Goal: Task Accomplishment & Management: Complete application form

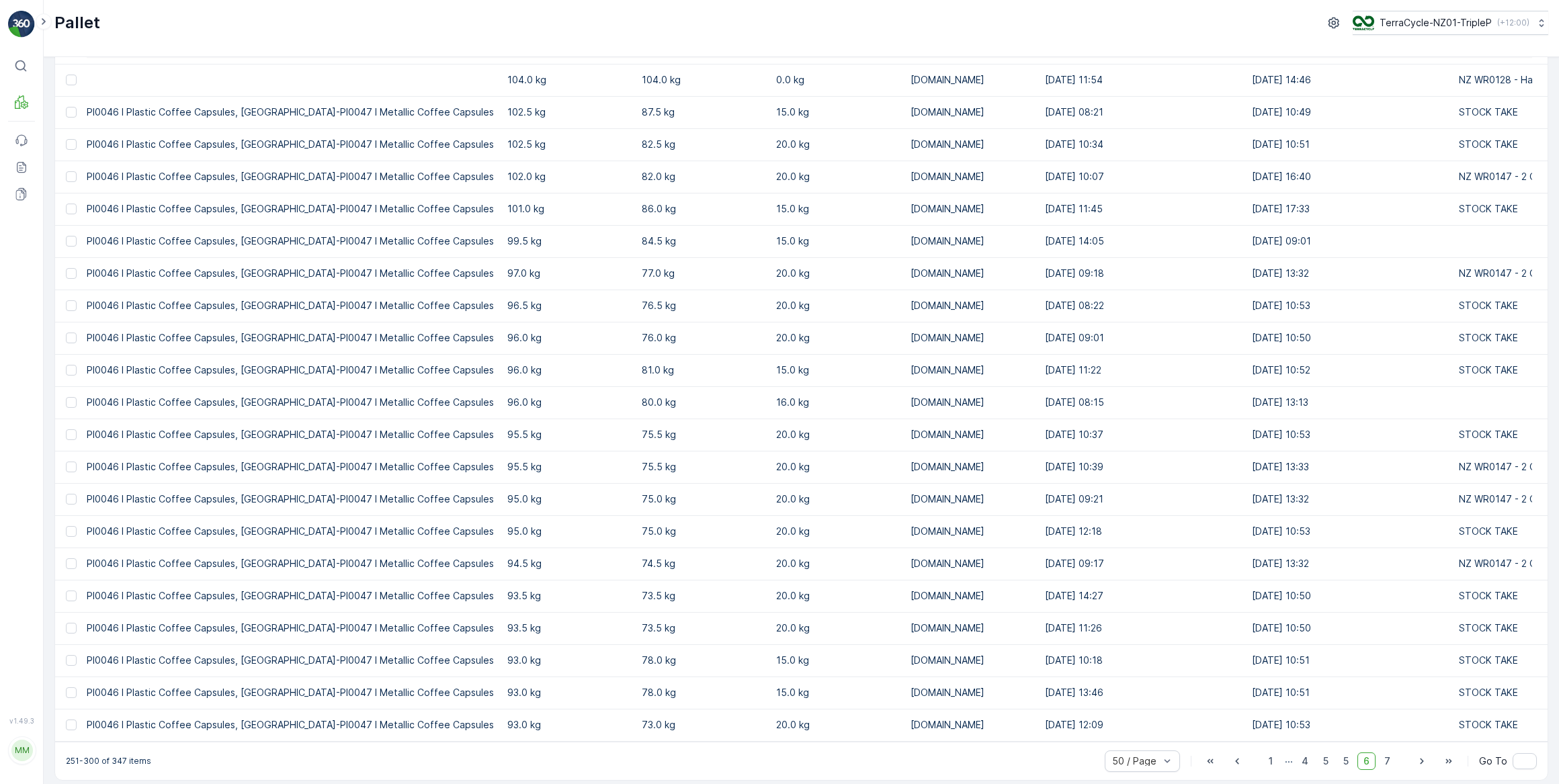
scroll to position [1033, 0]
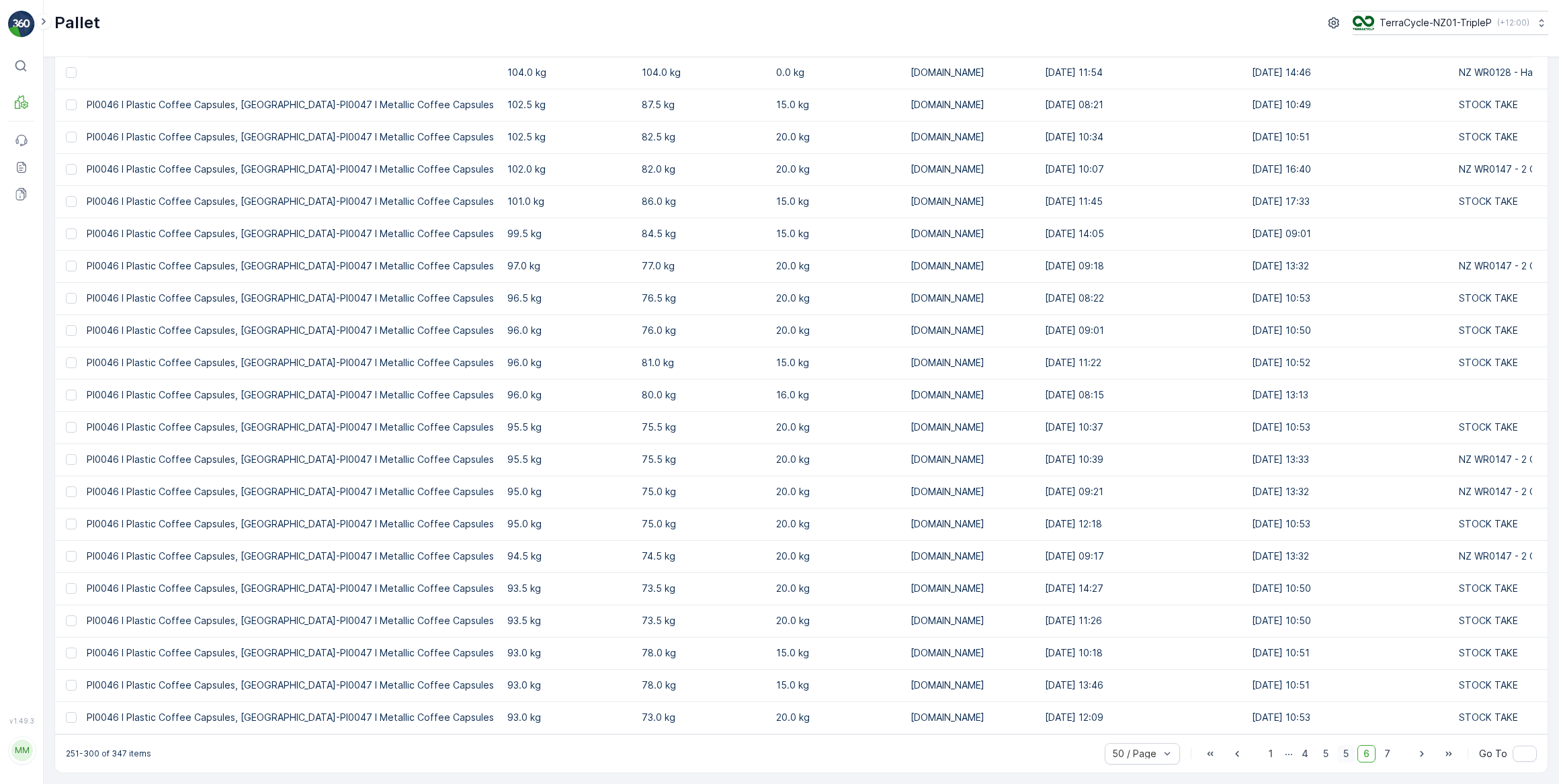
click at [1345, 756] on span "5" at bounding box center [1346, 754] width 18 height 18
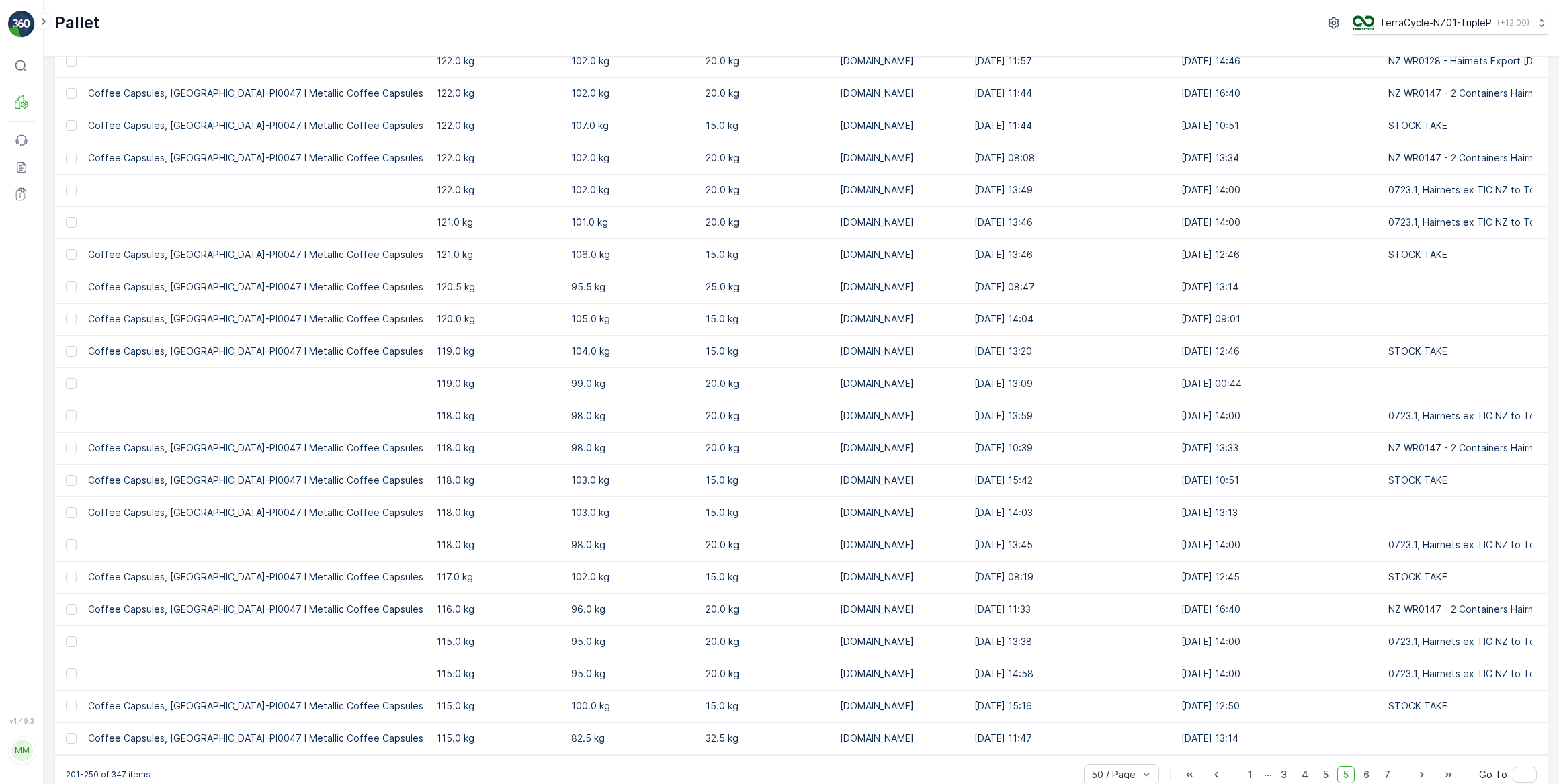
scroll to position [1033, 0]
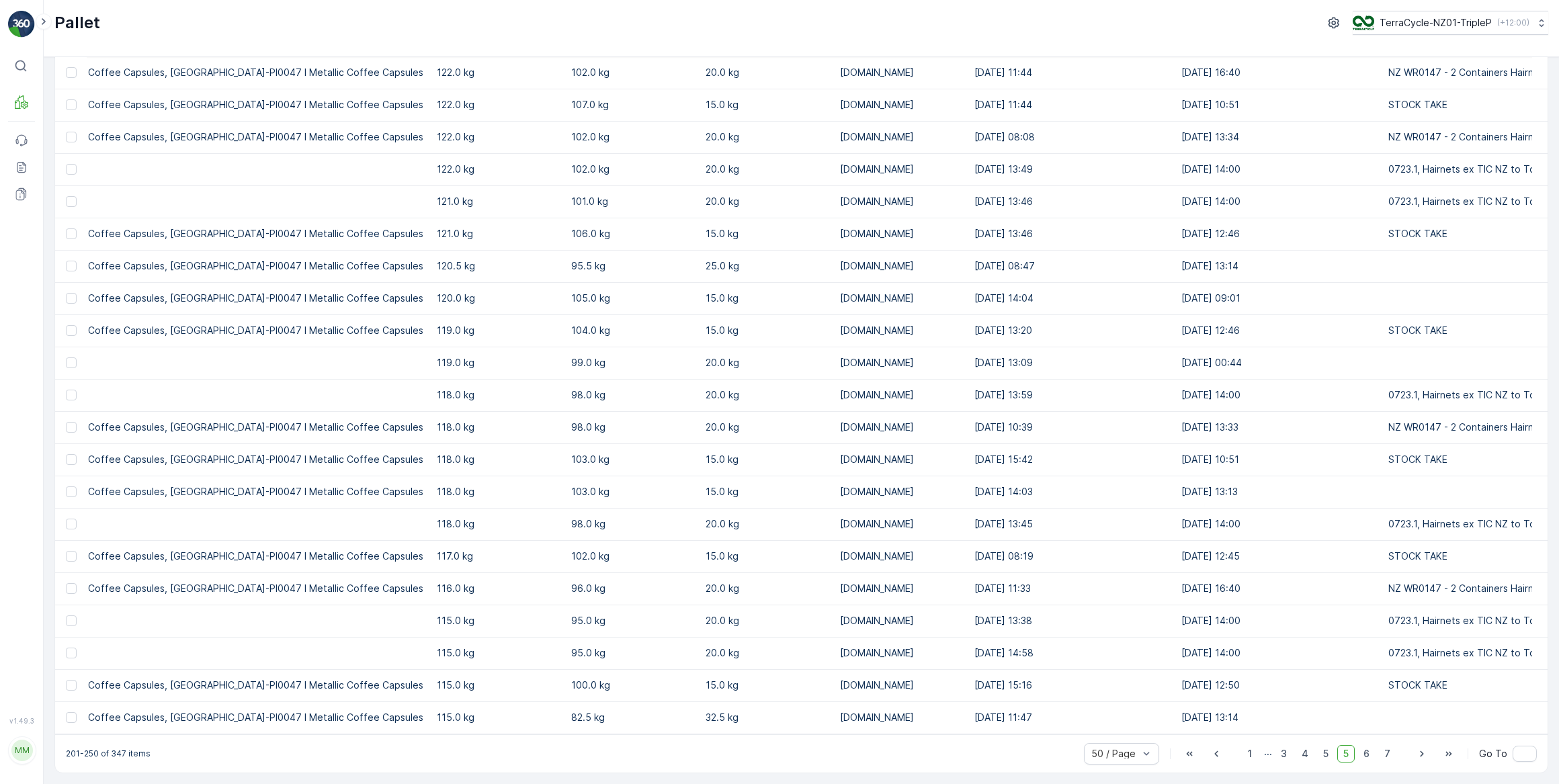
click at [78, 584] on div at bounding box center [73, 588] width 14 height 11
click at [66, 583] on input "checkbox" at bounding box center [66, 583] width 0 height 0
click at [78, 584] on div at bounding box center [73, 588] width 14 height 11
click at [66, 583] on input "checkbox" at bounding box center [66, 583] width 0 height 0
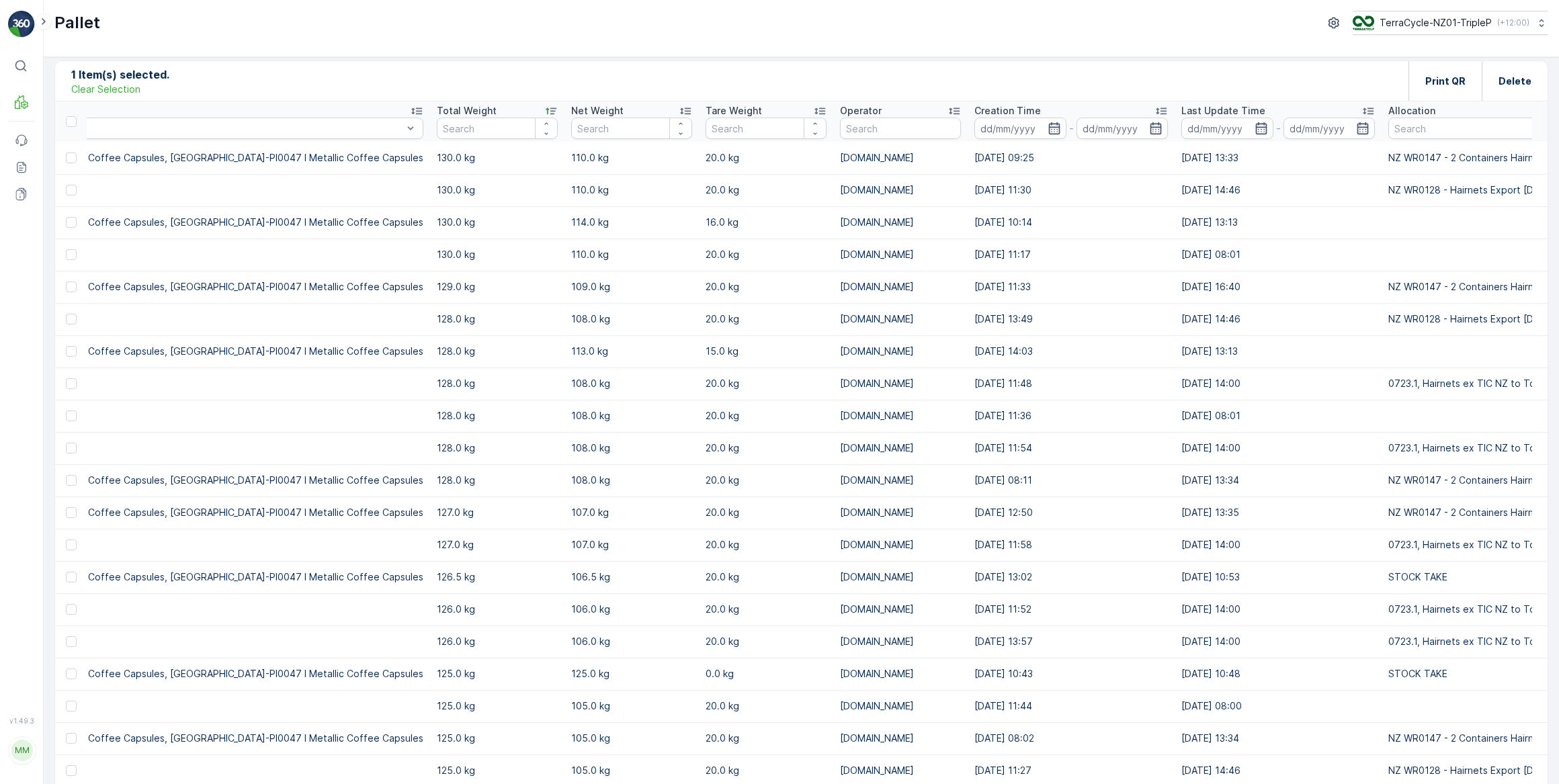
scroll to position [0, 0]
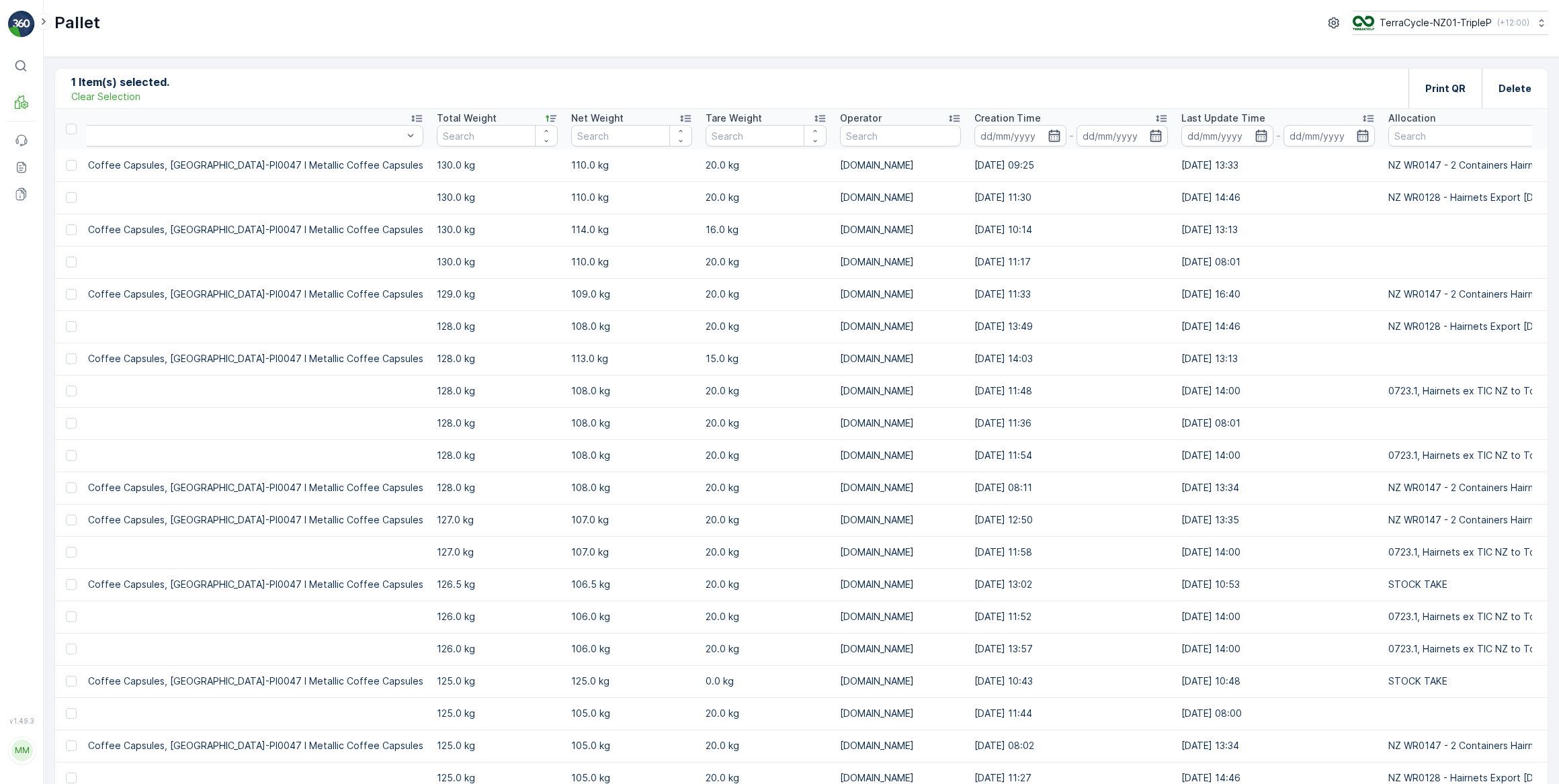
click at [571, 118] on div "Net Weight" at bounding box center [631, 118] width 121 height 14
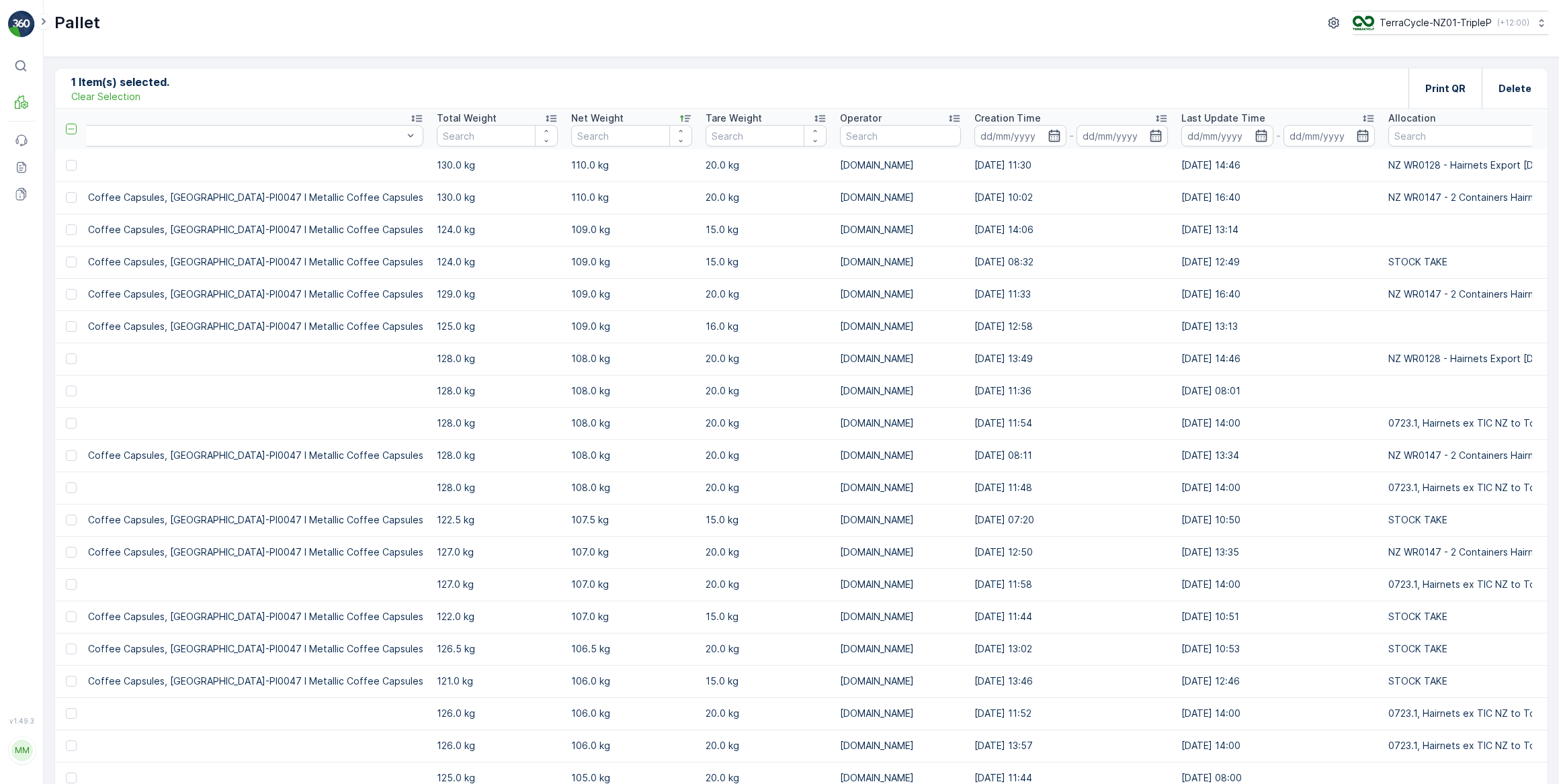
drag, startPoint x: 108, startPoint y: 94, endPoint x: 381, endPoint y: 189, distance: 289.1
click at [107, 94] on p "Clear Selection" at bounding box center [105, 97] width 69 height 14
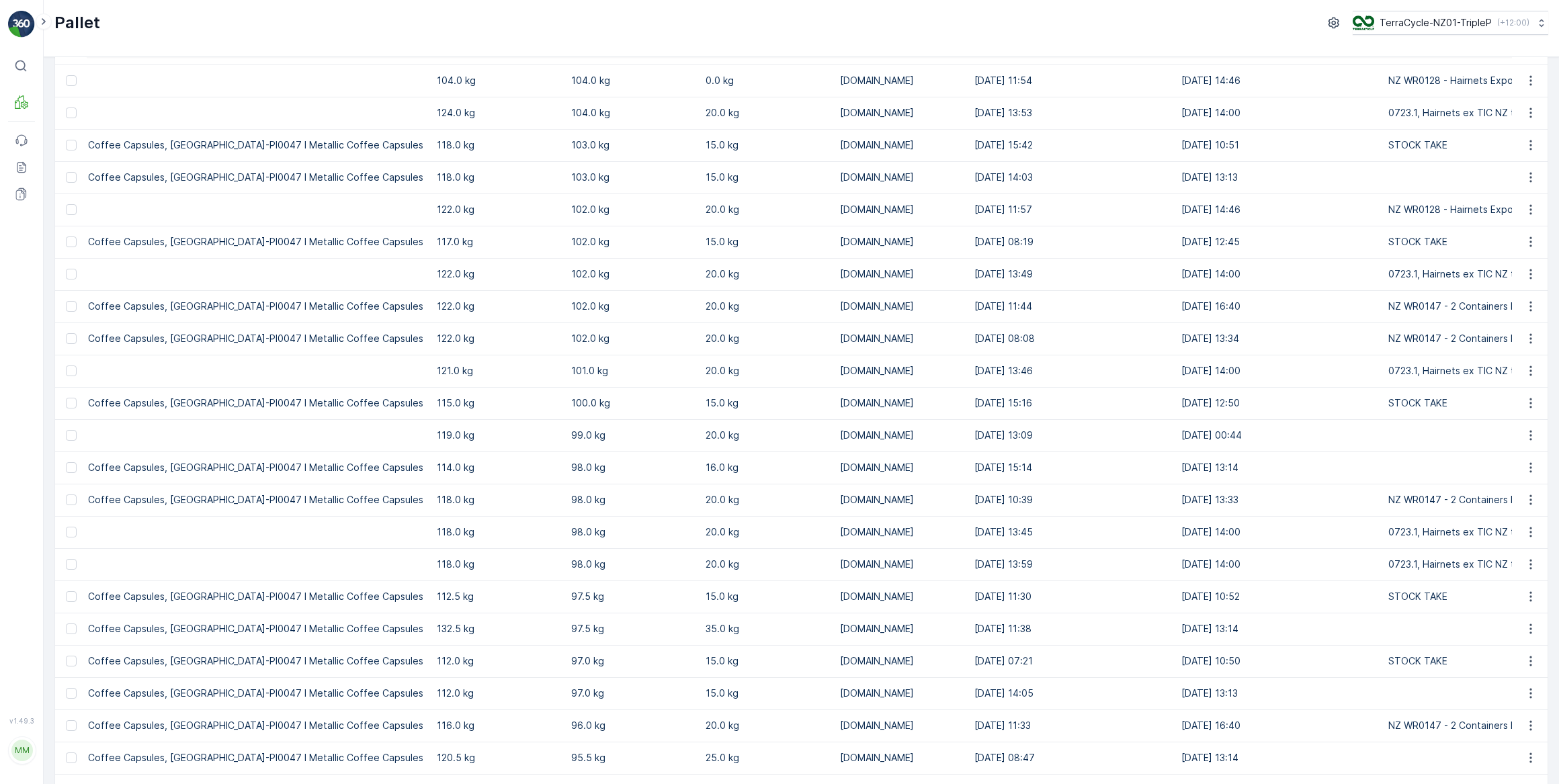
scroll to position [1033, 0]
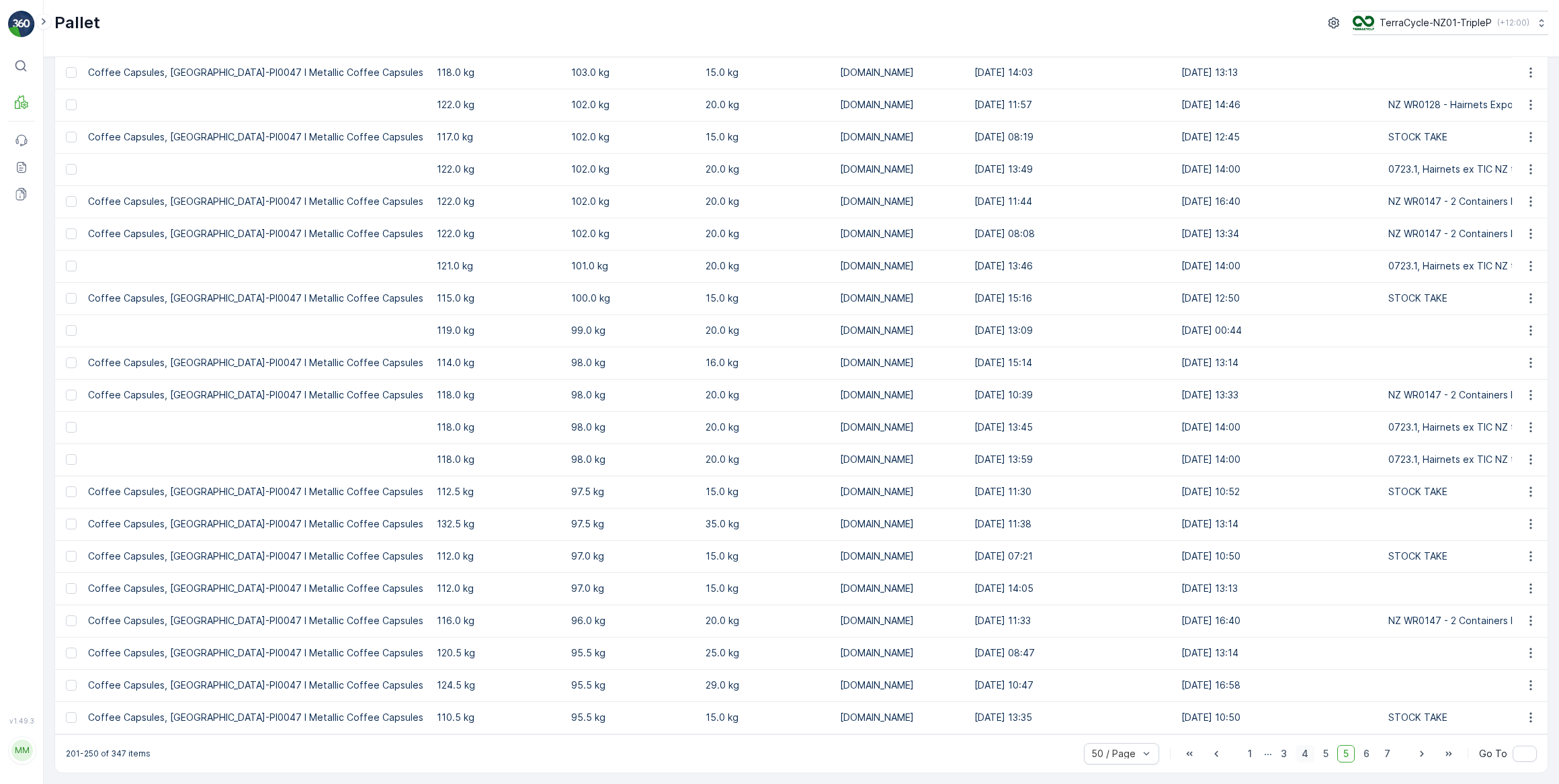
click at [1302, 753] on span "4" at bounding box center [1304, 754] width 19 height 18
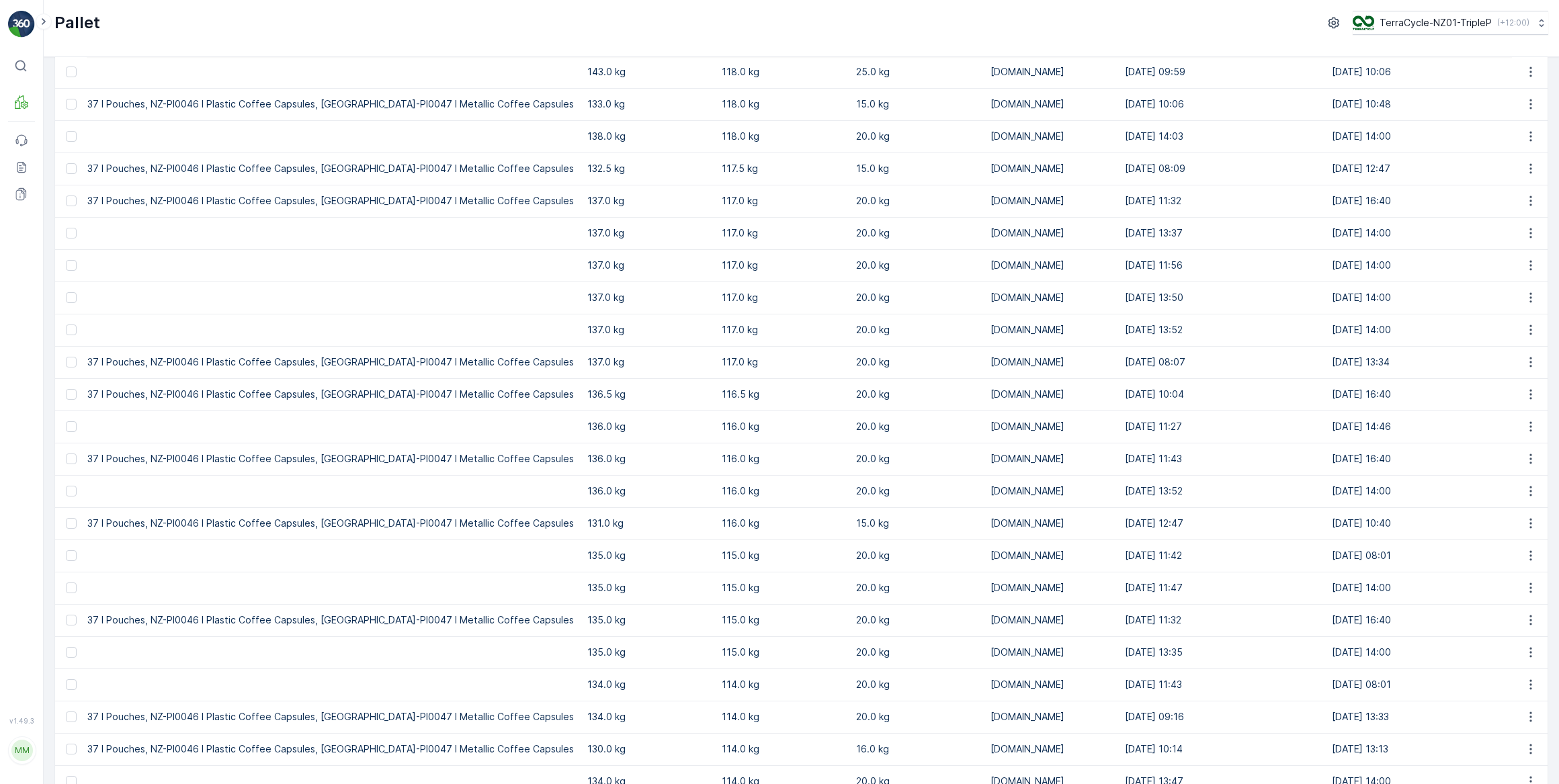
scroll to position [483, 0]
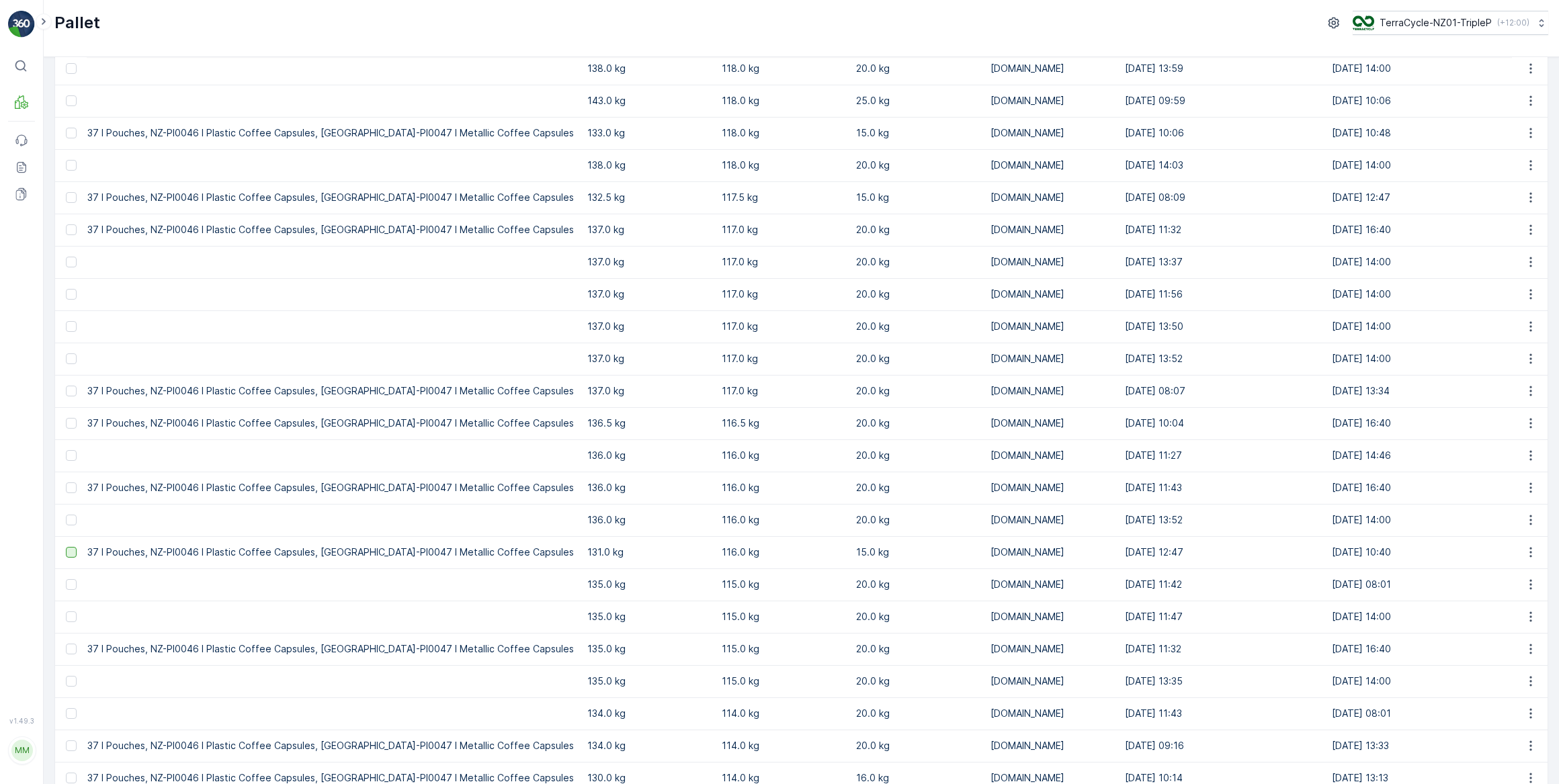
click at [68, 550] on div at bounding box center [71, 551] width 11 height 11
click at [66, 546] on input "checkbox" at bounding box center [66, 546] width 0 height 0
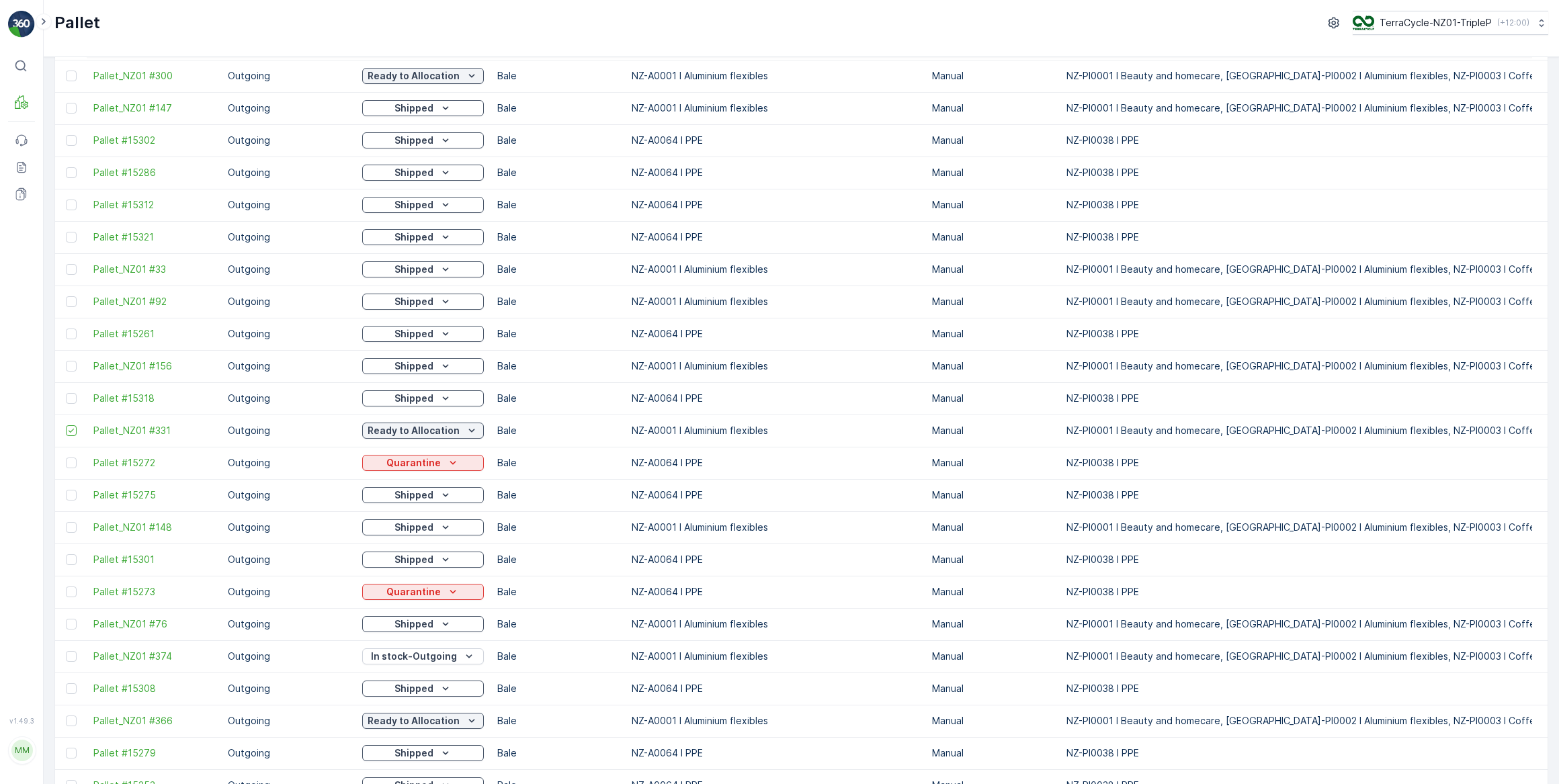
scroll to position [362, 0]
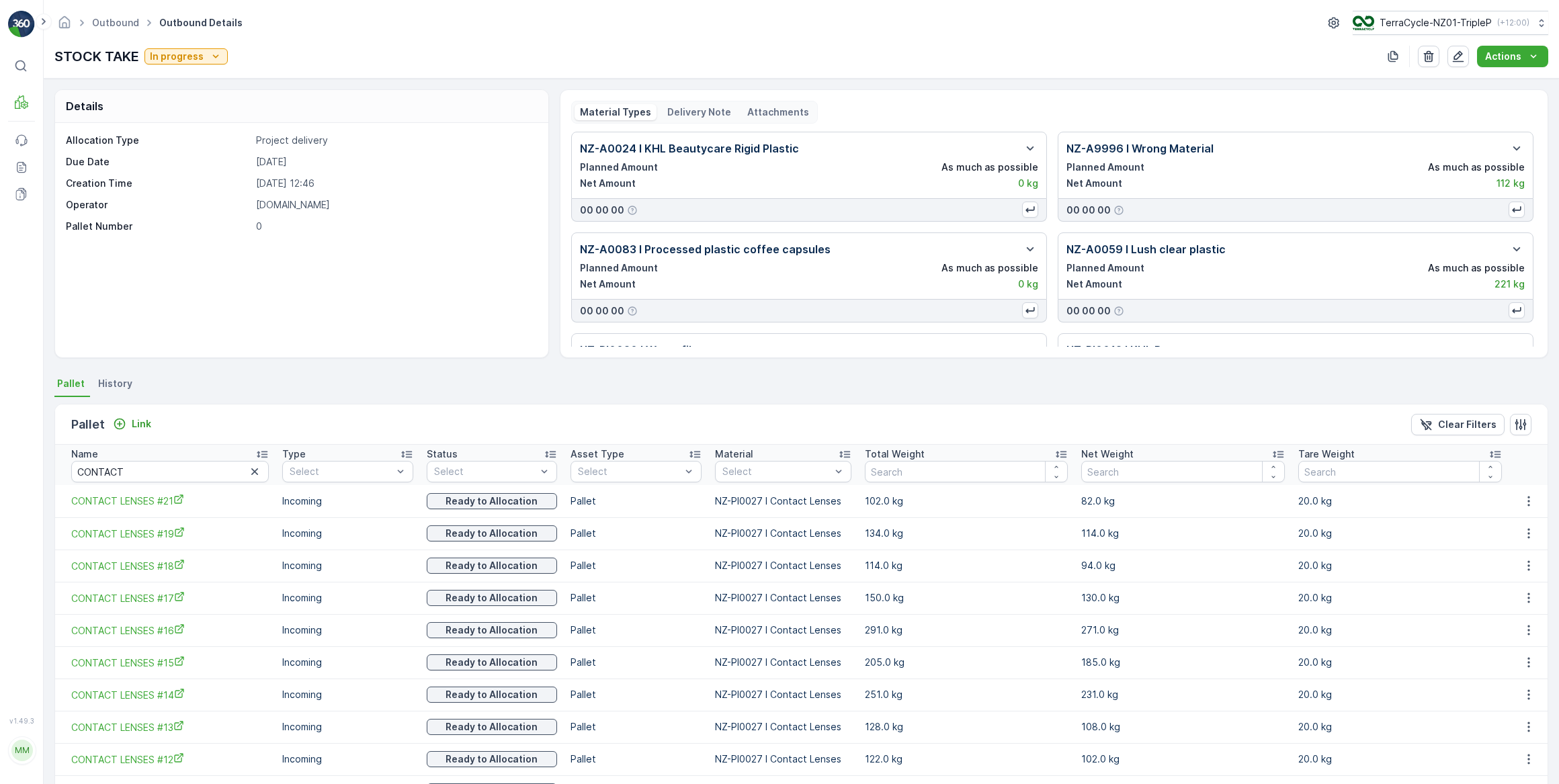
scroll to position [175, 0]
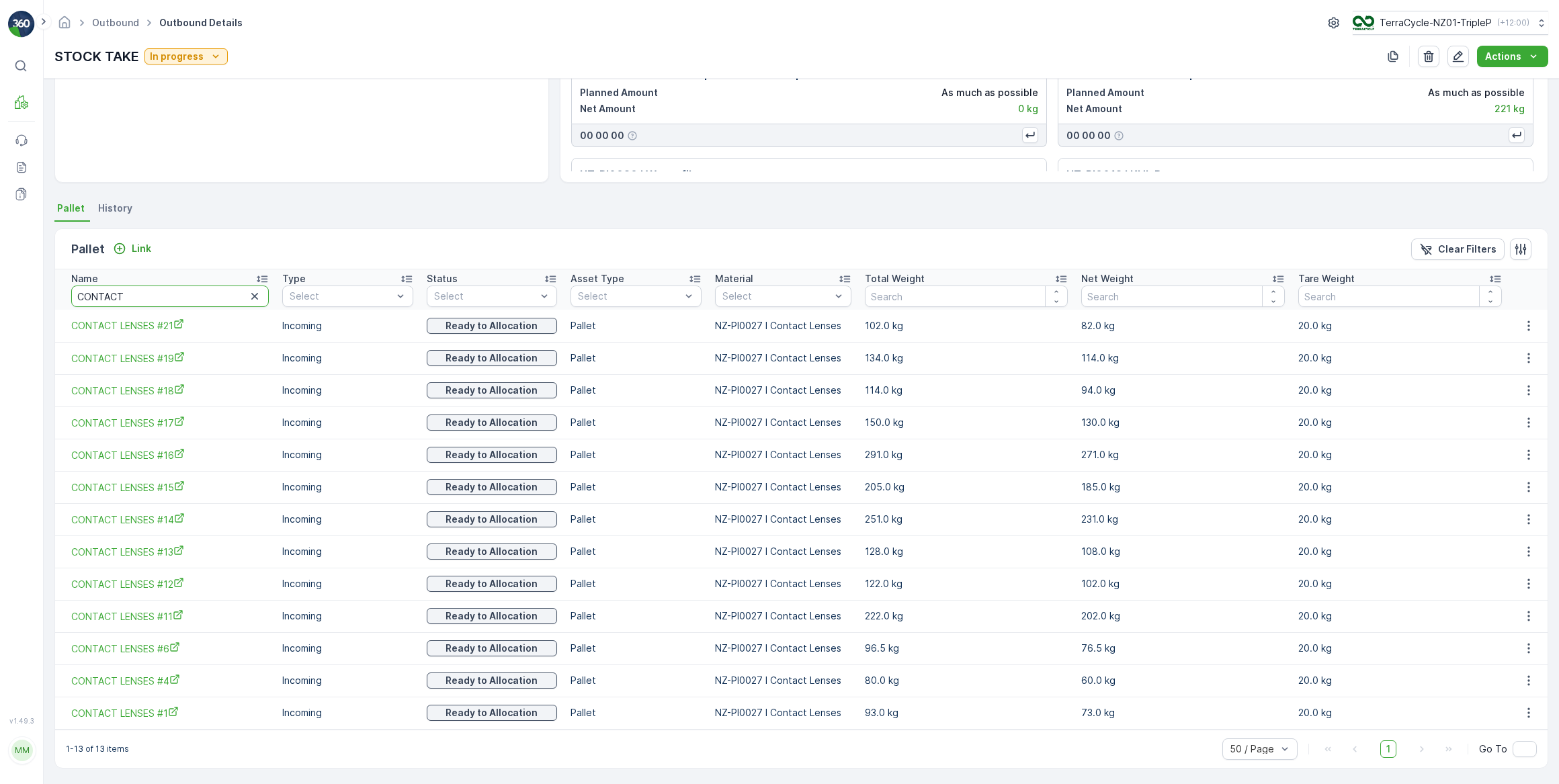
drag, startPoint x: 139, startPoint y: 296, endPoint x: 35, endPoint y: 296, distance: 104.0
click at [35, 296] on div "⌘B MRF Events Reports Documents v 1.49.3 MM MRF.NZ clemence.vasseur@terracycle.…" at bounding box center [780, 392] width 1559 height 784
type input "331"
drag, startPoint x: 99, startPoint y: 295, endPoint x: 58, endPoint y: 289, distance: 41.4
click at [58, 289] on th "Name 331" at bounding box center [165, 289] width 220 height 40
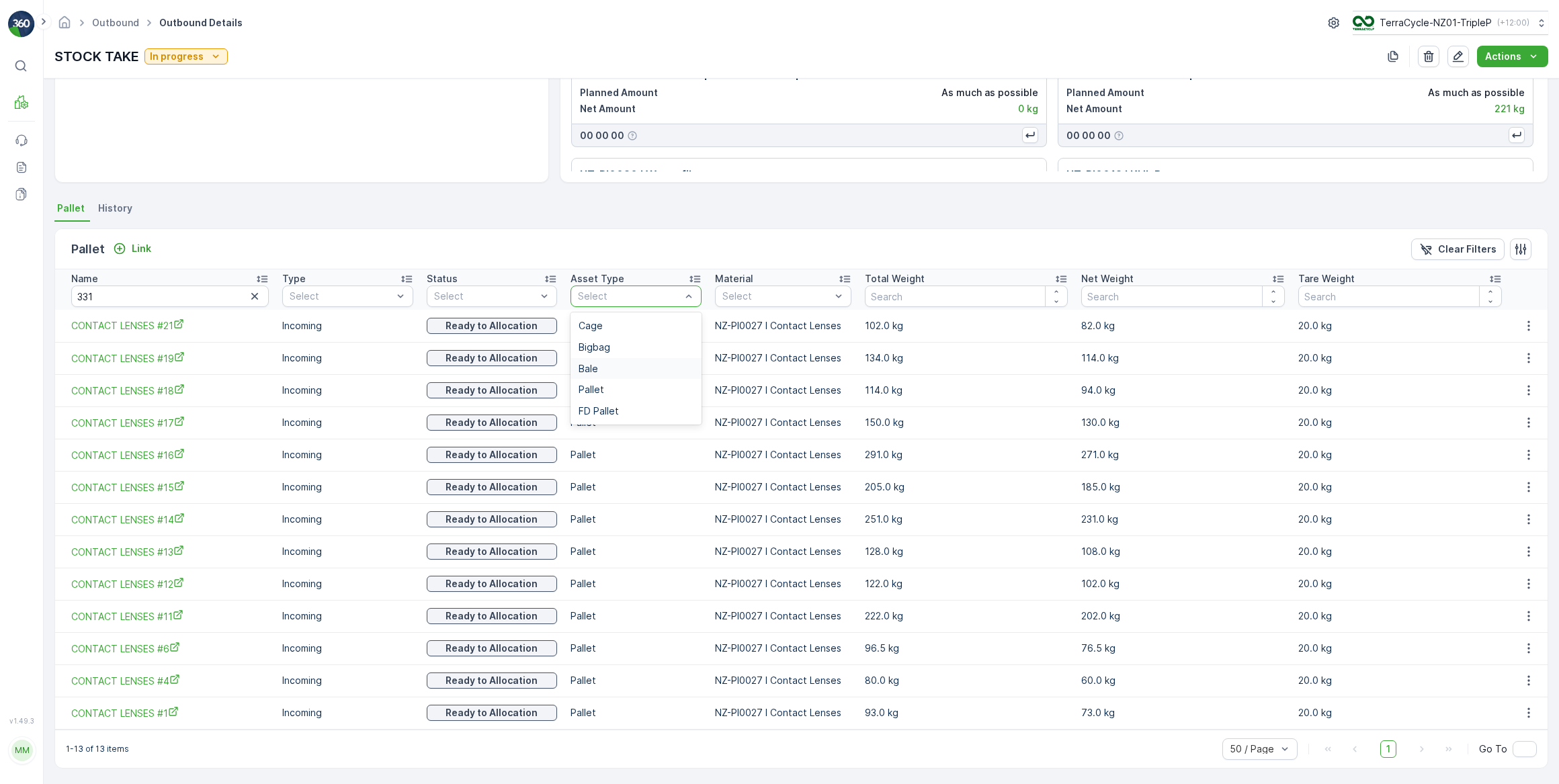
click at [598, 369] on span "Bale" at bounding box center [589, 368] width 20 height 11
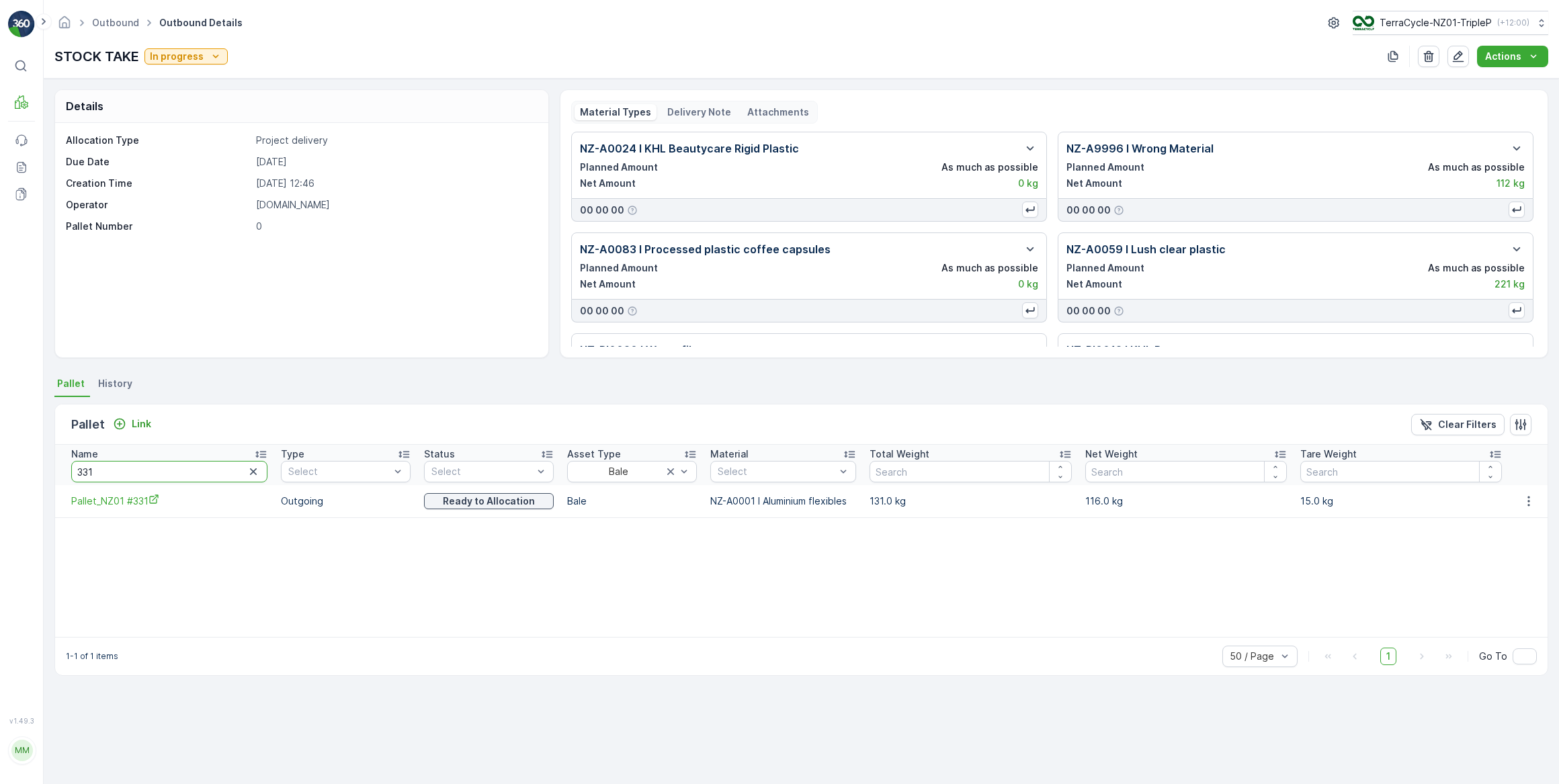
drag, startPoint x: 109, startPoint y: 469, endPoint x: 62, endPoint y: 470, distance: 47.0
click at [62, 470] on th "Name 331" at bounding box center [164, 465] width 219 height 40
click at [266, 654] on div "1-1 of 1 items 50 / Page 1 Go To" at bounding box center [801, 655] width 1492 height 38
click at [1522, 506] on icon "button" at bounding box center [1529, 501] width 14 height 14
click at [1524, 555] on ul "See More Details Unlink Pallet" at bounding box center [1515, 532] width 94 height 49
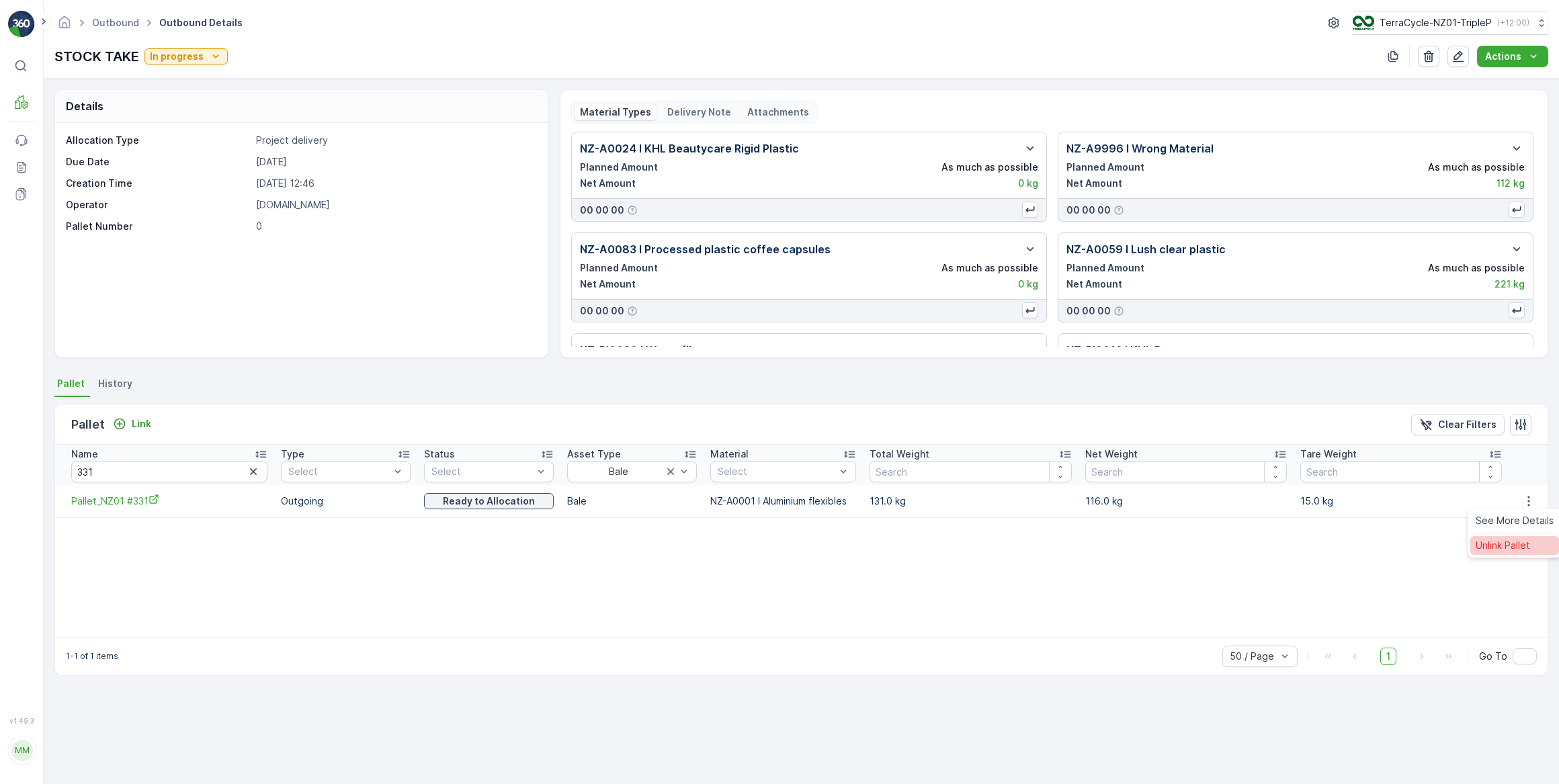
click at [1524, 548] on span "Unlink Pallet" at bounding box center [1502, 545] width 54 height 14
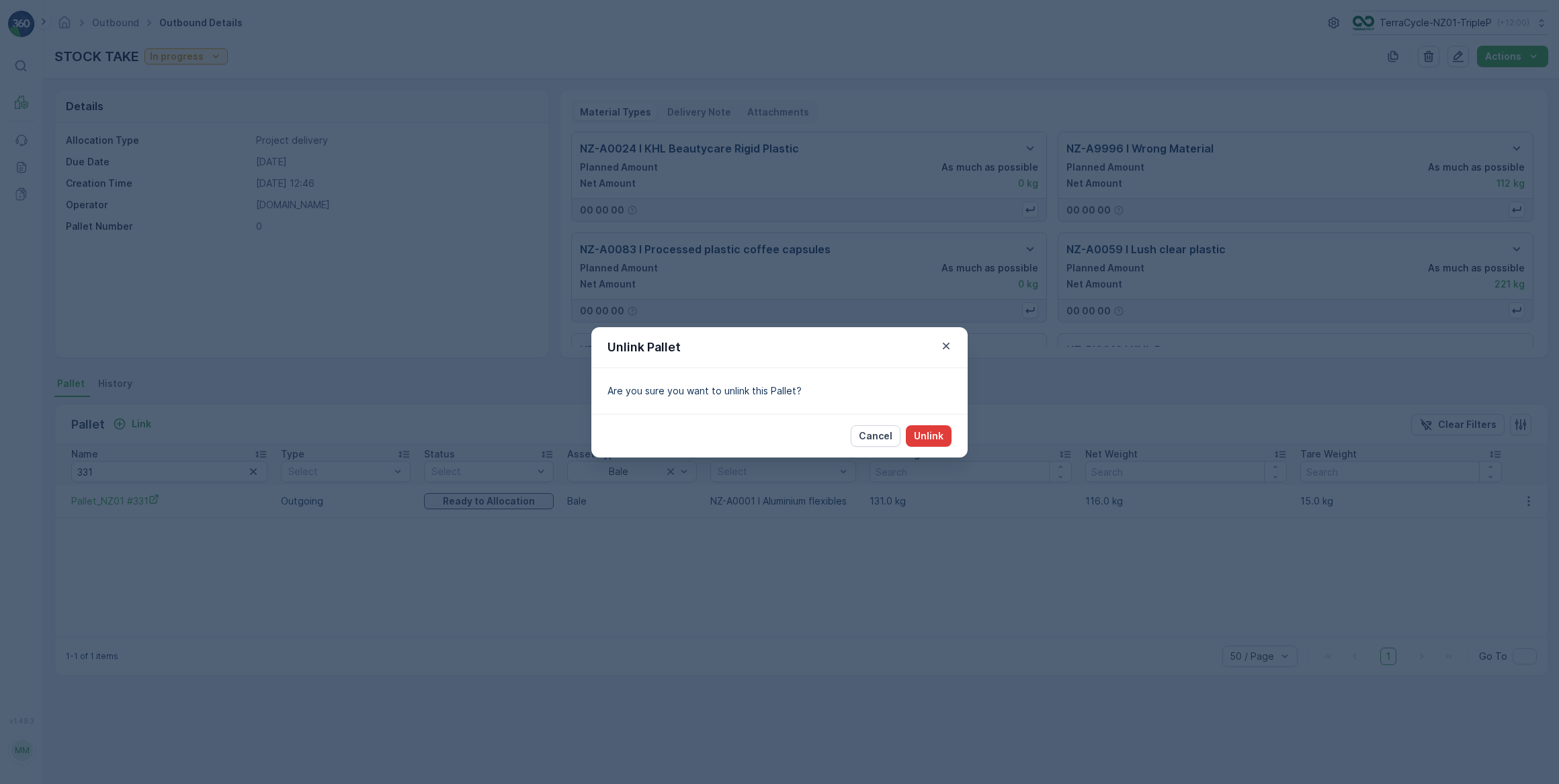
click at [938, 432] on p "Unlink" at bounding box center [929, 436] width 29 height 14
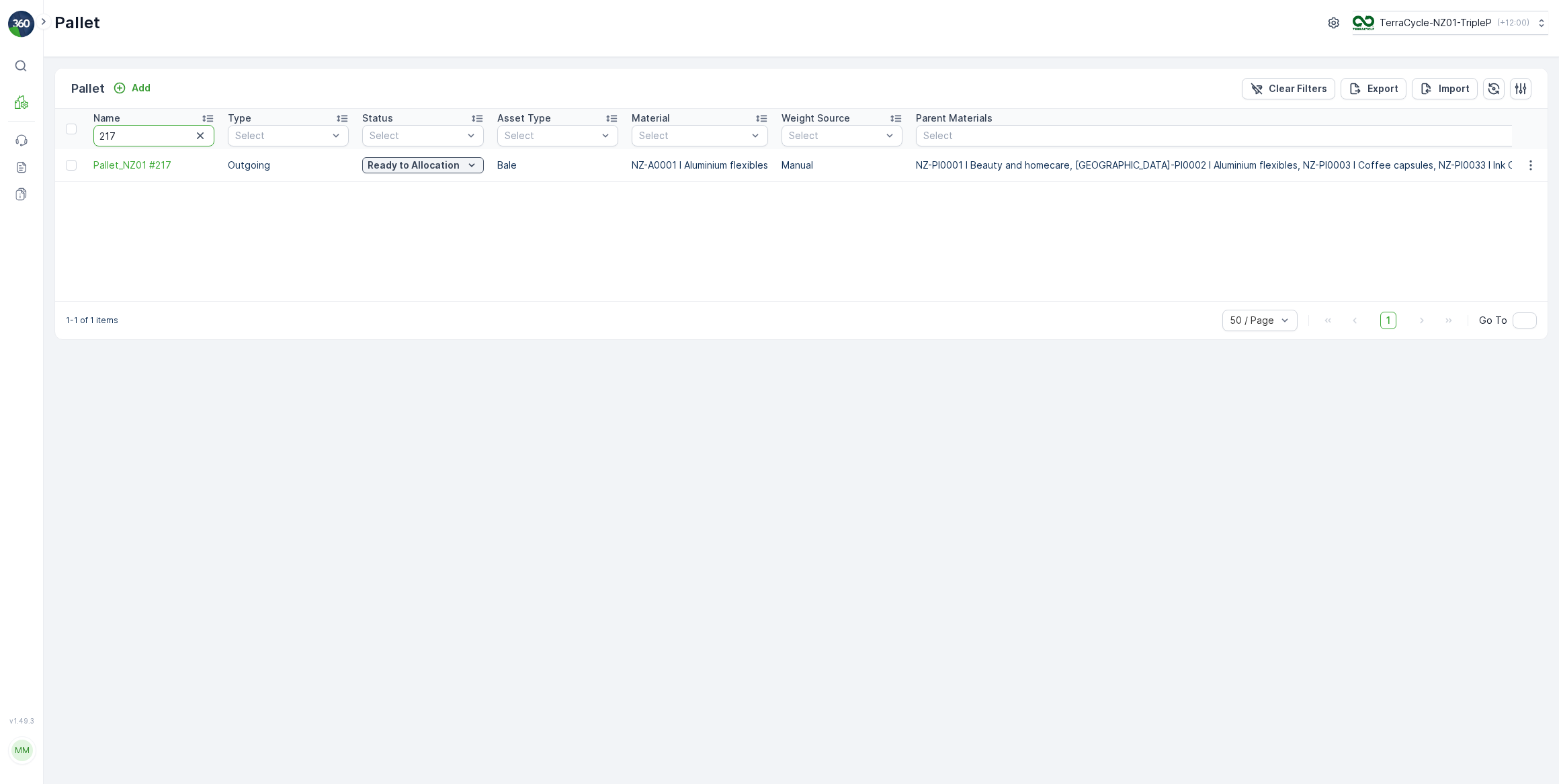
drag, startPoint x: 139, startPoint y: 136, endPoint x: 43, endPoint y: 137, distance: 96.0
click at [43, 137] on div "⌘B MRF Events Reports Documents v 1.49.3 MM [DOMAIN_NAME] [DOMAIN_NAME][EMAIL_A…" at bounding box center [780, 392] width 1559 height 784
type input "331"
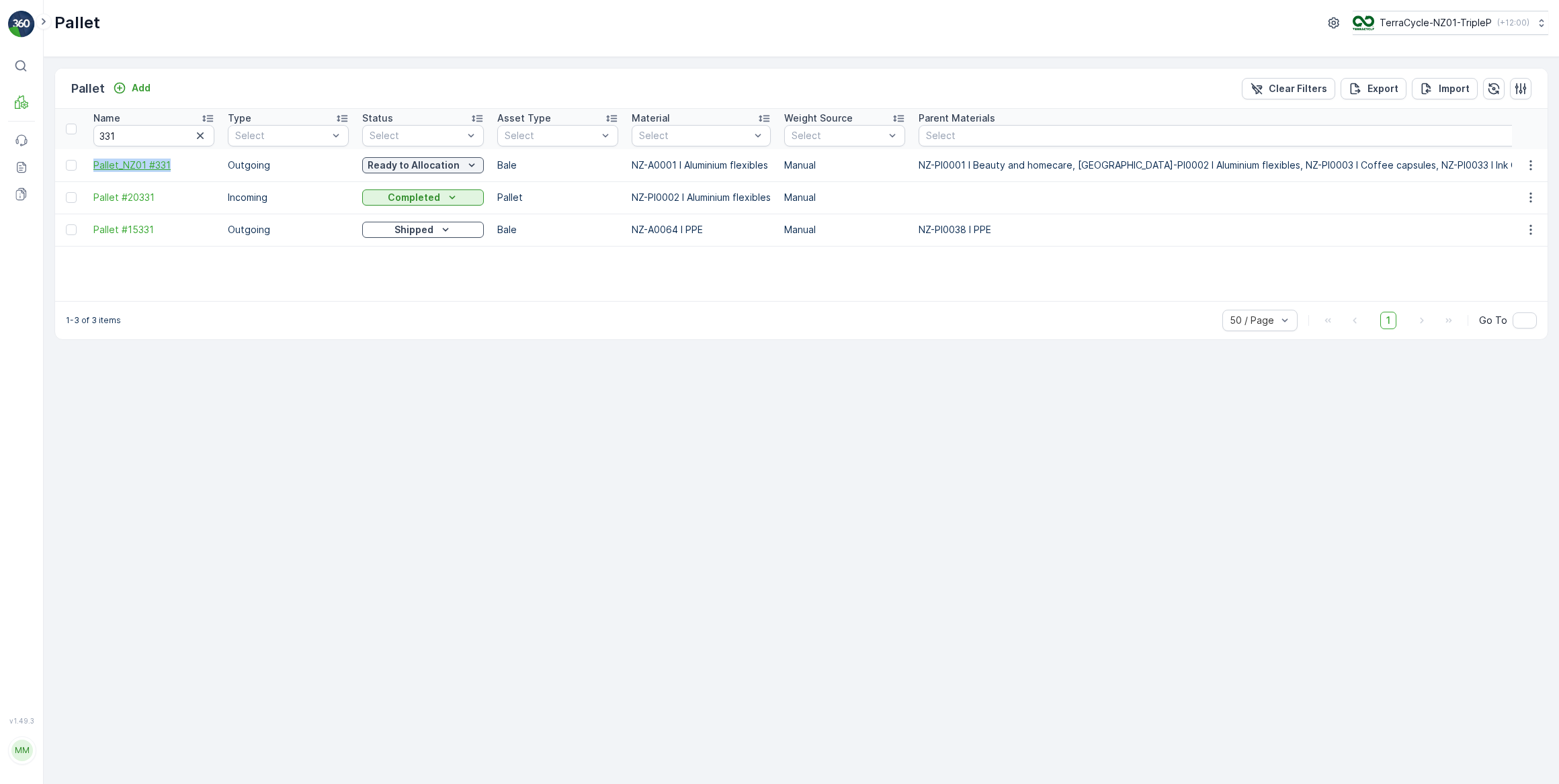
drag, startPoint x: 84, startPoint y: 163, endPoint x: 190, endPoint y: 164, distance: 106.0
copy span "Pallet_NZ01 #331"
click at [407, 162] on p "Ready to Allocation" at bounding box center [414, 165] width 92 height 14
click at [422, 281] on span "In stock-Outgoing" at bounding box center [411, 279] width 81 height 14
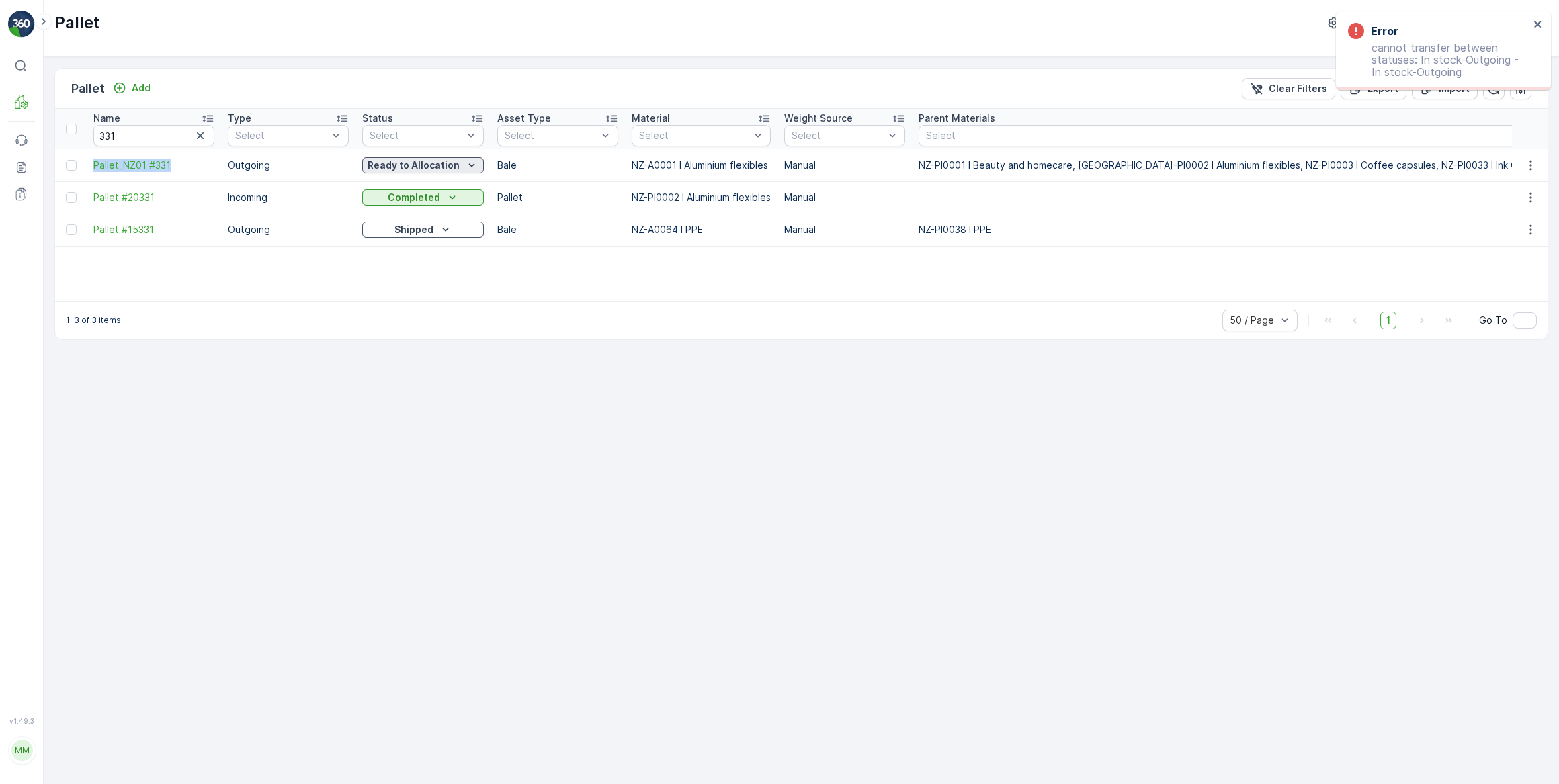
click at [410, 166] on p "Ready to Allocation" at bounding box center [414, 165] width 92 height 14
click at [437, 296] on span "Ready to Allocation" at bounding box center [415, 298] width 88 height 14
click at [1535, 168] on icon "button" at bounding box center [1530, 165] width 14 height 14
click at [1499, 262] on span "Print QR" at bounding box center [1494, 260] width 37 height 14
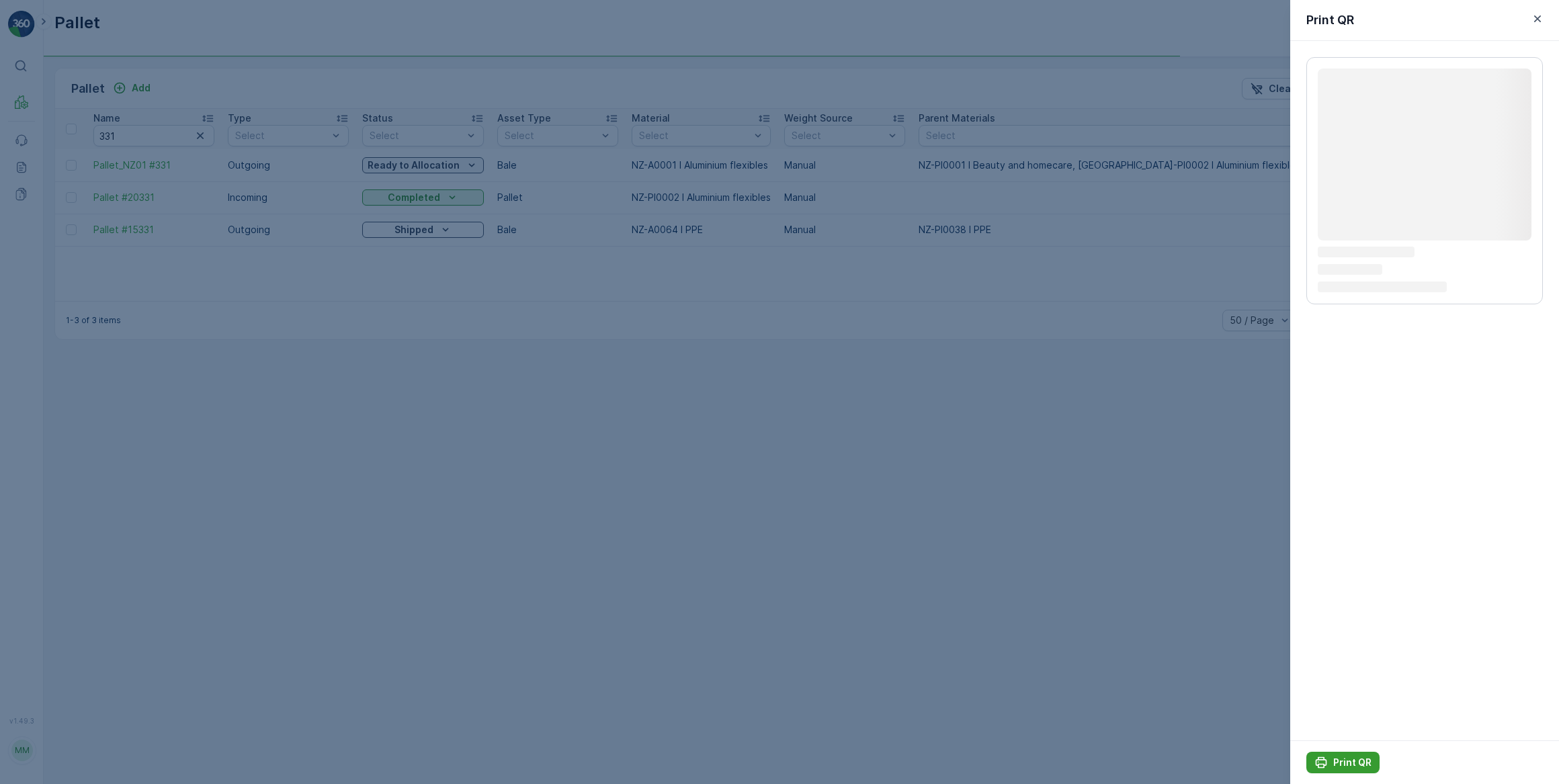
click at [1358, 759] on p "Print QR" at bounding box center [1352, 762] width 38 height 14
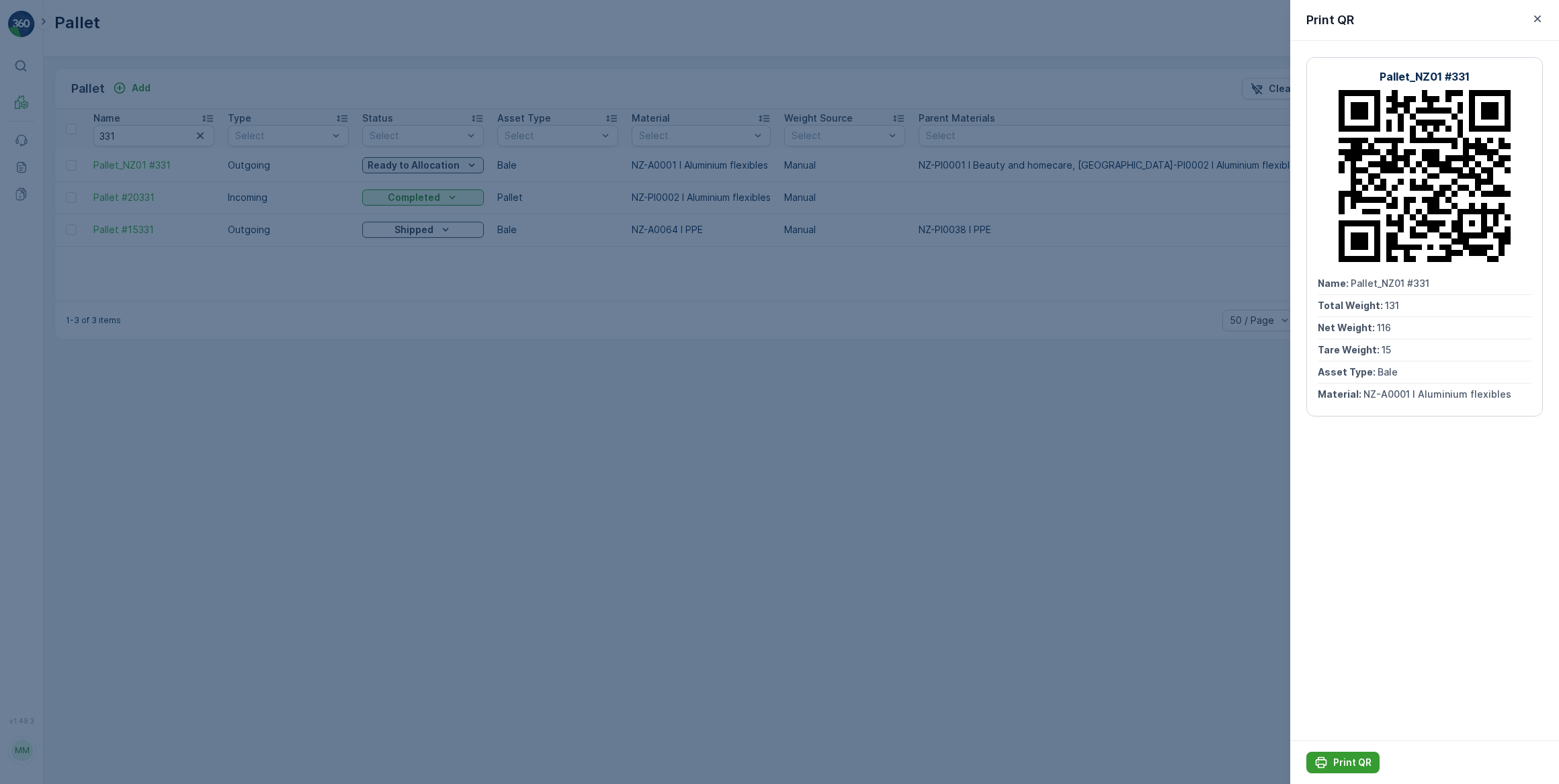
click at [1357, 754] on button "Print QR" at bounding box center [1343, 762] width 74 height 22
click at [574, 430] on div at bounding box center [780, 392] width 1559 height 784
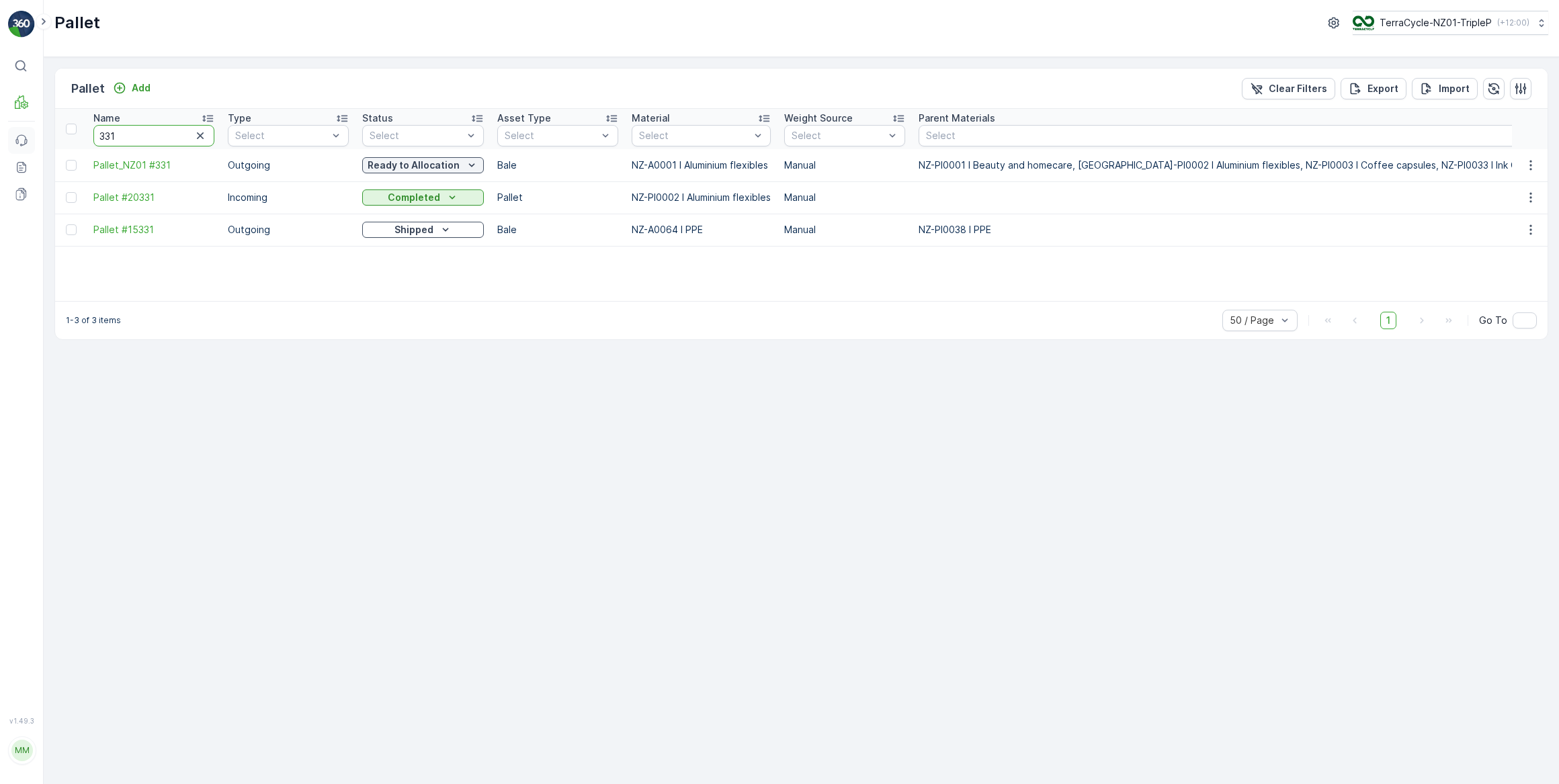
drag, startPoint x: 167, startPoint y: 132, endPoint x: 33, endPoint y: 135, distance: 134.0
click at [33, 135] on div "⌘B MRF Events Reports Documents v 1.49.3 MM MRF.NZ clemence.vasseur@terracycle.…" at bounding box center [780, 392] width 1559 height 784
type input "442"
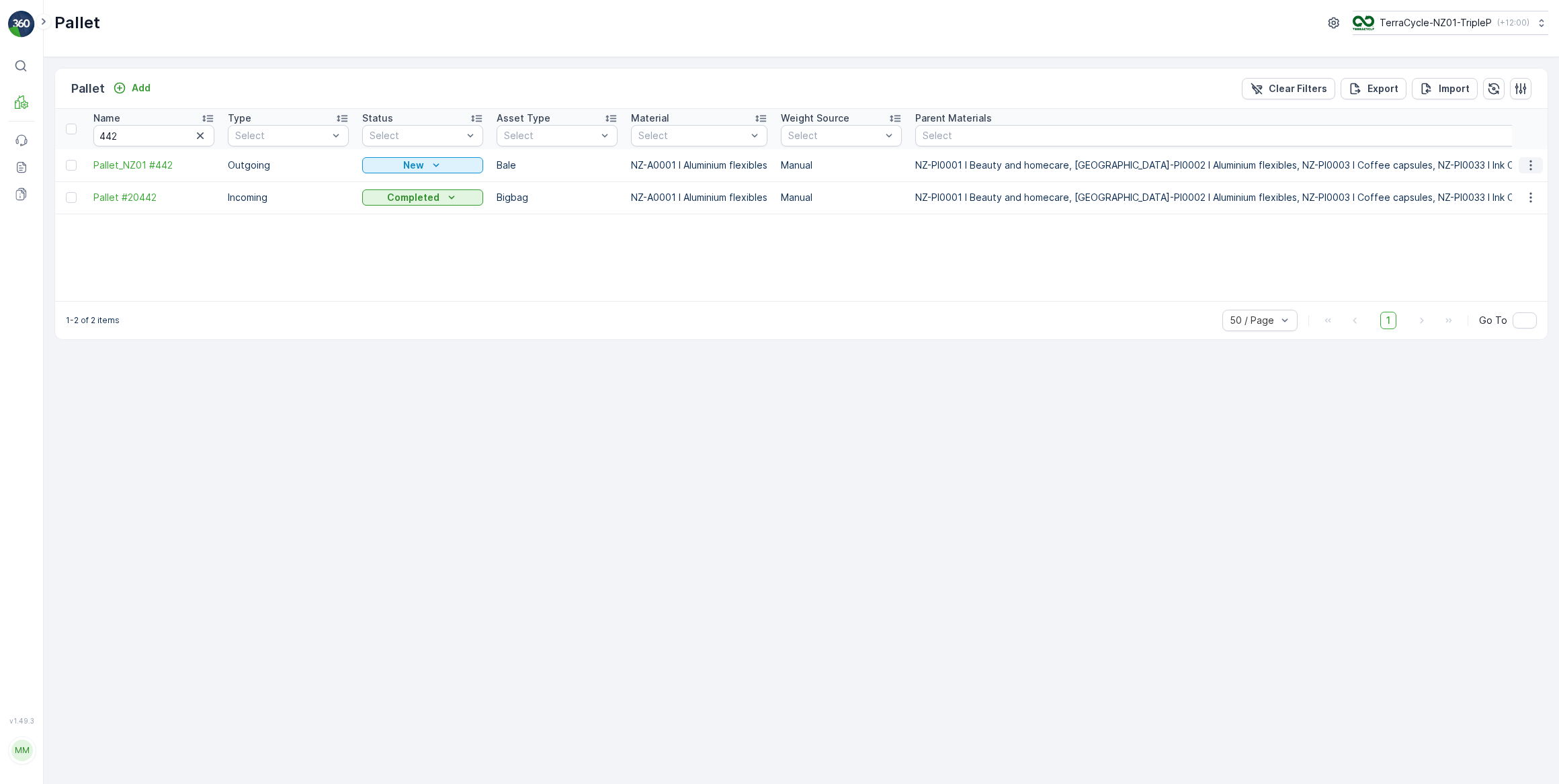
click at [1530, 166] on icon "button" at bounding box center [1530, 165] width 14 height 14
click at [1521, 288] on span "Delete Pallet" at bounding box center [1505, 285] width 59 height 14
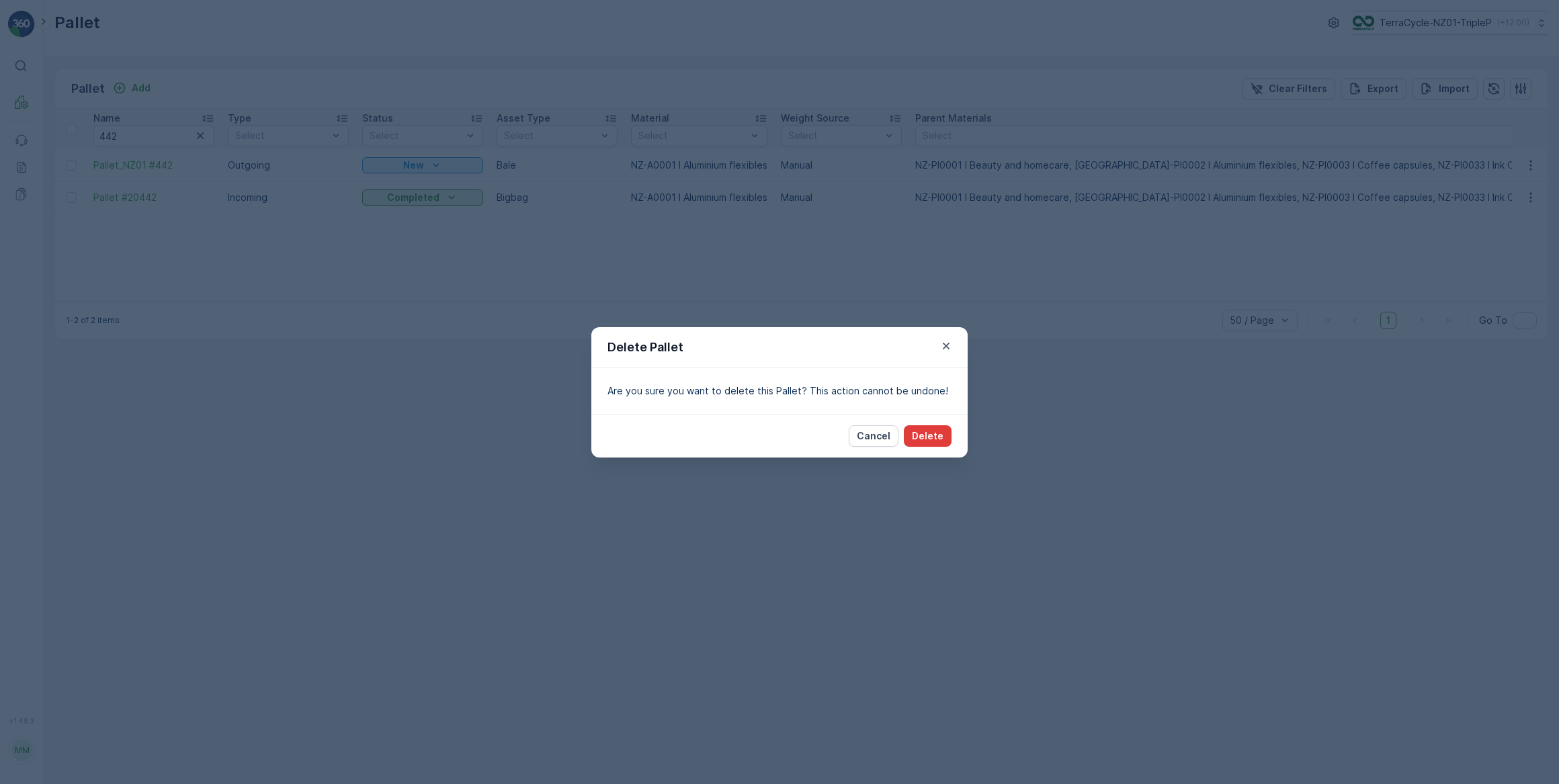
click at [930, 439] on p "Delete" at bounding box center [928, 436] width 31 height 14
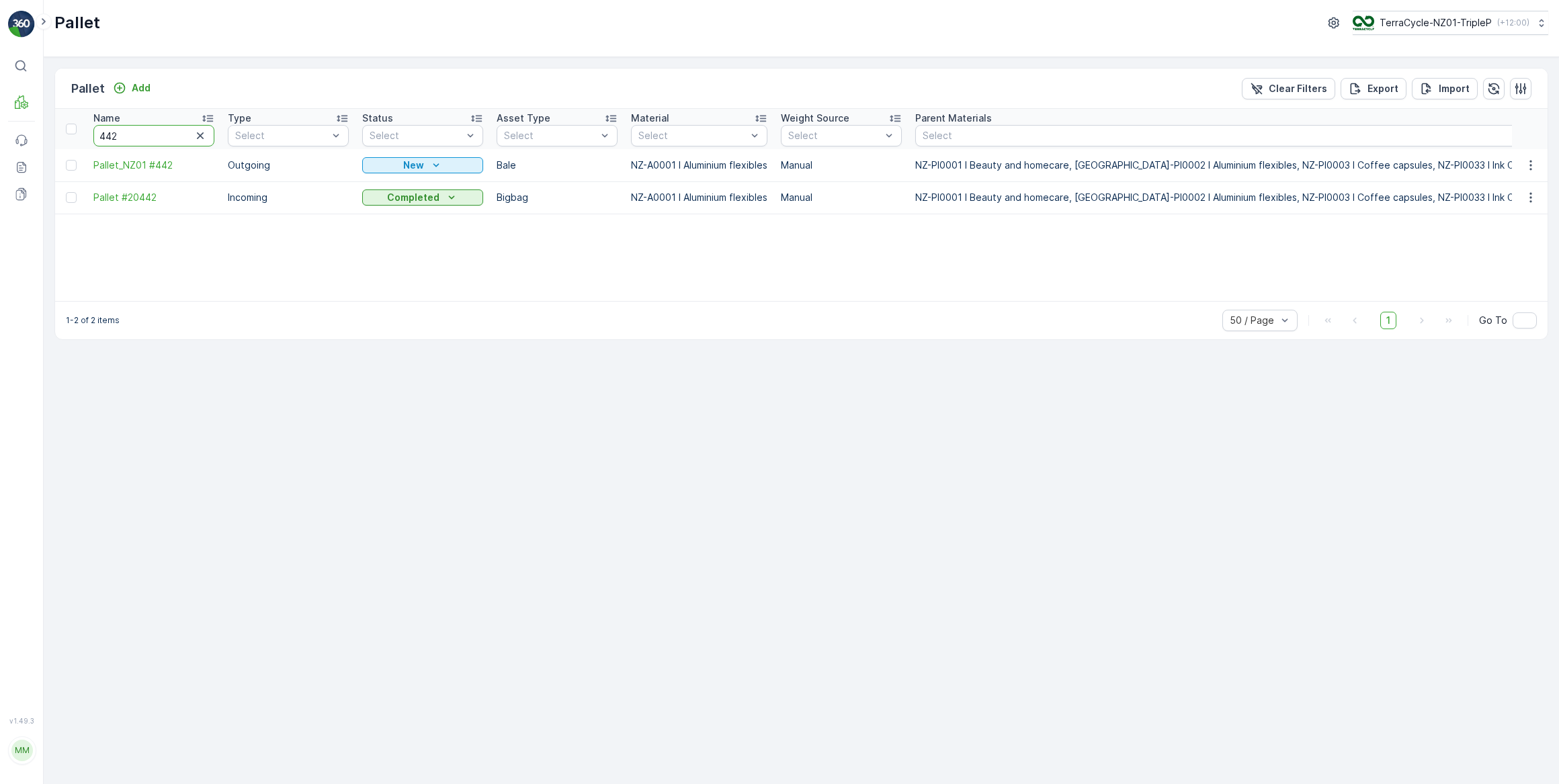
drag, startPoint x: 180, startPoint y: 137, endPoint x: 58, endPoint y: 133, distance: 122.1
type input "331"
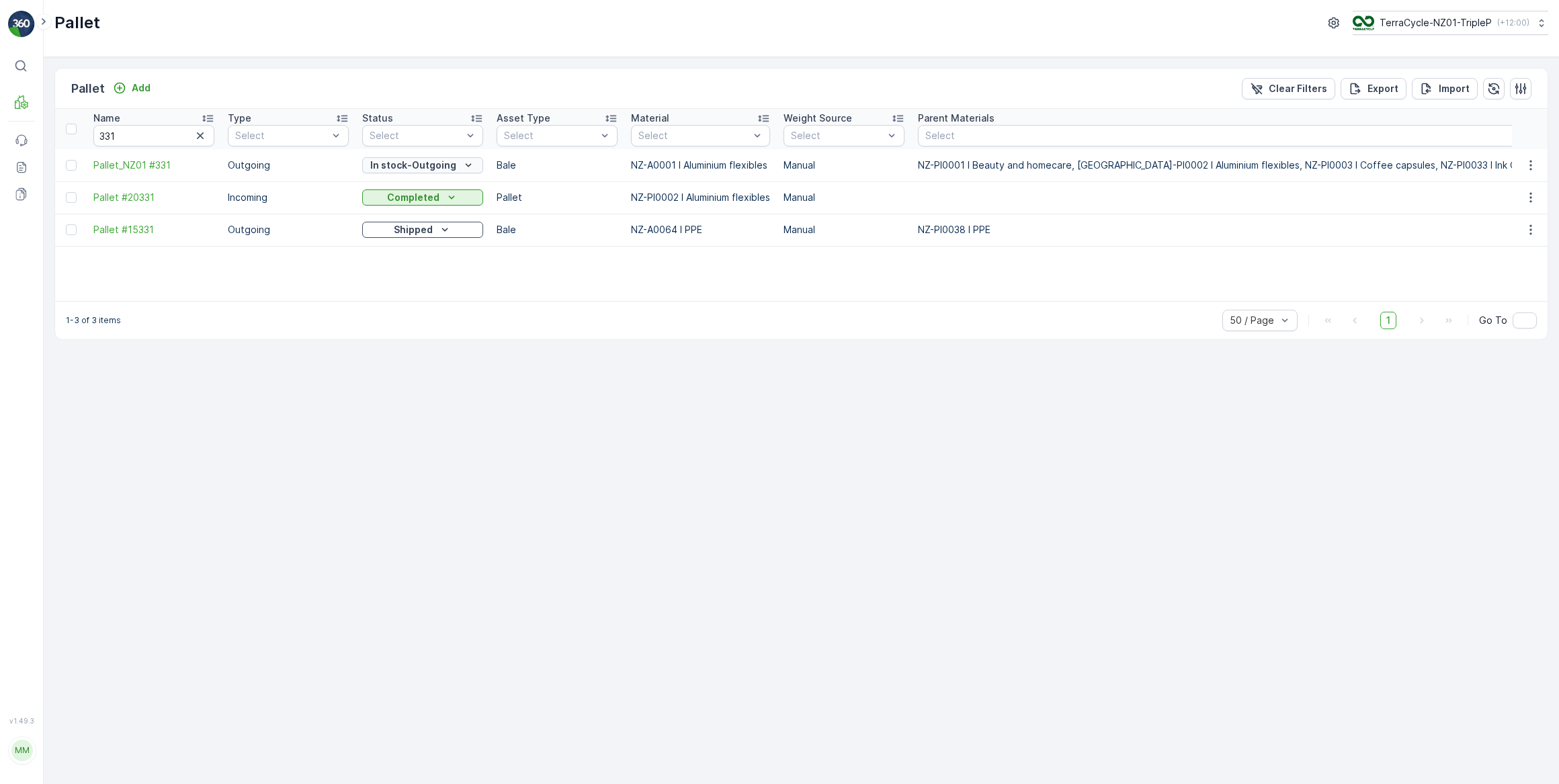
click at [402, 164] on p "In stock-Outgoing" at bounding box center [413, 165] width 86 height 14
click at [419, 294] on span "Ready to Allocation" at bounding box center [415, 298] width 88 height 14
drag, startPoint x: 127, startPoint y: 130, endPoint x: 100, endPoint y: 65, distance: 70.4
click at [93, 137] on input "331" at bounding box center [153, 136] width 121 height 22
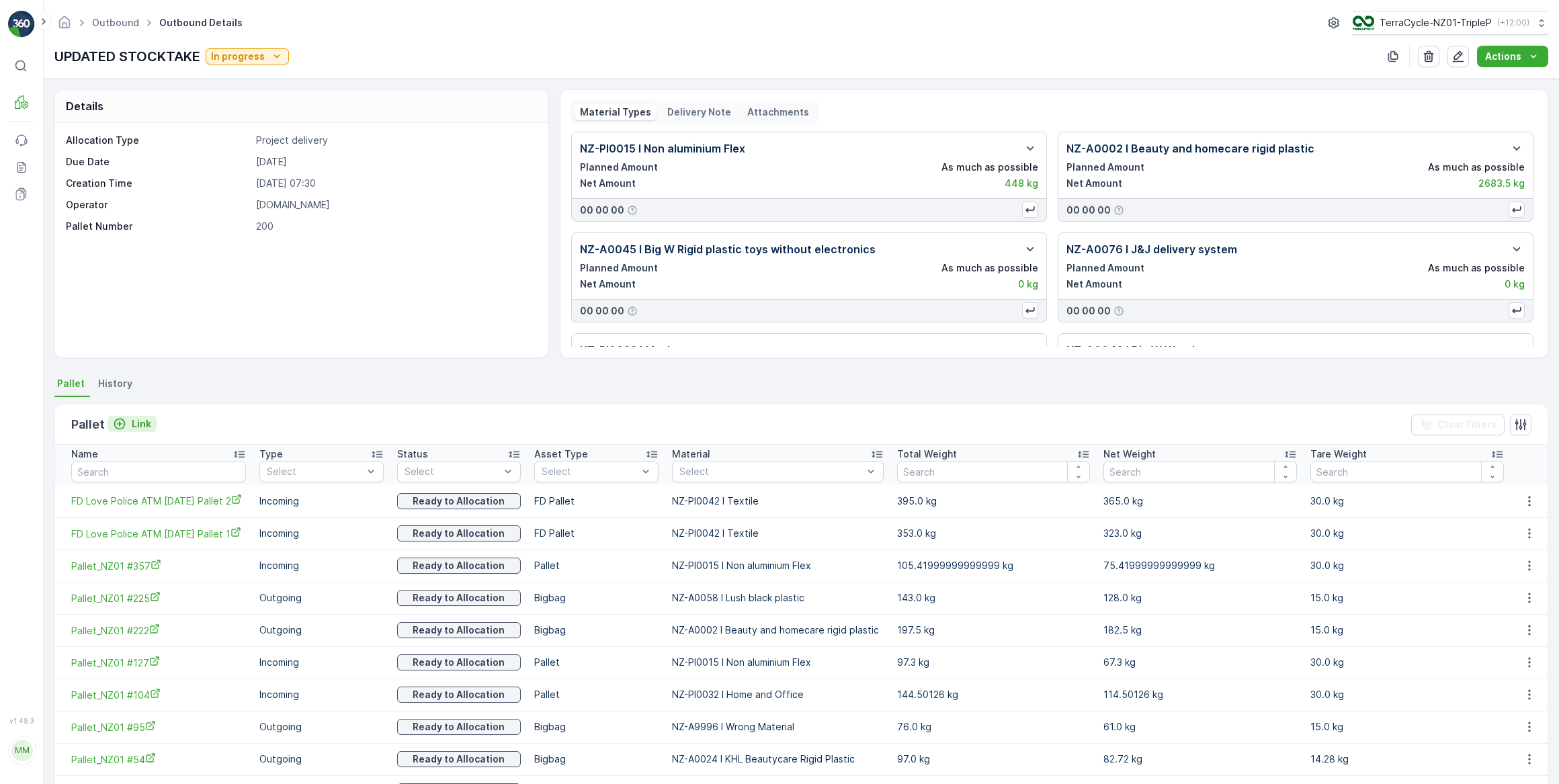
click at [145, 420] on p "Link" at bounding box center [142, 423] width 20 height 14
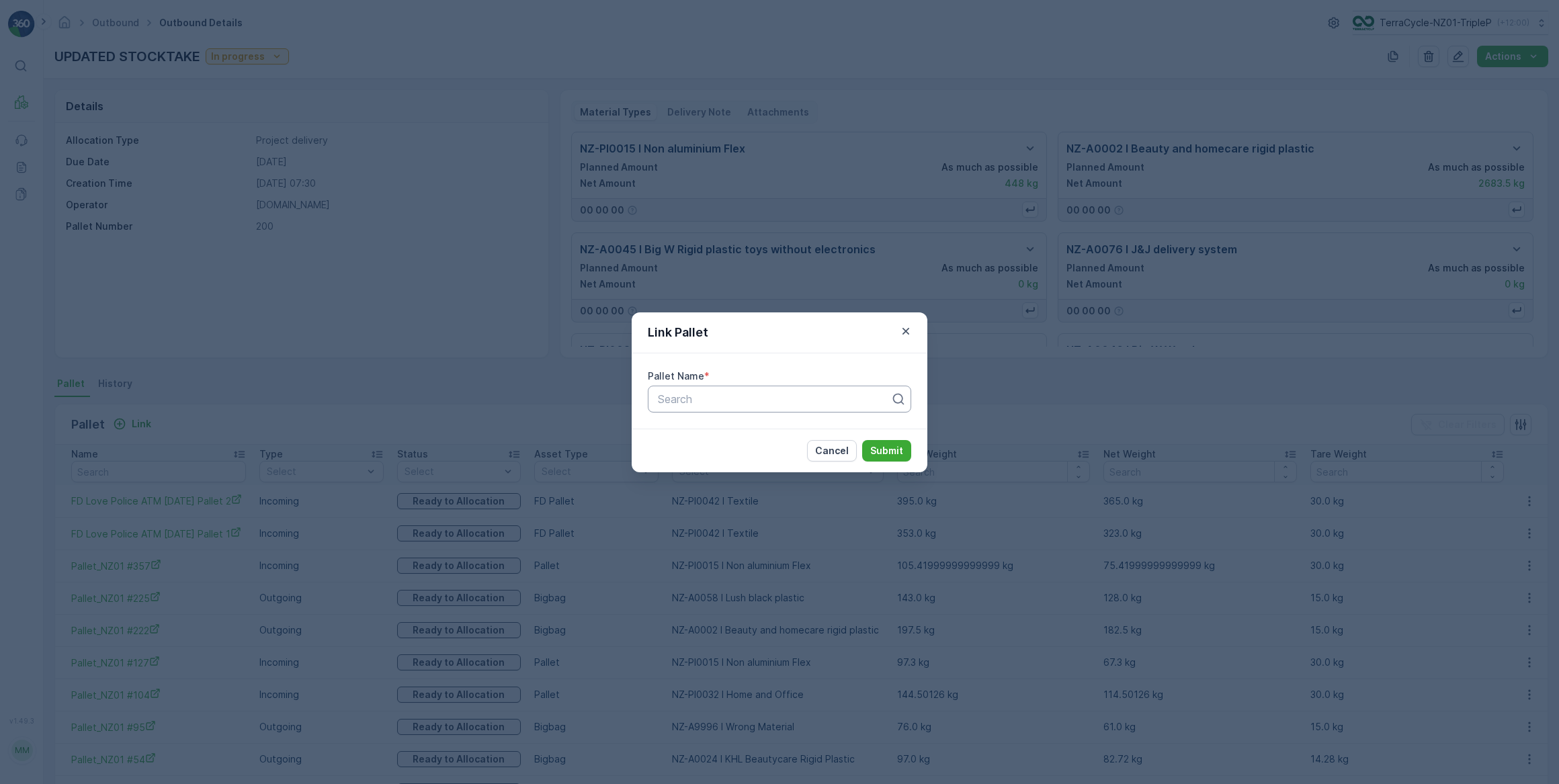
click at [676, 398] on div at bounding box center [774, 399] width 235 height 12
paste input "Pallet_NZ01 #331"
type input "Pallet_NZ01 #331"
click at [793, 440] on div "Pallet_NZ01 #331" at bounding box center [780, 431] width 263 height 23
click at [882, 451] on p "Submit" at bounding box center [886, 451] width 32 height 14
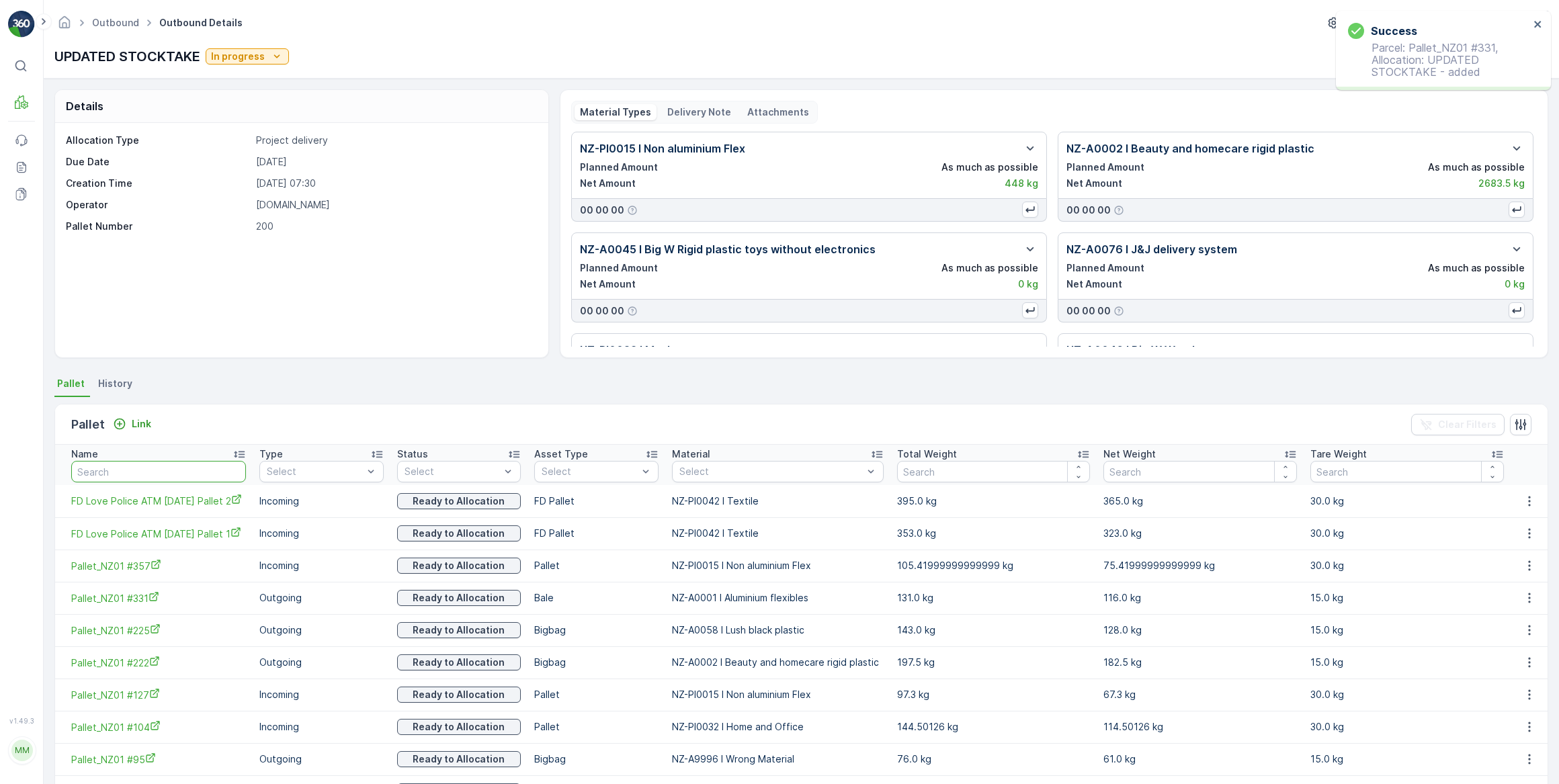
click at [162, 470] on input "text" at bounding box center [158, 472] width 175 height 22
type input "331"
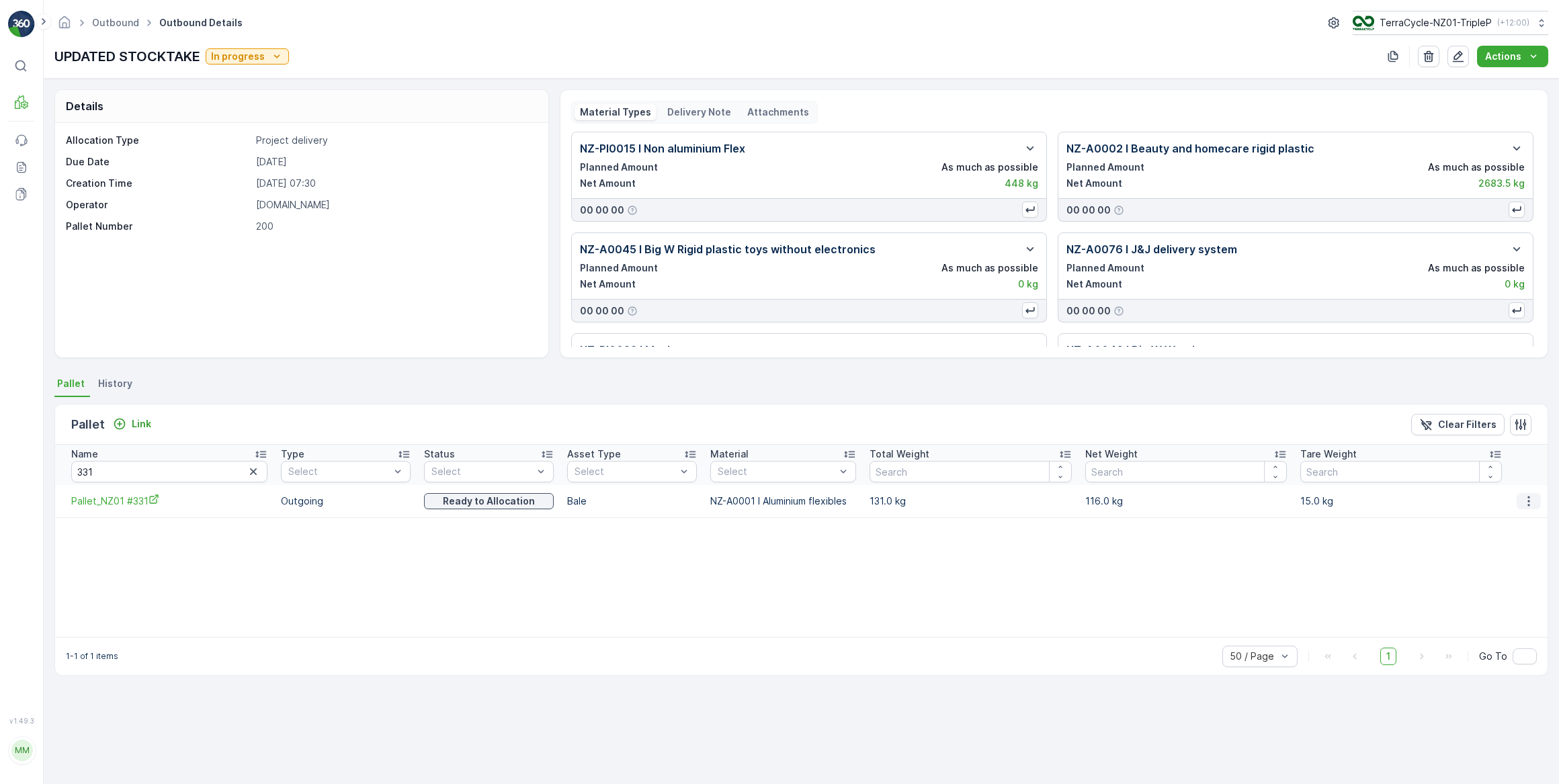
click at [1528, 500] on icon "button" at bounding box center [1529, 500] width 2 height 10
click at [1535, 547] on div "Unlink Pallet" at bounding box center [1515, 544] width 88 height 19
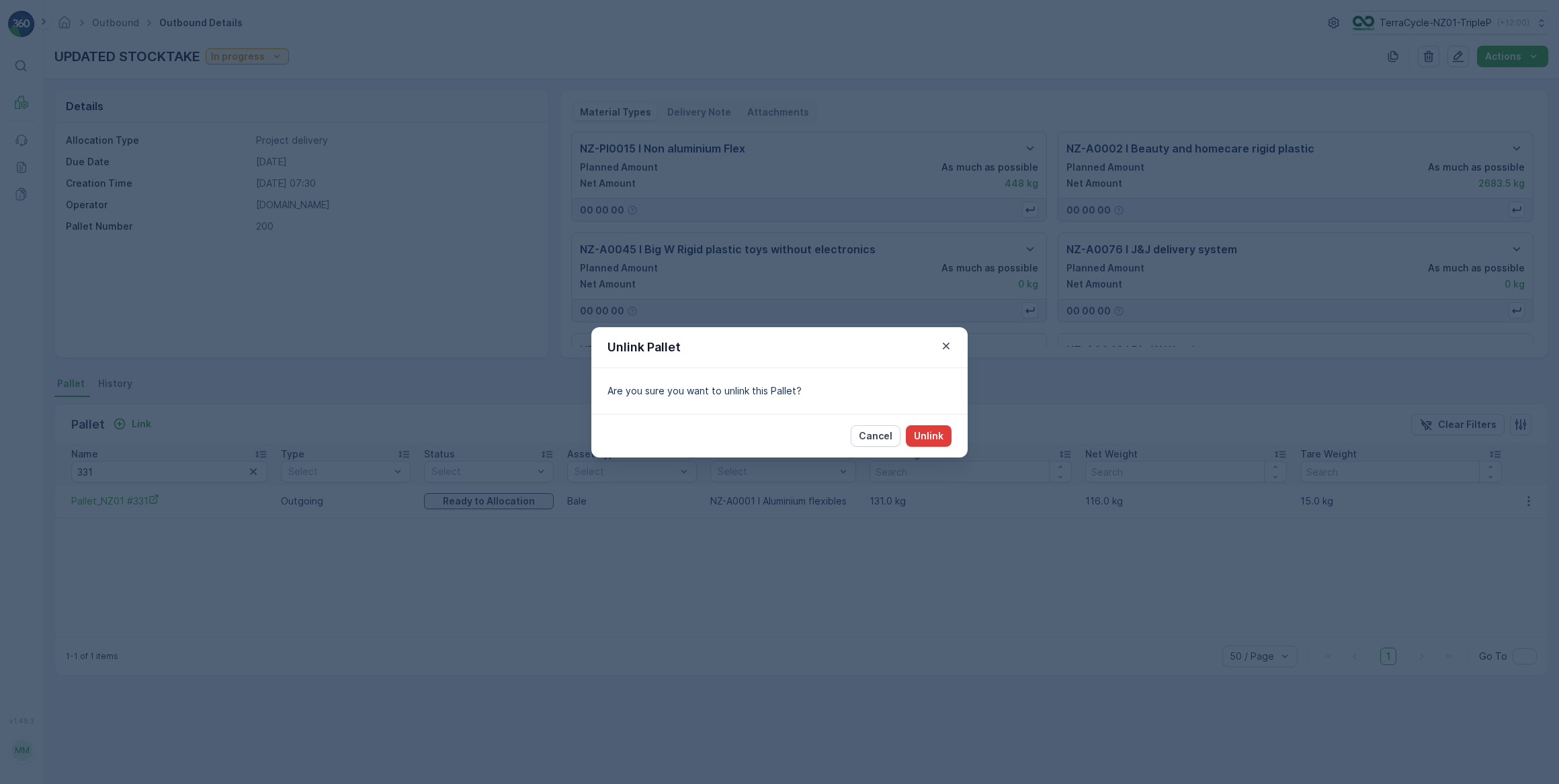
click at [945, 436] on button "Unlink" at bounding box center [928, 436] width 45 height 22
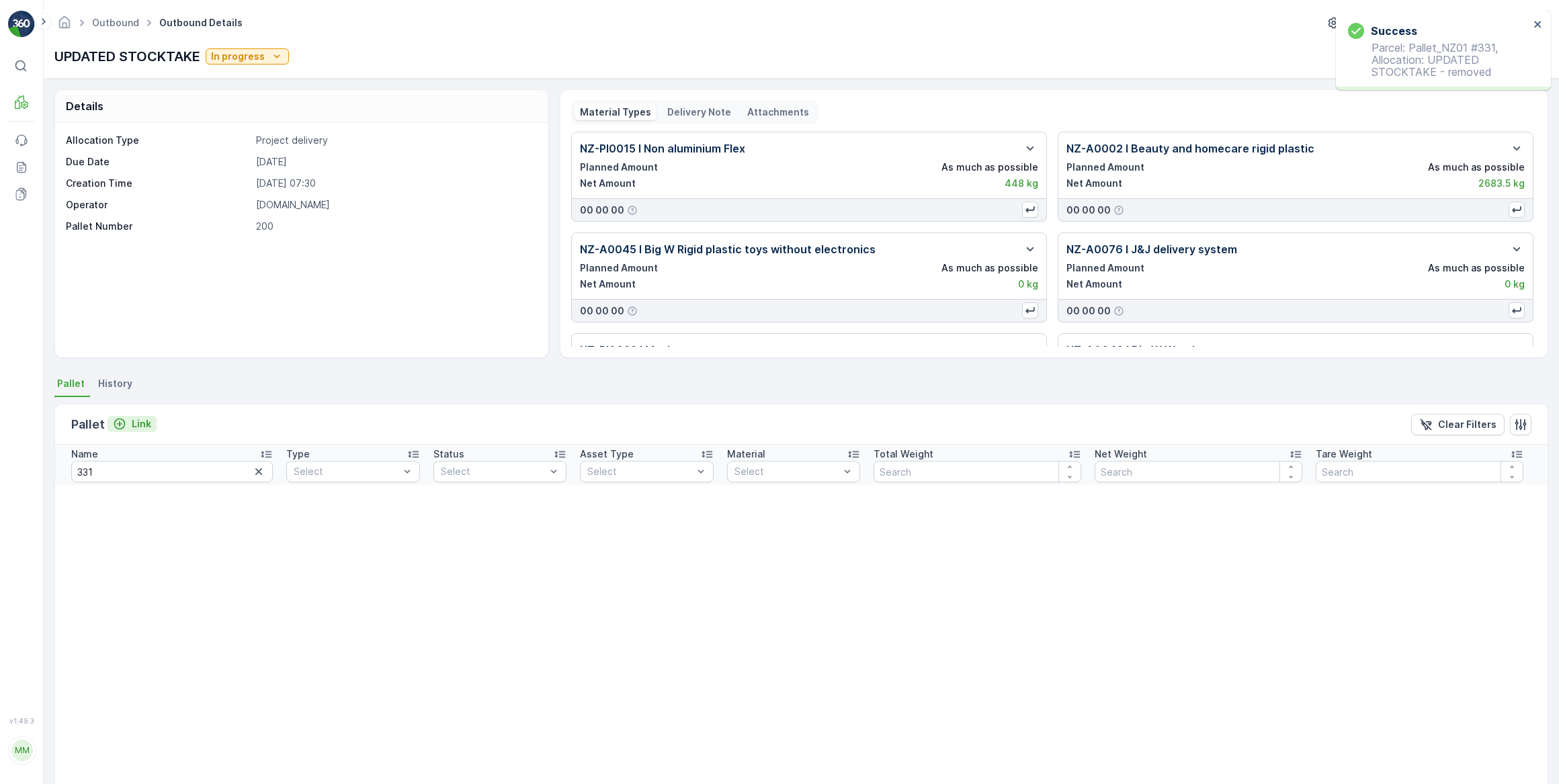
click at [129, 428] on div "Link" at bounding box center [132, 423] width 38 height 14
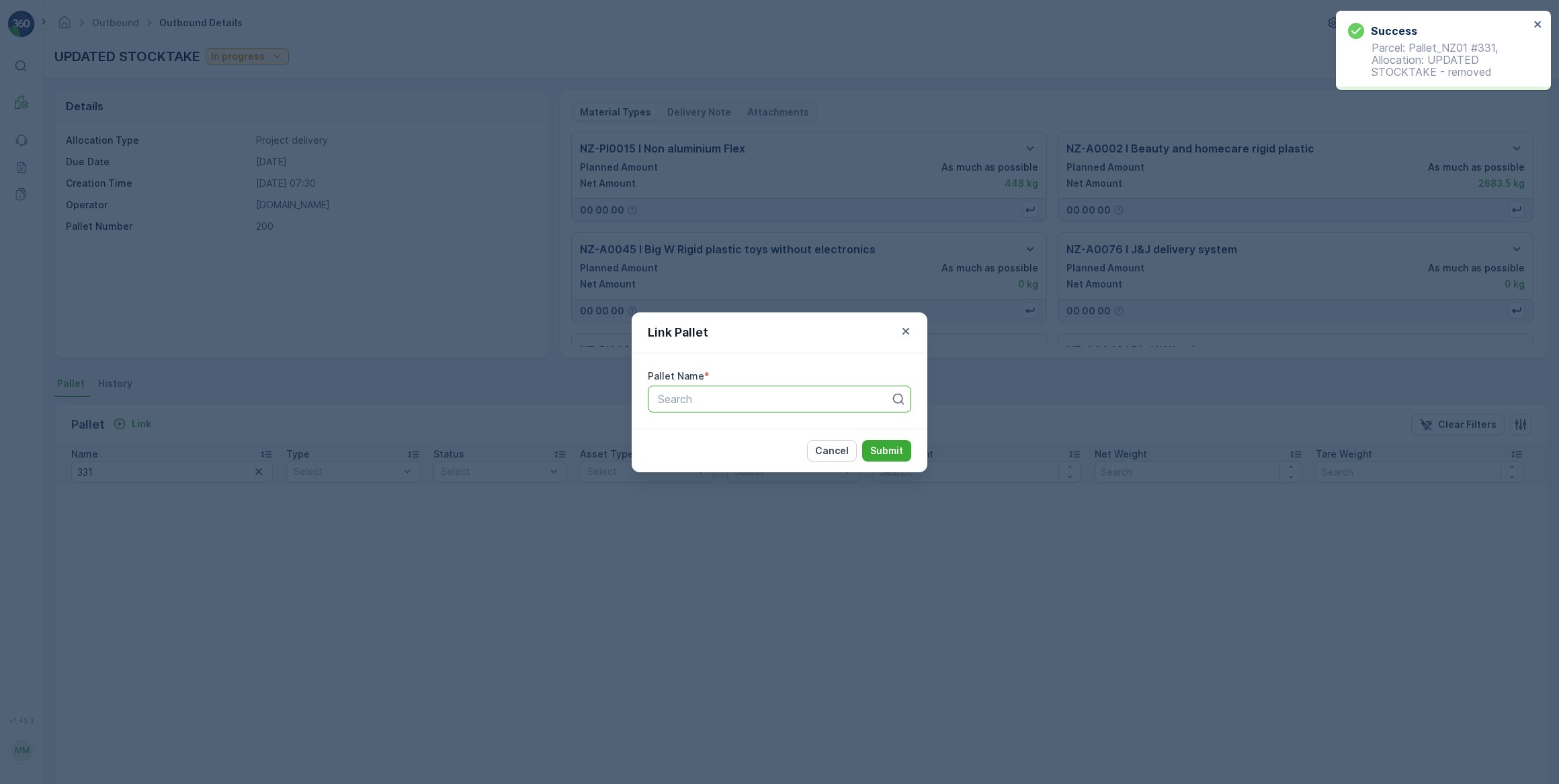
click at [709, 397] on div at bounding box center [774, 399] width 235 height 12
type input "442"
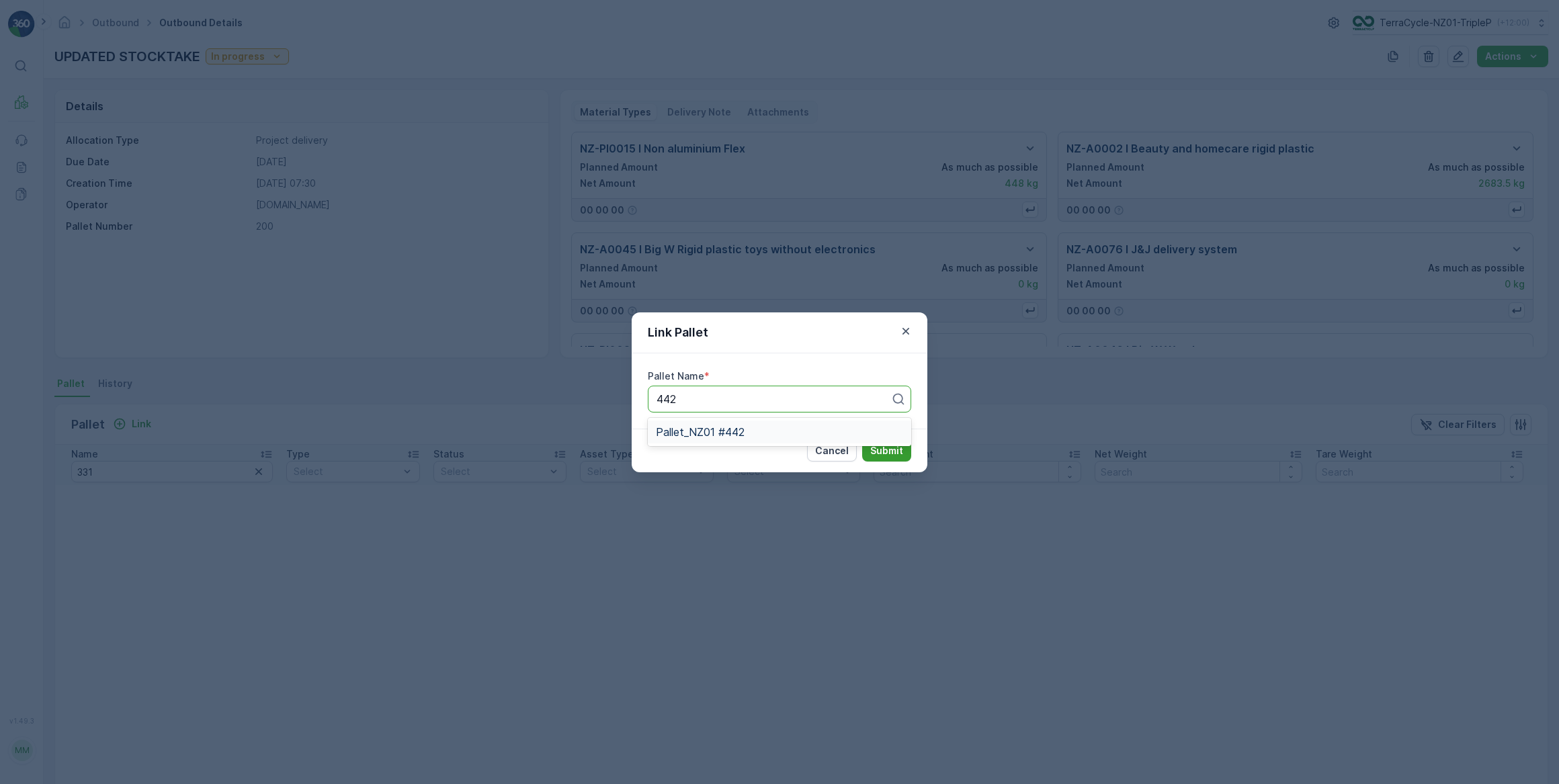
drag, startPoint x: 728, startPoint y: 436, endPoint x: 910, endPoint y: 451, distance: 182.6
click at [729, 436] on span "Pallet_NZ01 #442" at bounding box center [700, 431] width 88 height 12
click at [910, 451] on button "Submit" at bounding box center [887, 451] width 49 height 22
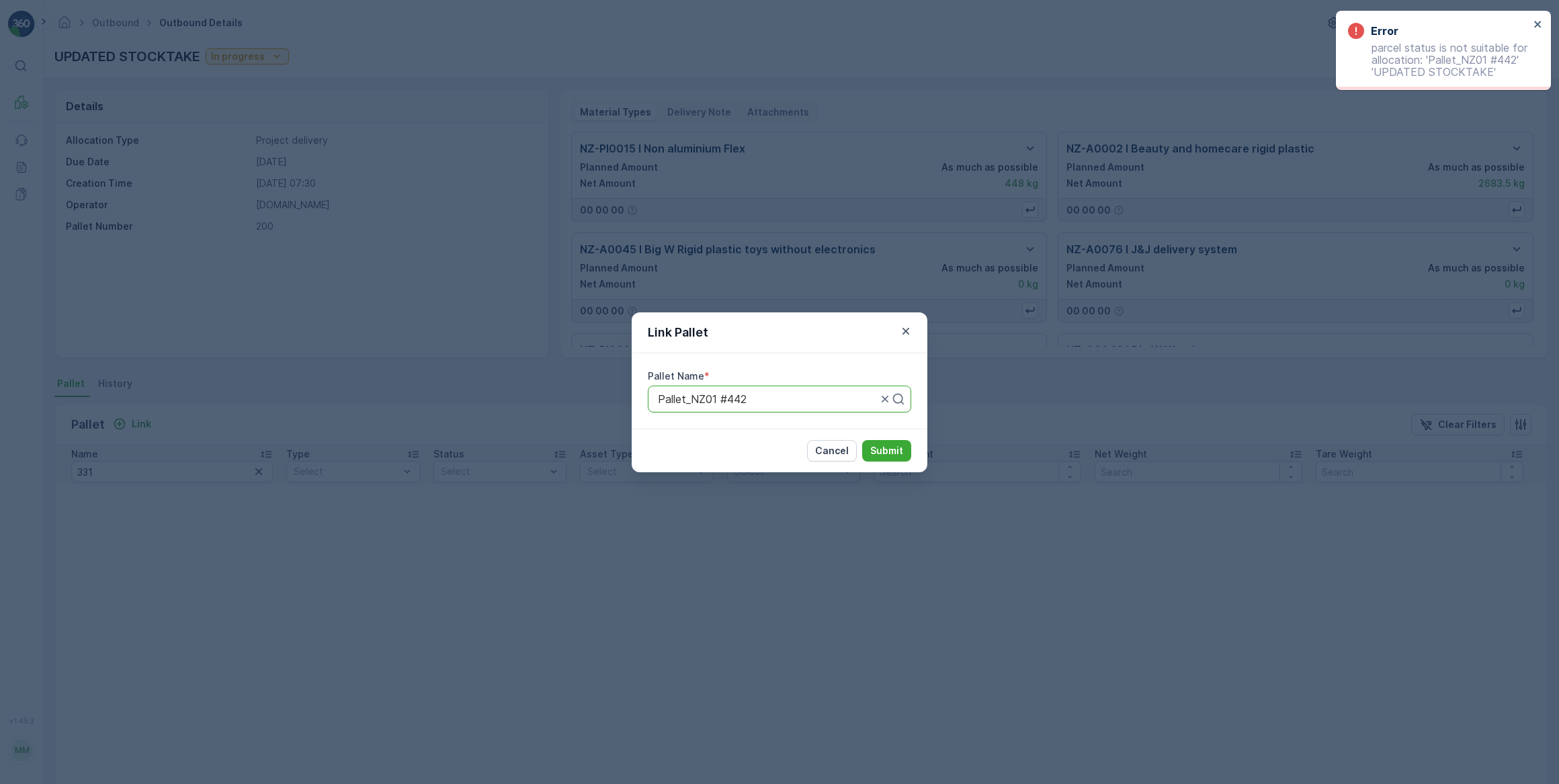
click at [804, 394] on div at bounding box center [768, 399] width 222 height 12
type input "331"
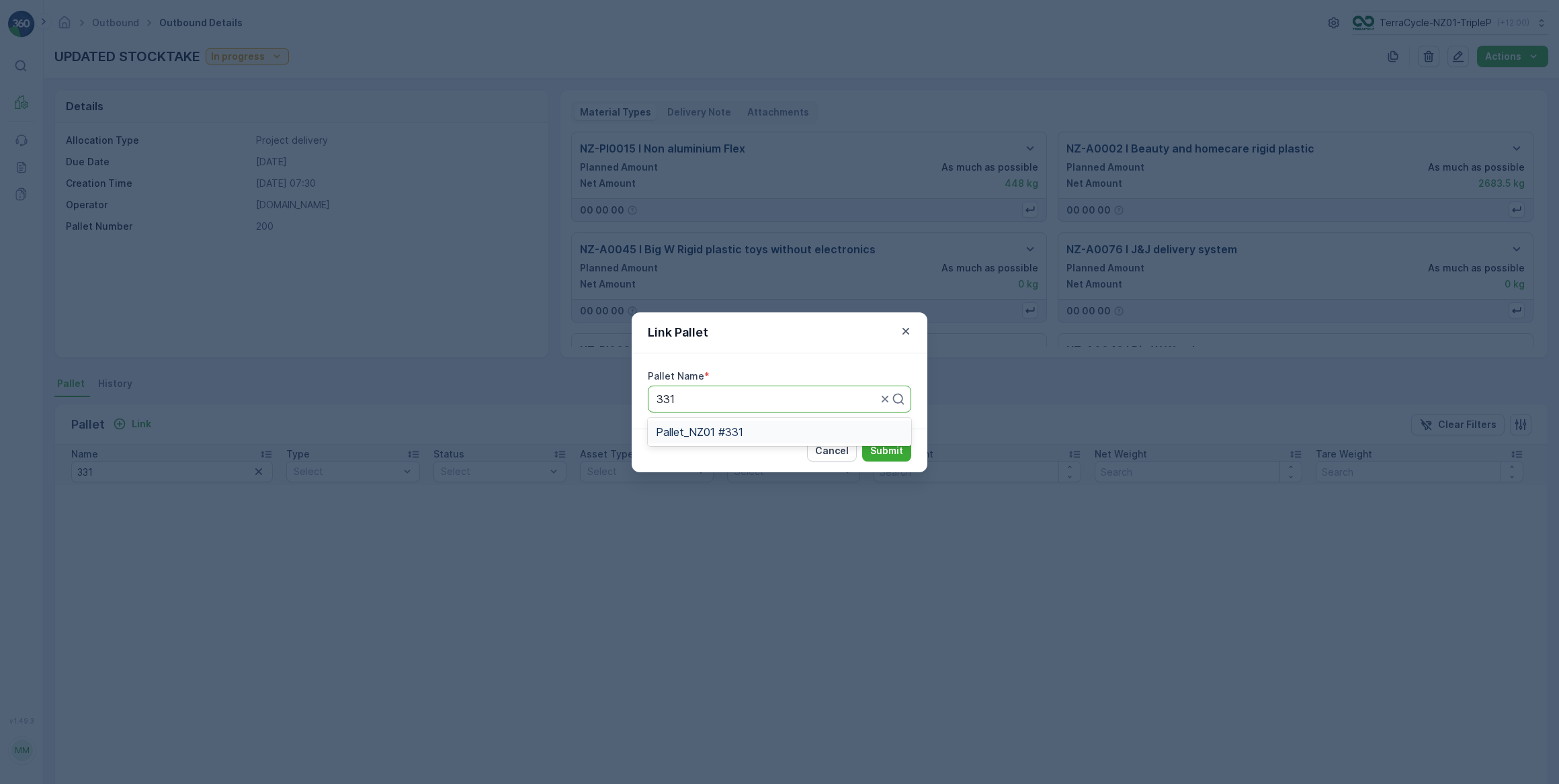
click at [808, 434] on div "Pallet_NZ01 #331" at bounding box center [780, 431] width 248 height 12
click at [870, 448] on p "Submit" at bounding box center [886, 451] width 32 height 14
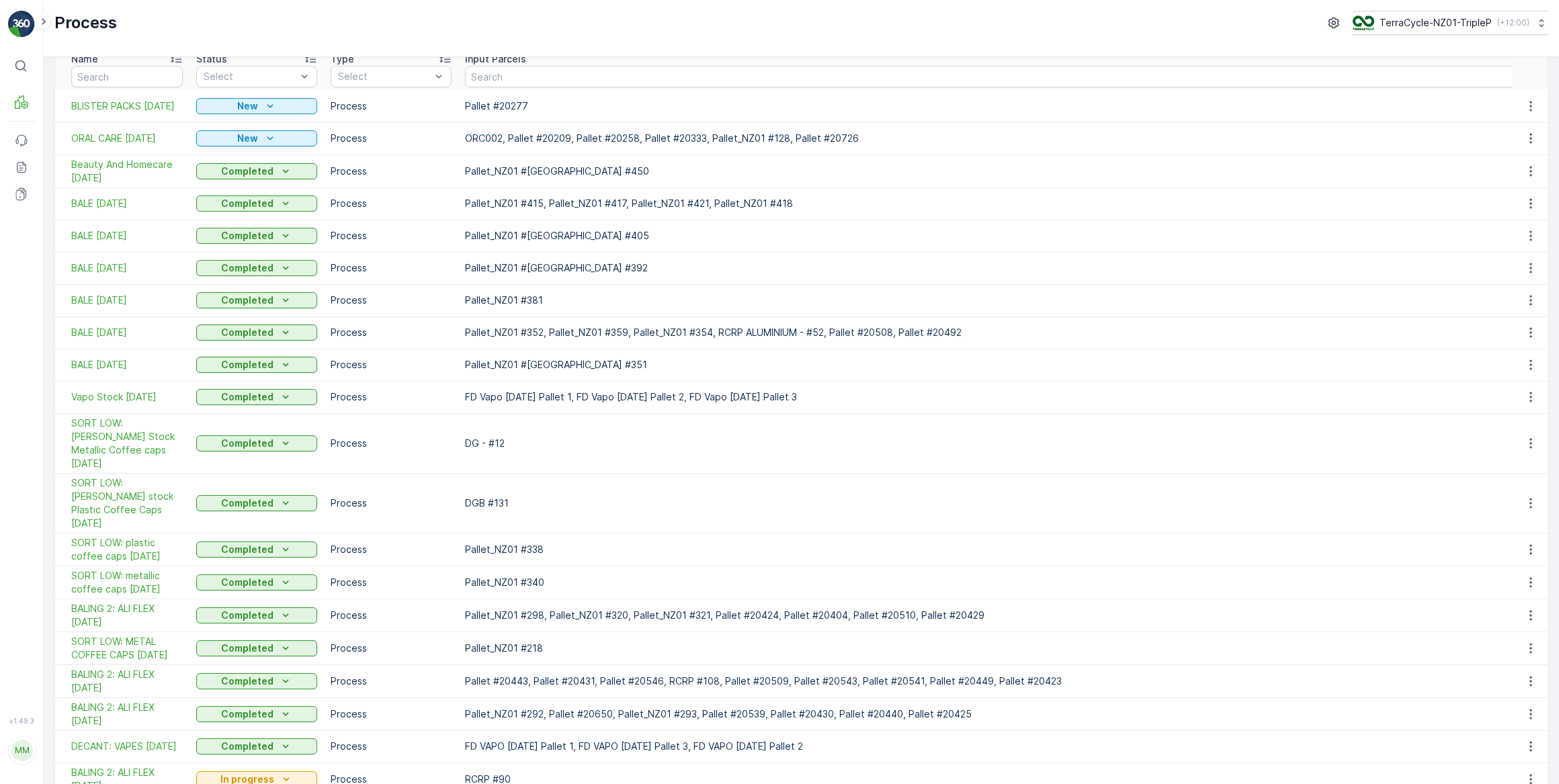
scroll to position [427, 0]
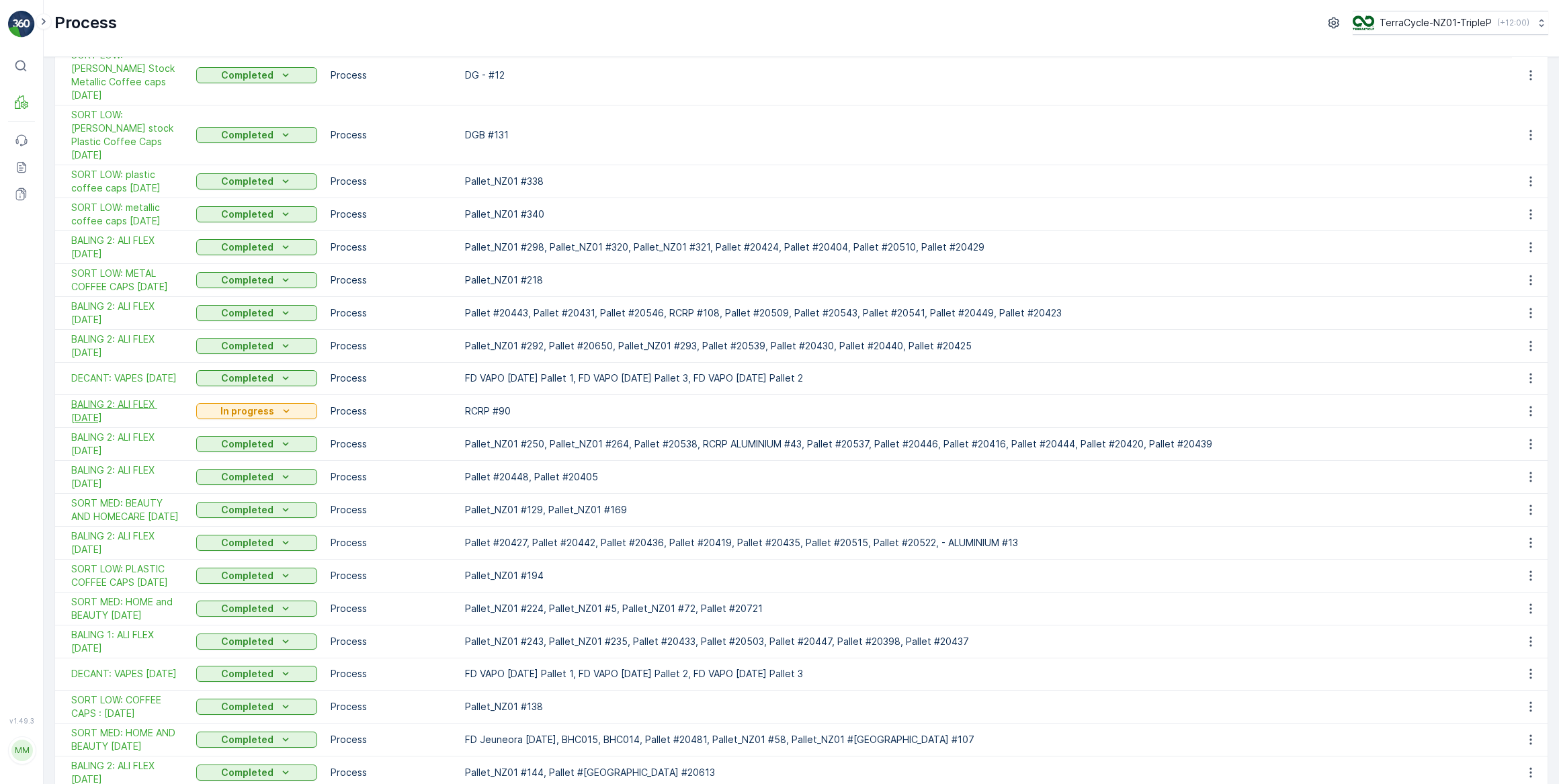
click at [142, 398] on span "BALING 2: ALI FLEX [DATE]" at bounding box center [126, 411] width 111 height 27
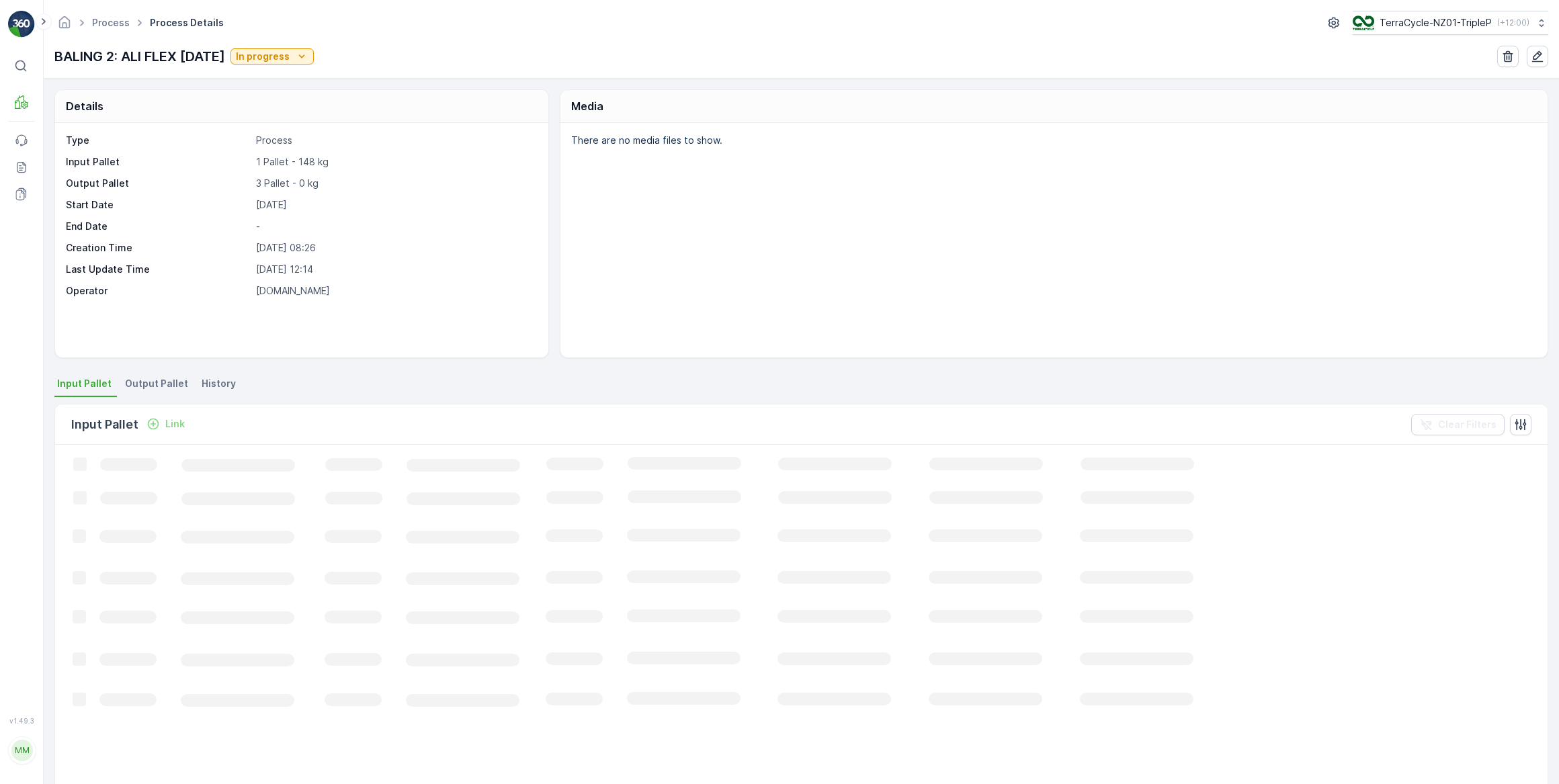
click at [154, 384] on span "Output Pallet" at bounding box center [156, 383] width 63 height 14
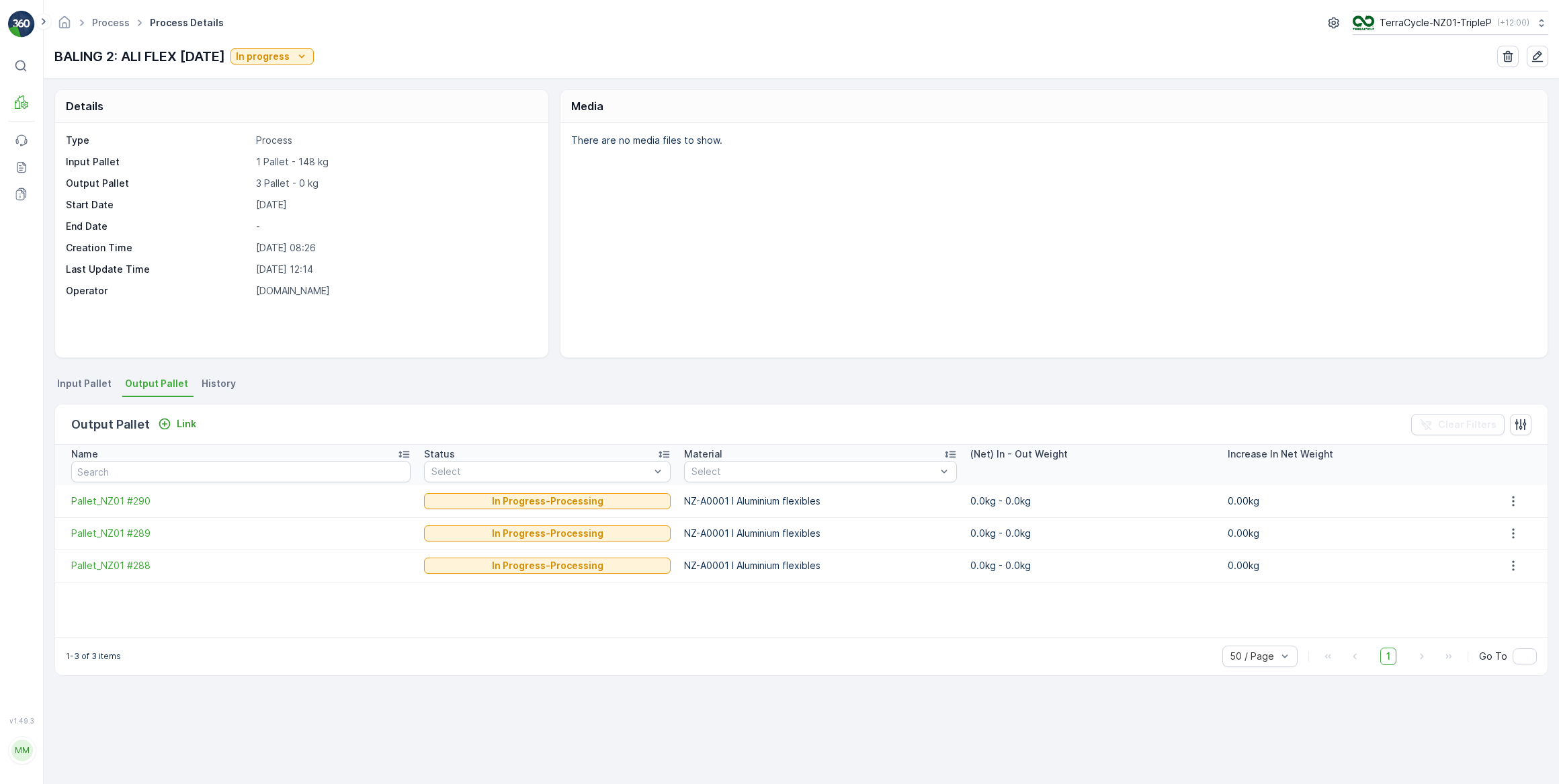
click at [376, 405] on div "Output Pallet Link Clear Filters" at bounding box center [801, 424] width 1492 height 40
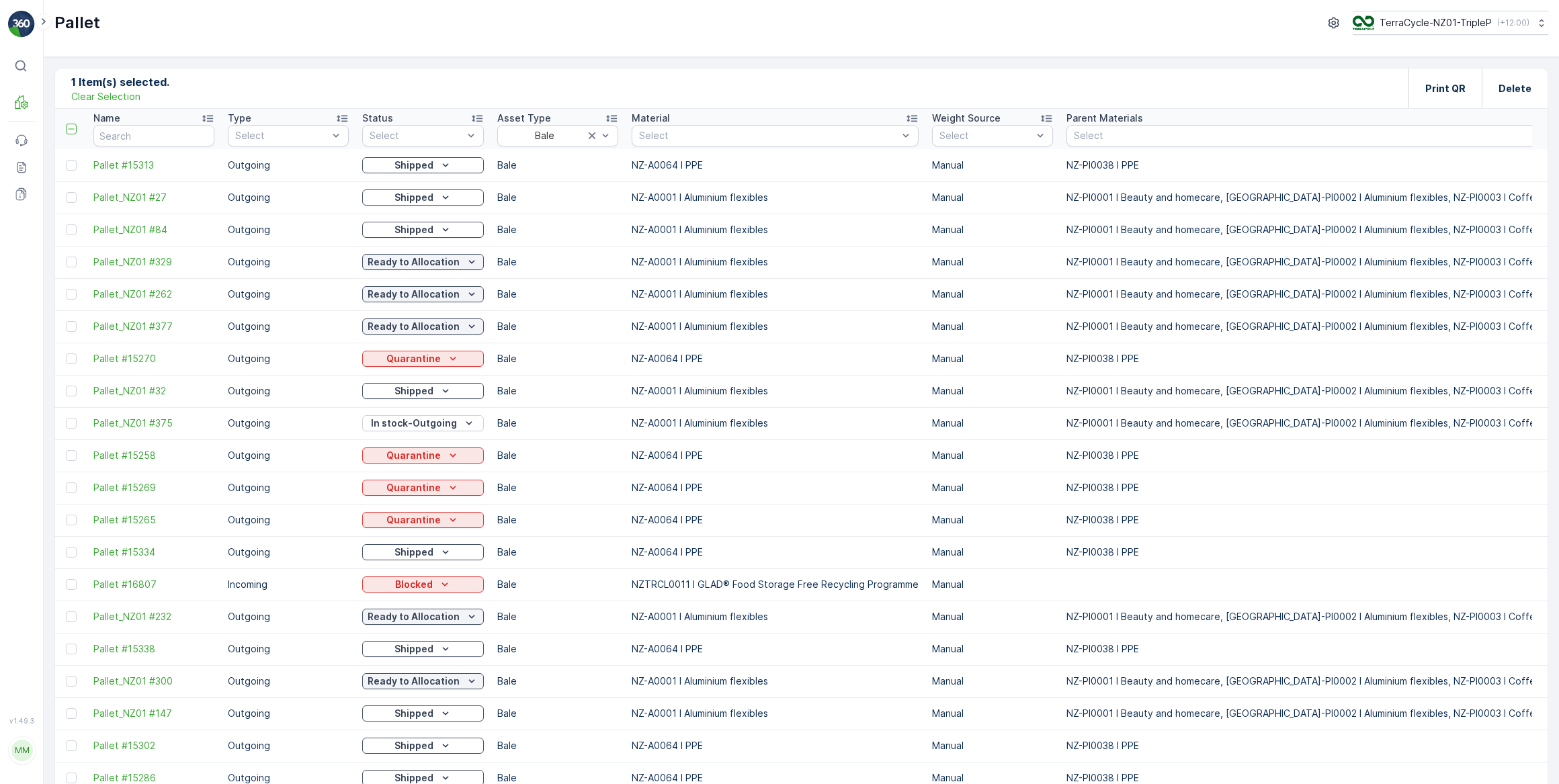
click at [122, 92] on p "Clear Selection" at bounding box center [105, 97] width 69 height 14
click at [140, 136] on input "text" at bounding box center [153, 136] width 121 height 22
type input "149"
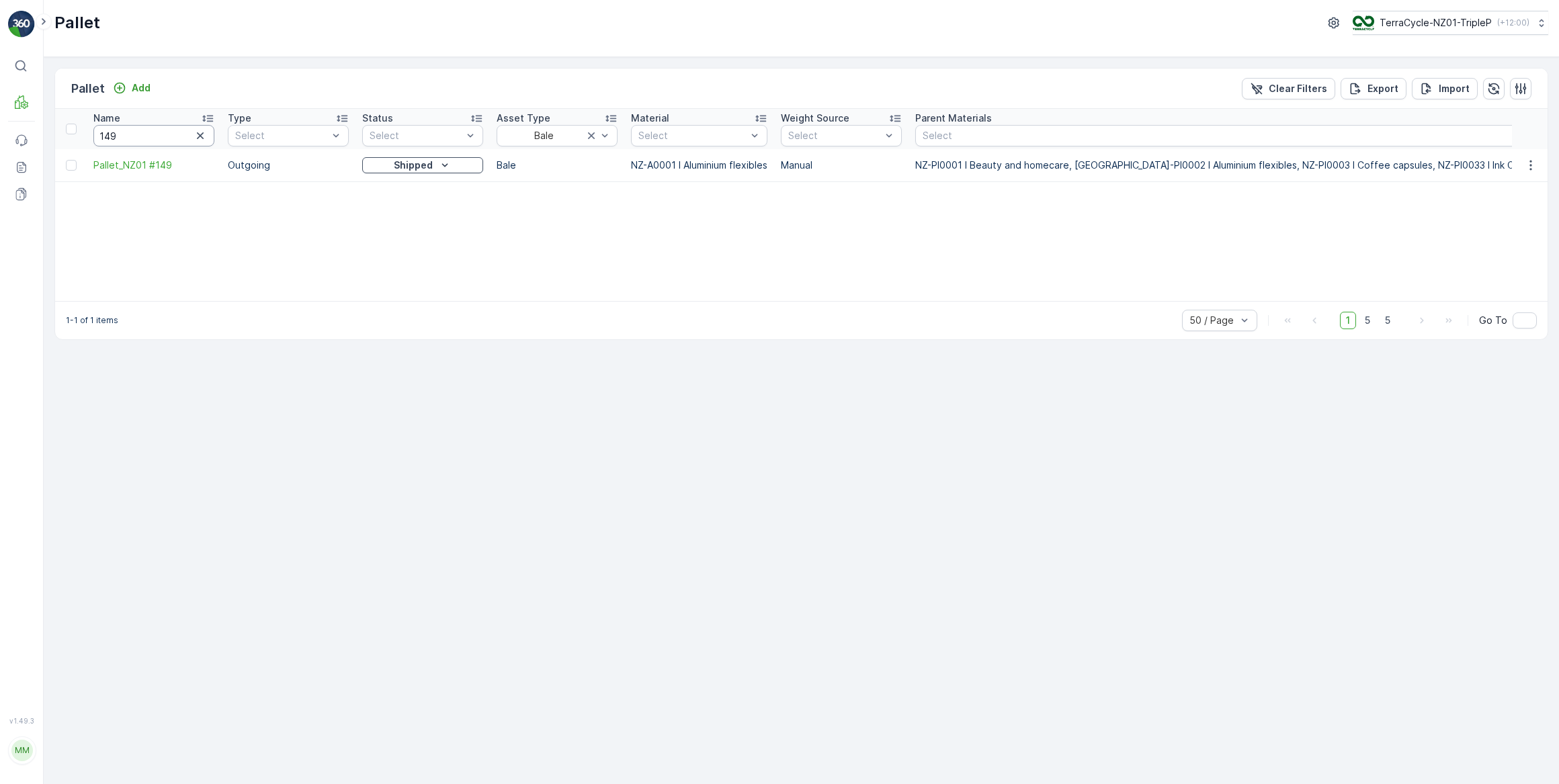
click at [121, 140] on input "149" at bounding box center [153, 136] width 121 height 22
click at [99, 135] on input "149" at bounding box center [153, 136] width 121 height 22
type input "dgb #149"
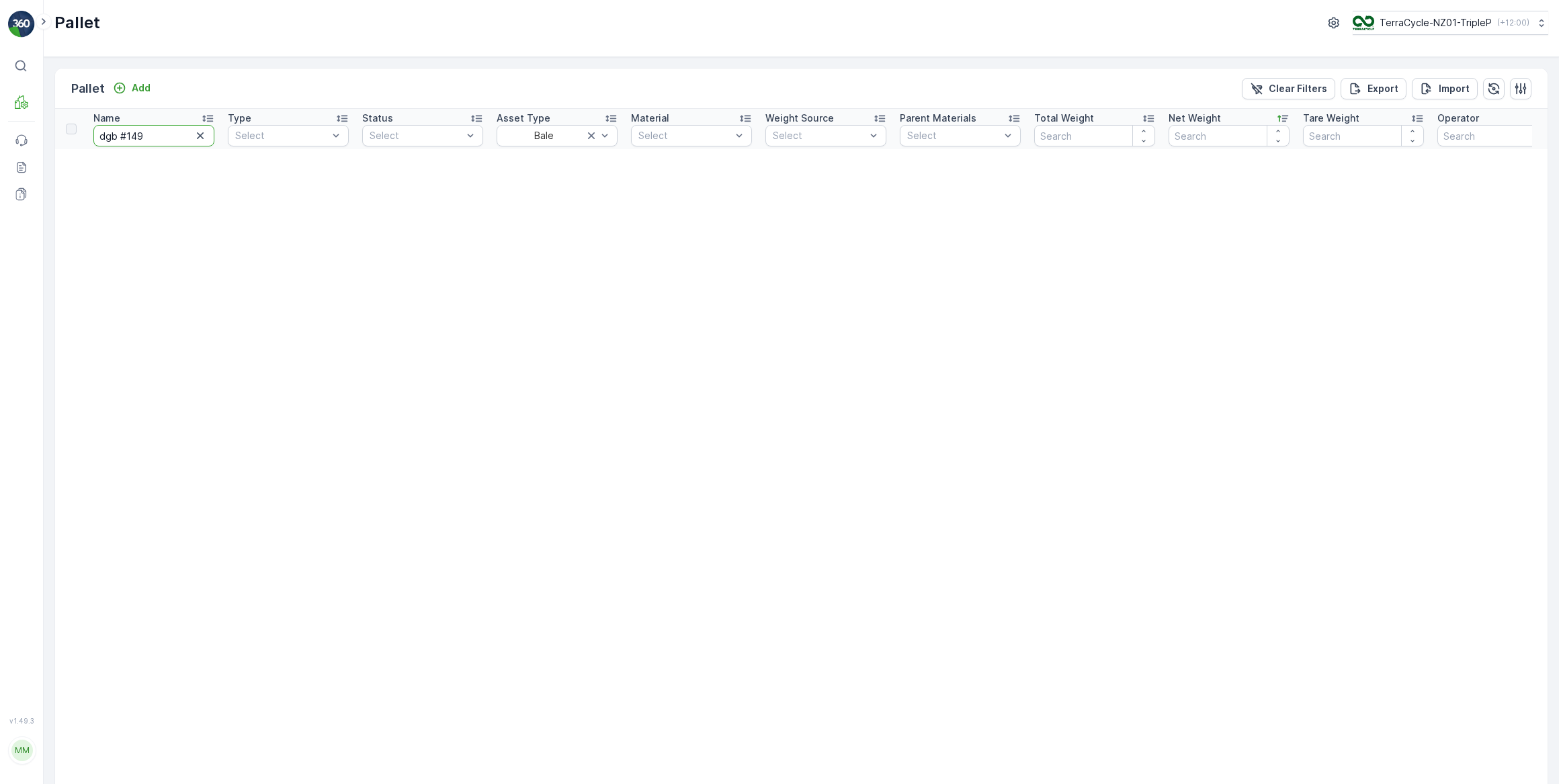
drag, startPoint x: 113, startPoint y: 136, endPoint x: 97, endPoint y: 132, distance: 16.5
click at [97, 132] on input "dgb #149" at bounding box center [153, 136] width 121 height 22
type input "#149"
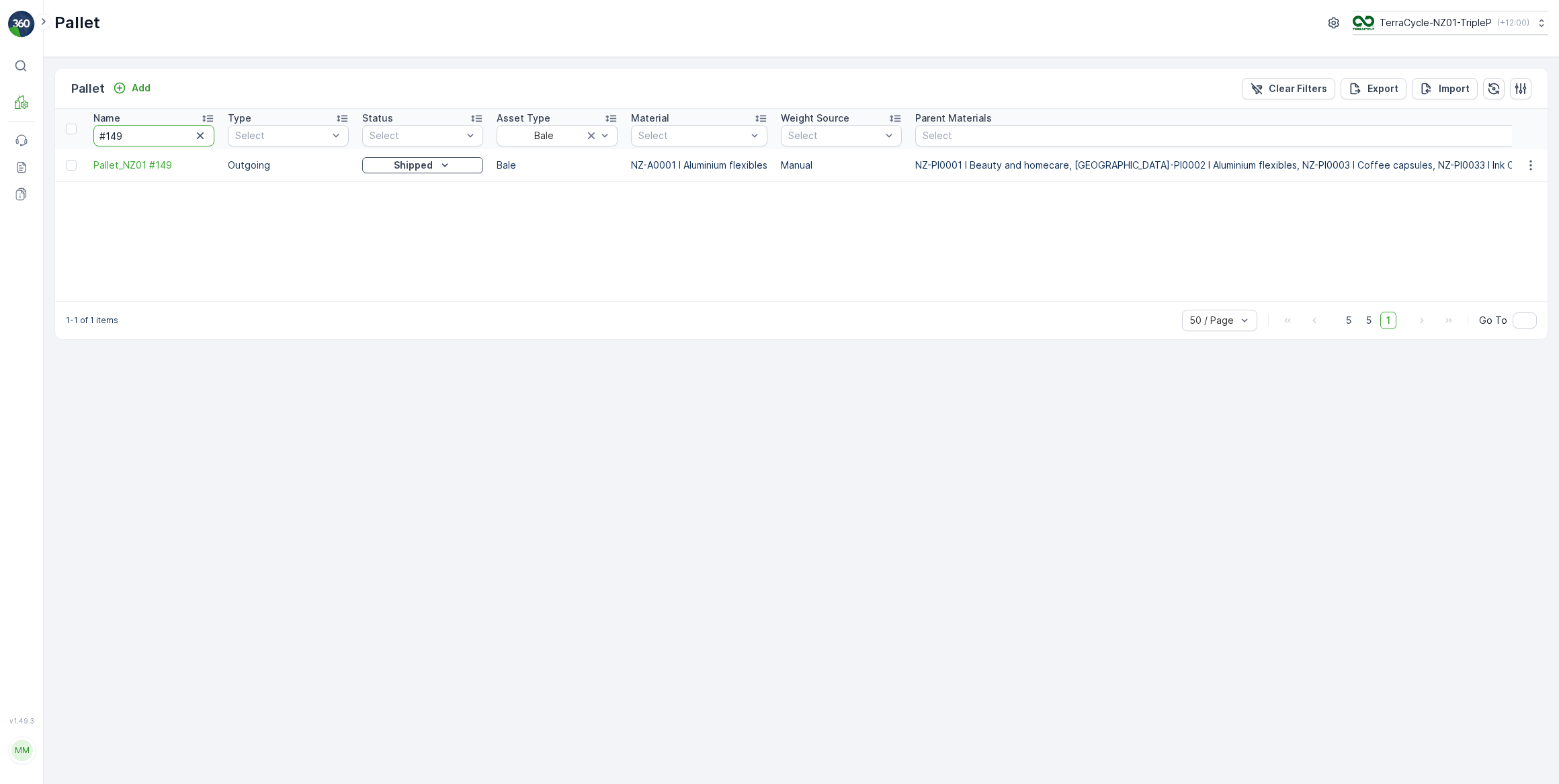
click at [102, 135] on input "#149" at bounding box center [153, 136] width 121 height 22
type input "DGB #149"
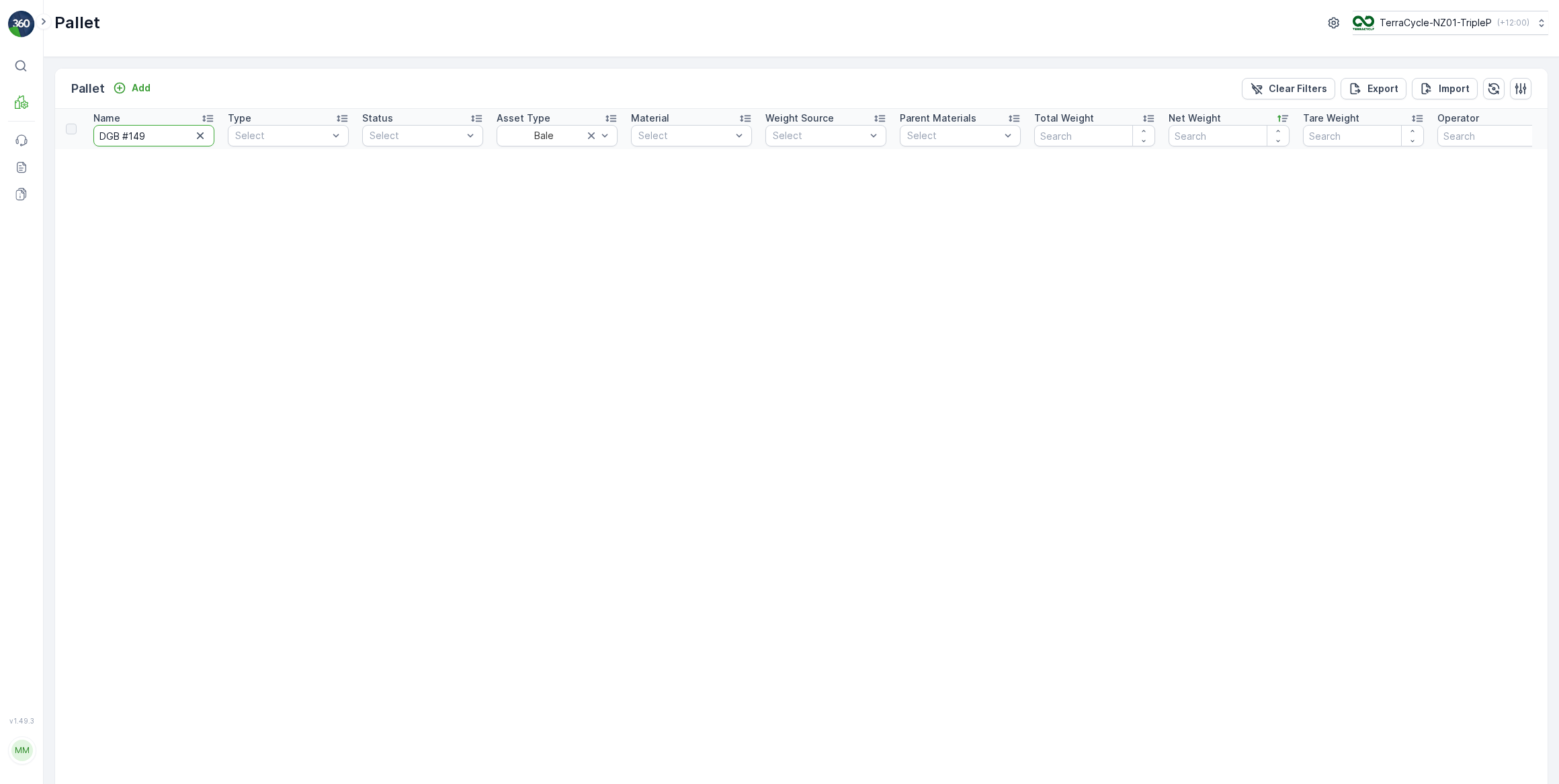
drag, startPoint x: 158, startPoint y: 137, endPoint x: 46, endPoint y: 126, distance: 112.5
click at [46, 126] on div "Pallet Add Clear Filters Export Import Name DGB #149 Type Select Status Select …" at bounding box center [800, 420] width 1515 height 727
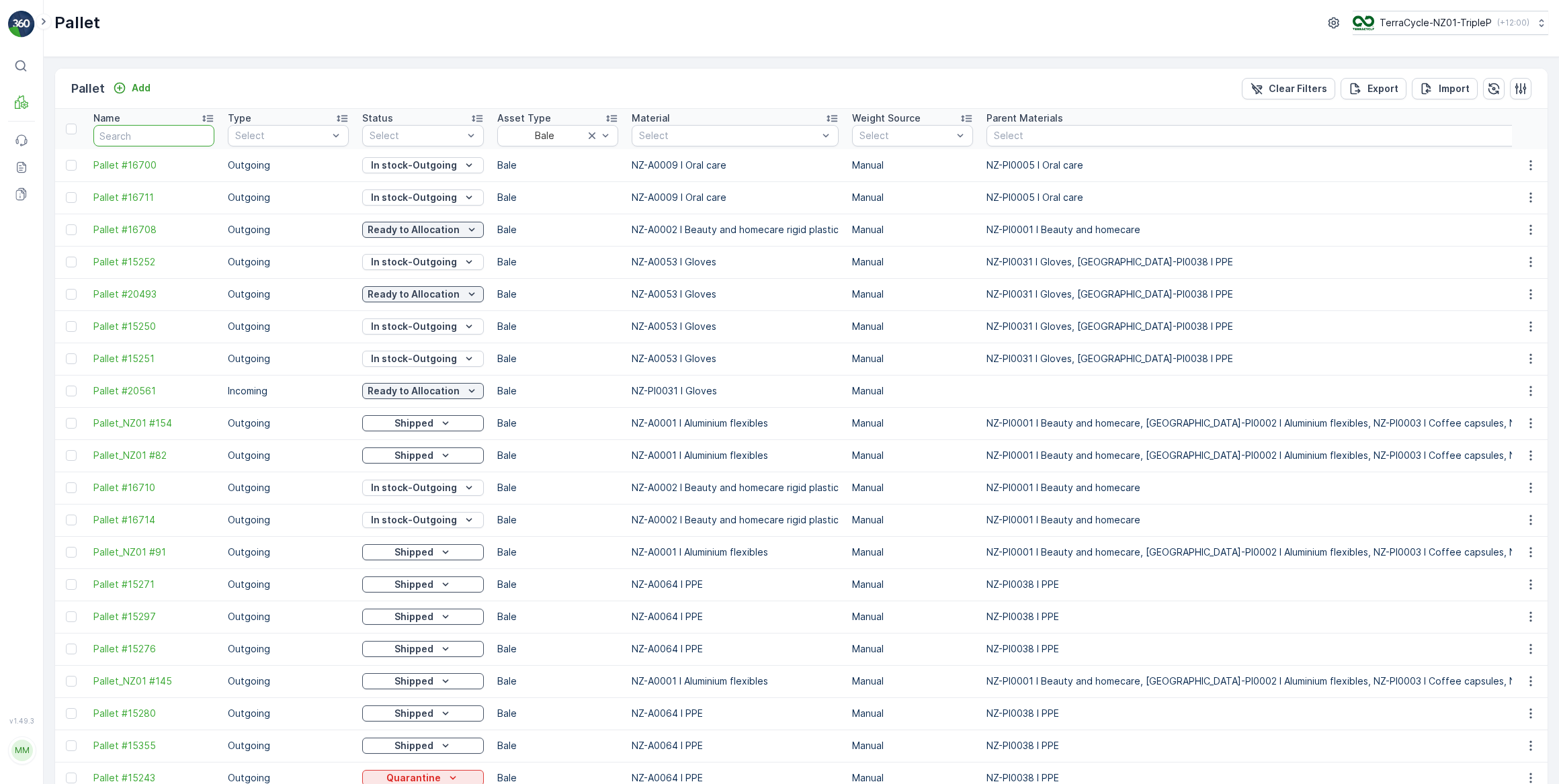
click at [147, 140] on input "text" at bounding box center [153, 136] width 121 height 22
type input "DGB"
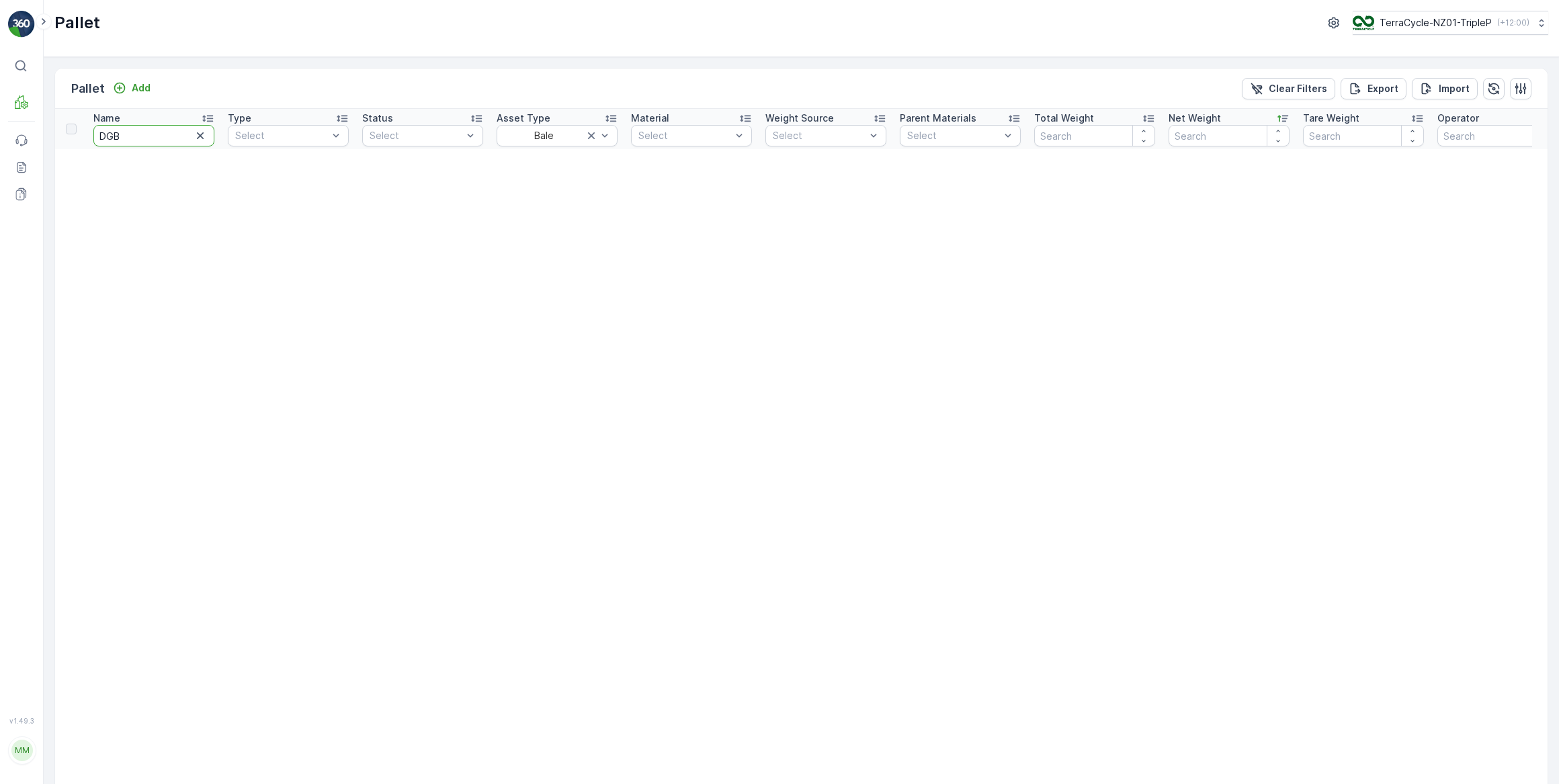
click at [131, 130] on input "DGB" at bounding box center [153, 136] width 121 height 22
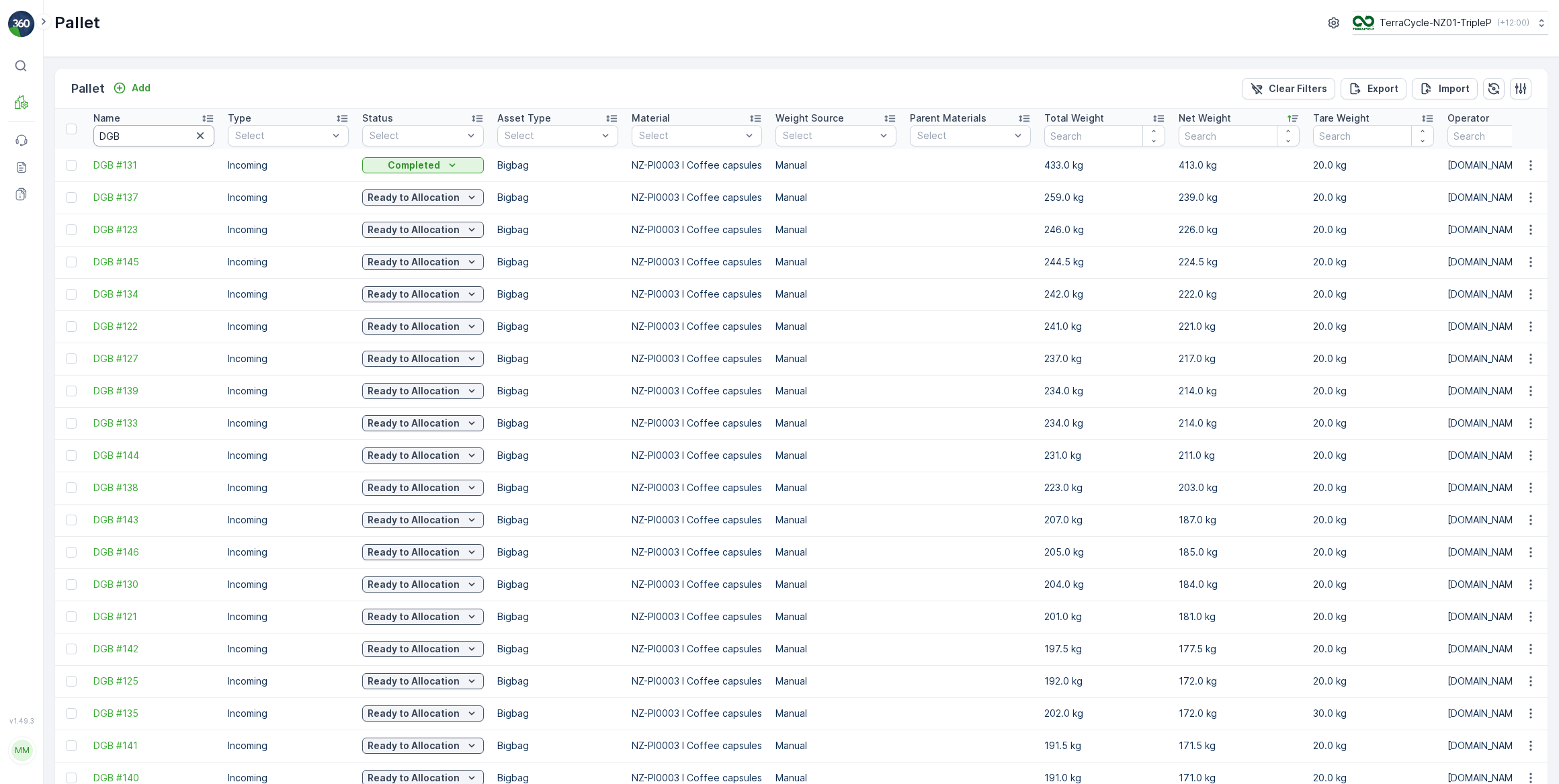
click at [139, 143] on input "DGB" at bounding box center [153, 136] width 121 height 22
type input "DGB #14"
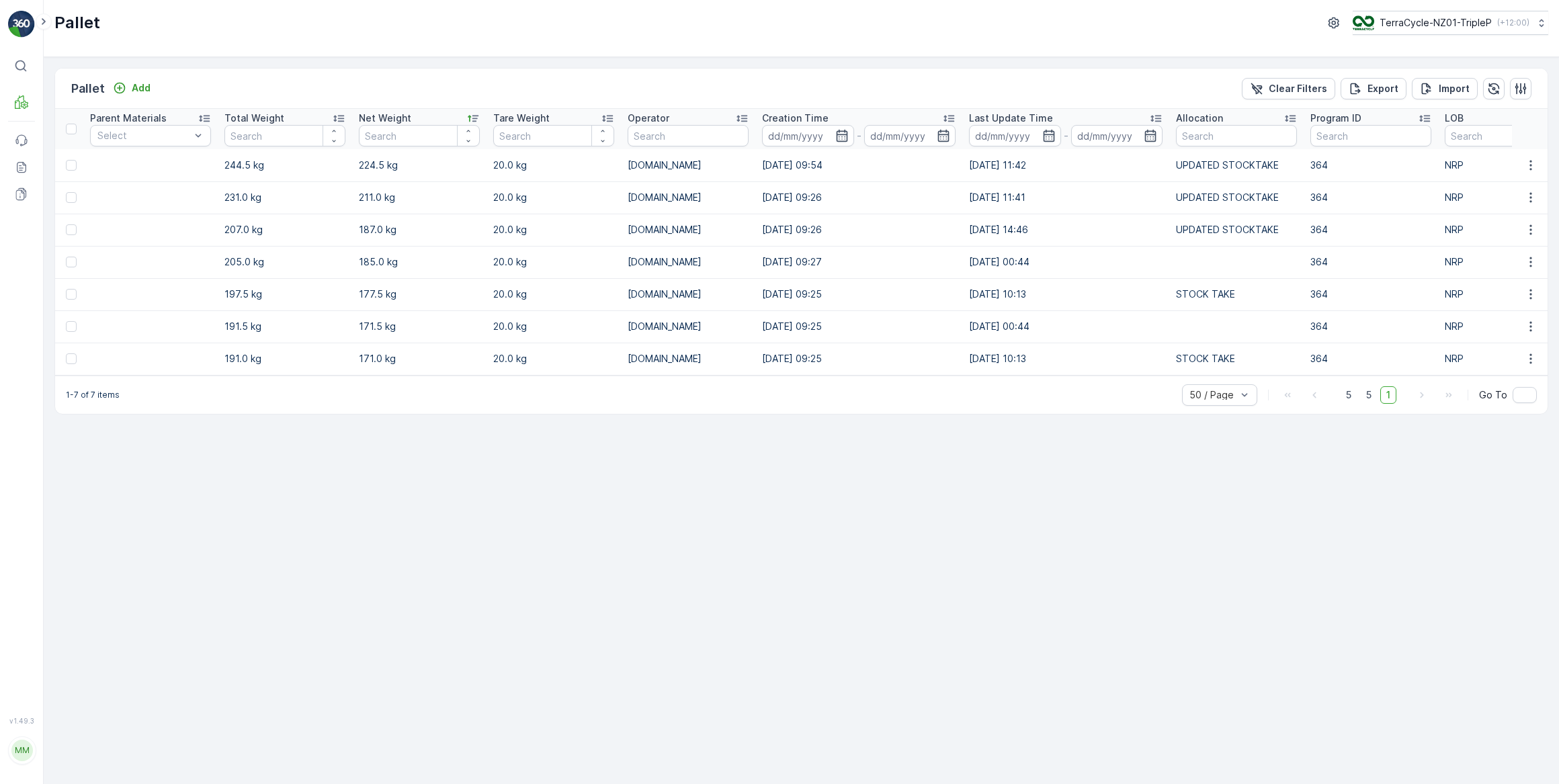
scroll to position [0, 806]
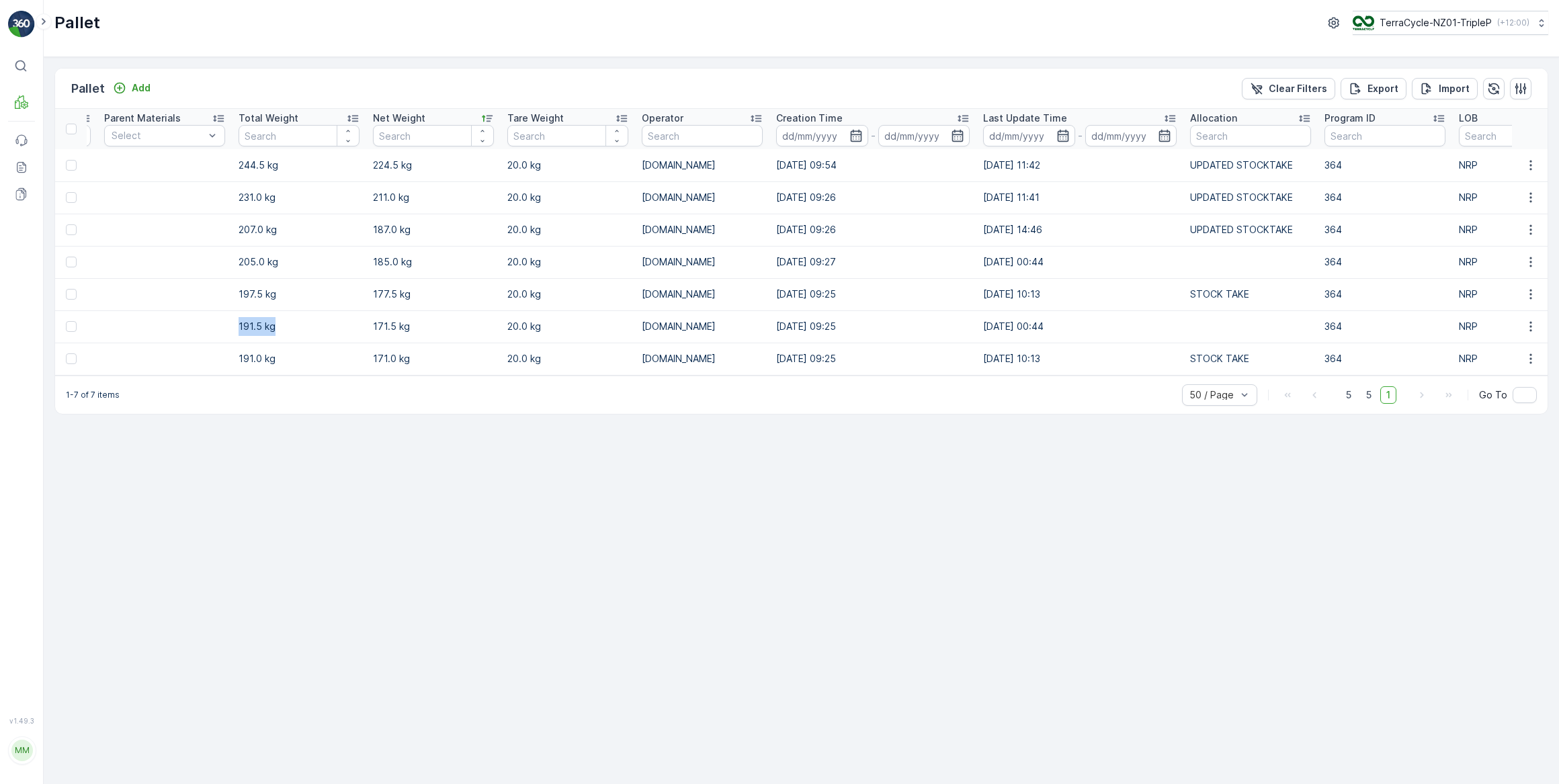
drag, startPoint x: 277, startPoint y: 323, endPoint x: 229, endPoint y: 328, distance: 48.3
click at [232, 328] on td "191.5 kg" at bounding box center [299, 326] width 135 height 32
drag, startPoint x: 279, startPoint y: 261, endPoint x: 238, endPoint y: 261, distance: 41.0
click at [238, 261] on td "205.0 kg" at bounding box center [299, 261] width 135 height 32
click at [276, 421] on div "Pallet Add Clear Filters Export Import Name DGB #14 Type Select Status Select A…" at bounding box center [800, 420] width 1515 height 727
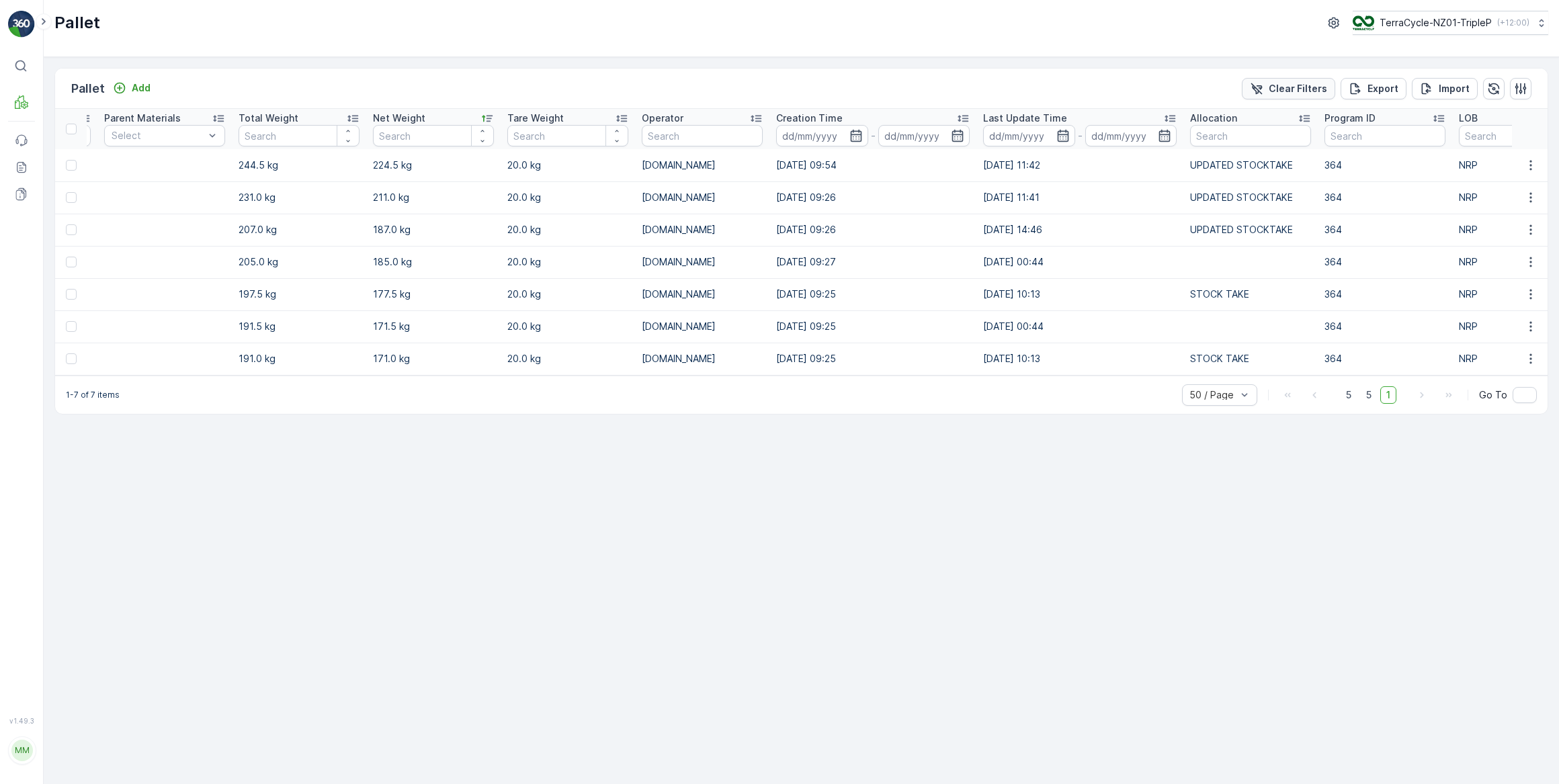
click at [1306, 85] on p "Clear Filters" at bounding box center [1298, 88] width 58 height 14
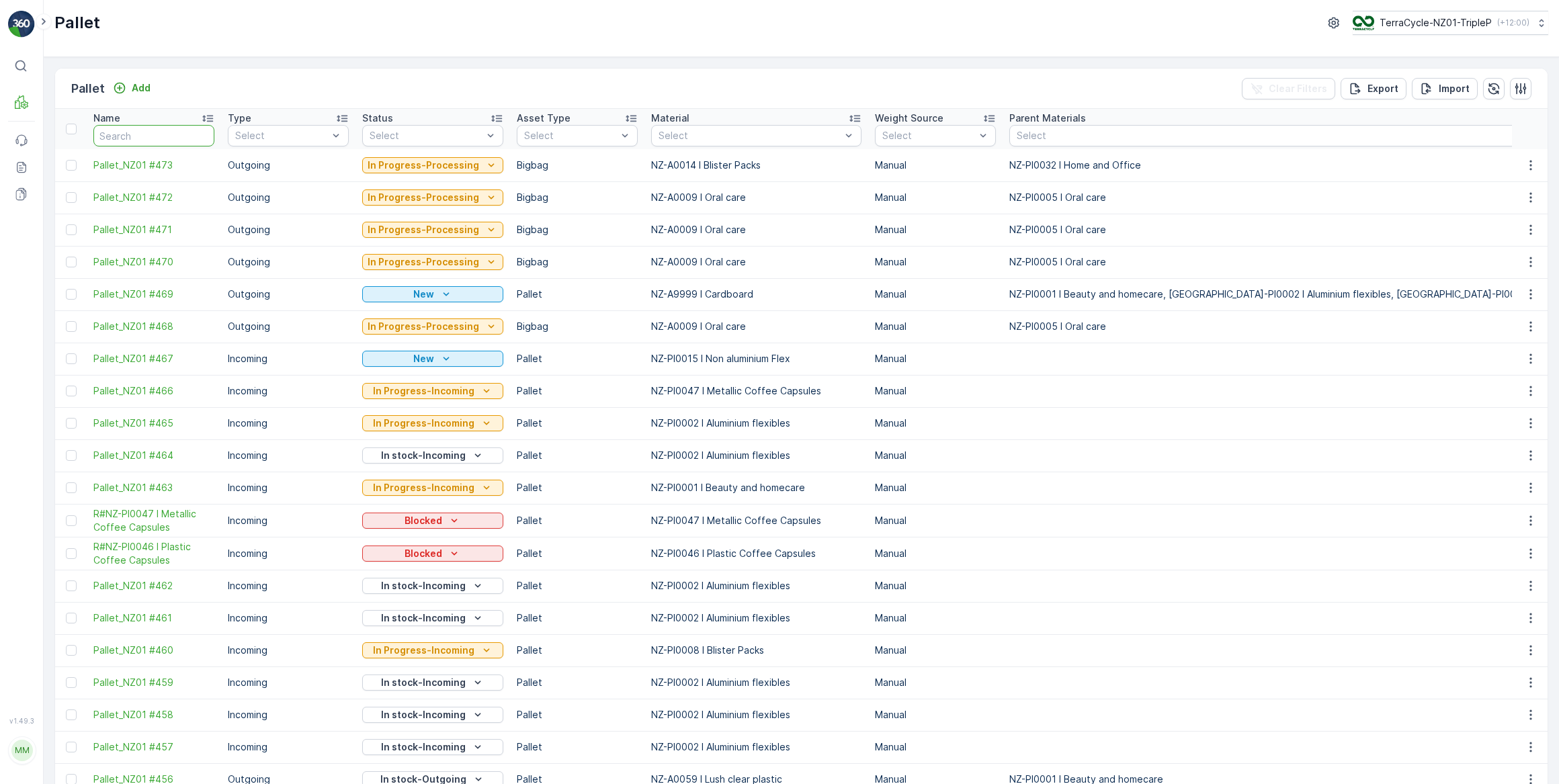
click at [131, 140] on input "text" at bounding box center [153, 136] width 121 height 22
type input "PRO"
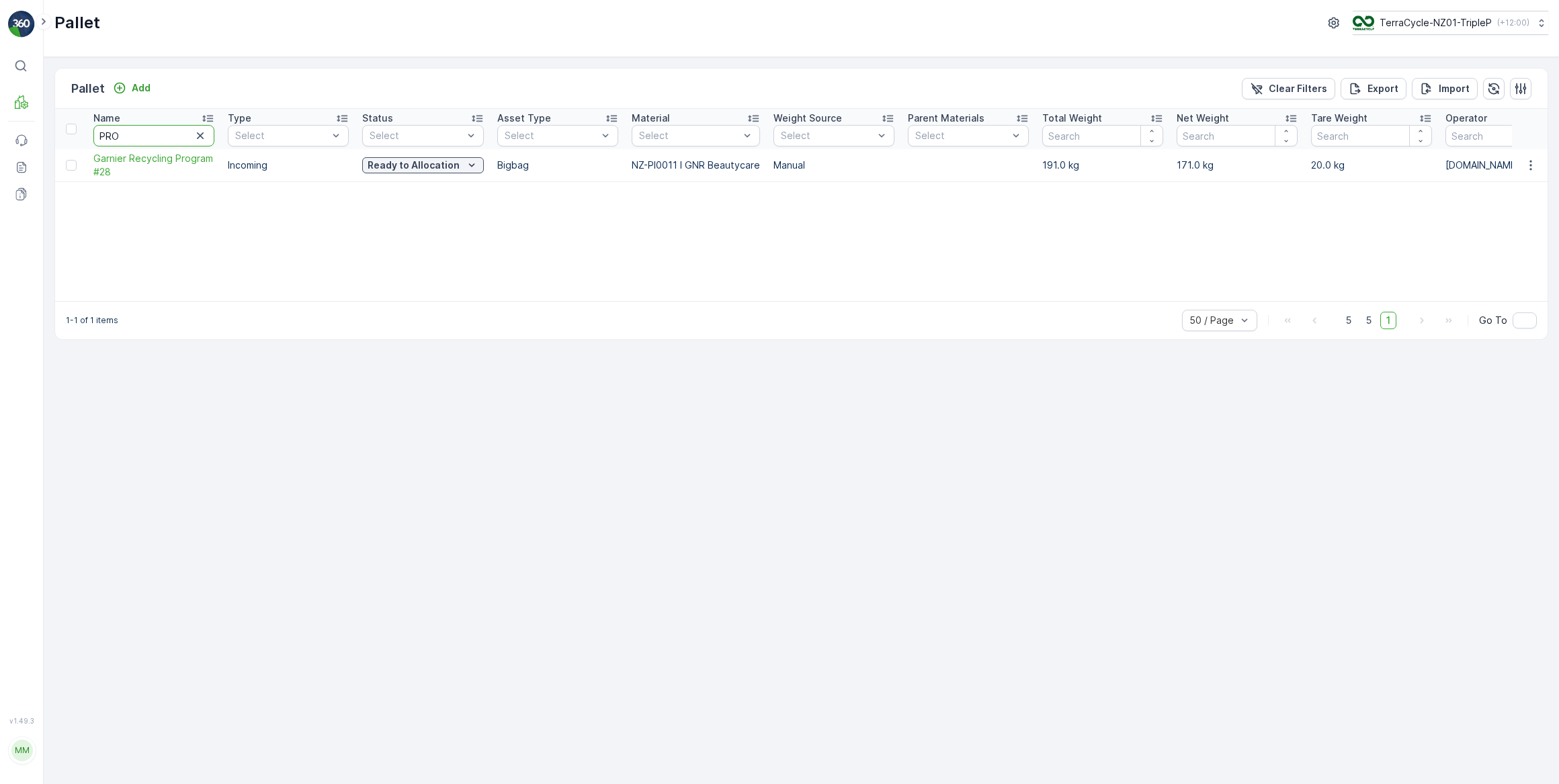
drag, startPoint x: 144, startPoint y: 133, endPoint x: 87, endPoint y: 131, distance: 57.0
click at [87, 131] on th "Name PRO" at bounding box center [153, 129] width 135 height 40
type input "COFFEE"
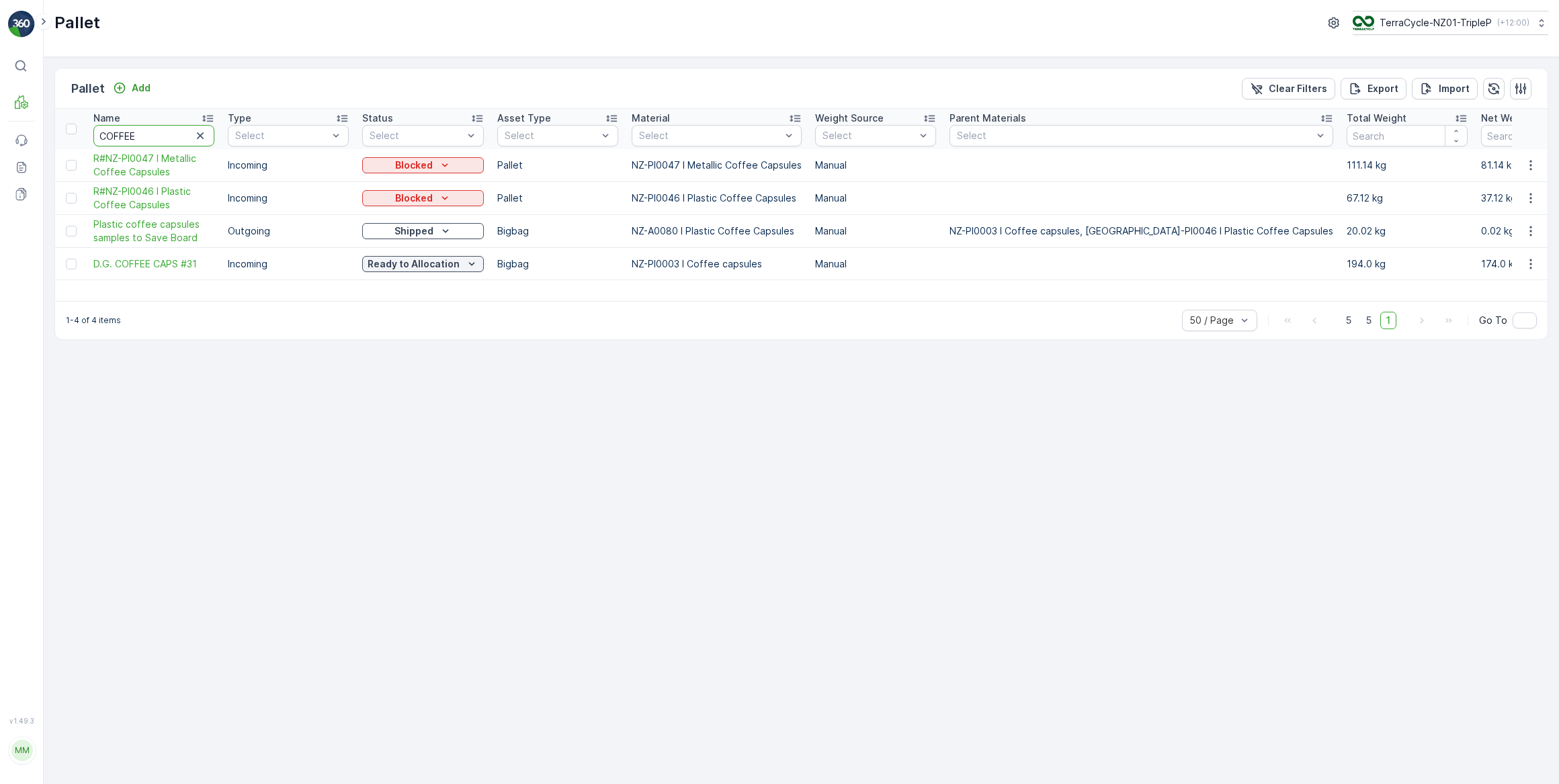
drag, startPoint x: 144, startPoint y: 136, endPoint x: 54, endPoint y: 133, distance: 90.0
click at [54, 133] on div "Pallet Add Clear Filters Export Import Name COFFEE Type Select Status Select As…" at bounding box center [800, 420] width 1515 height 727
type input "proc"
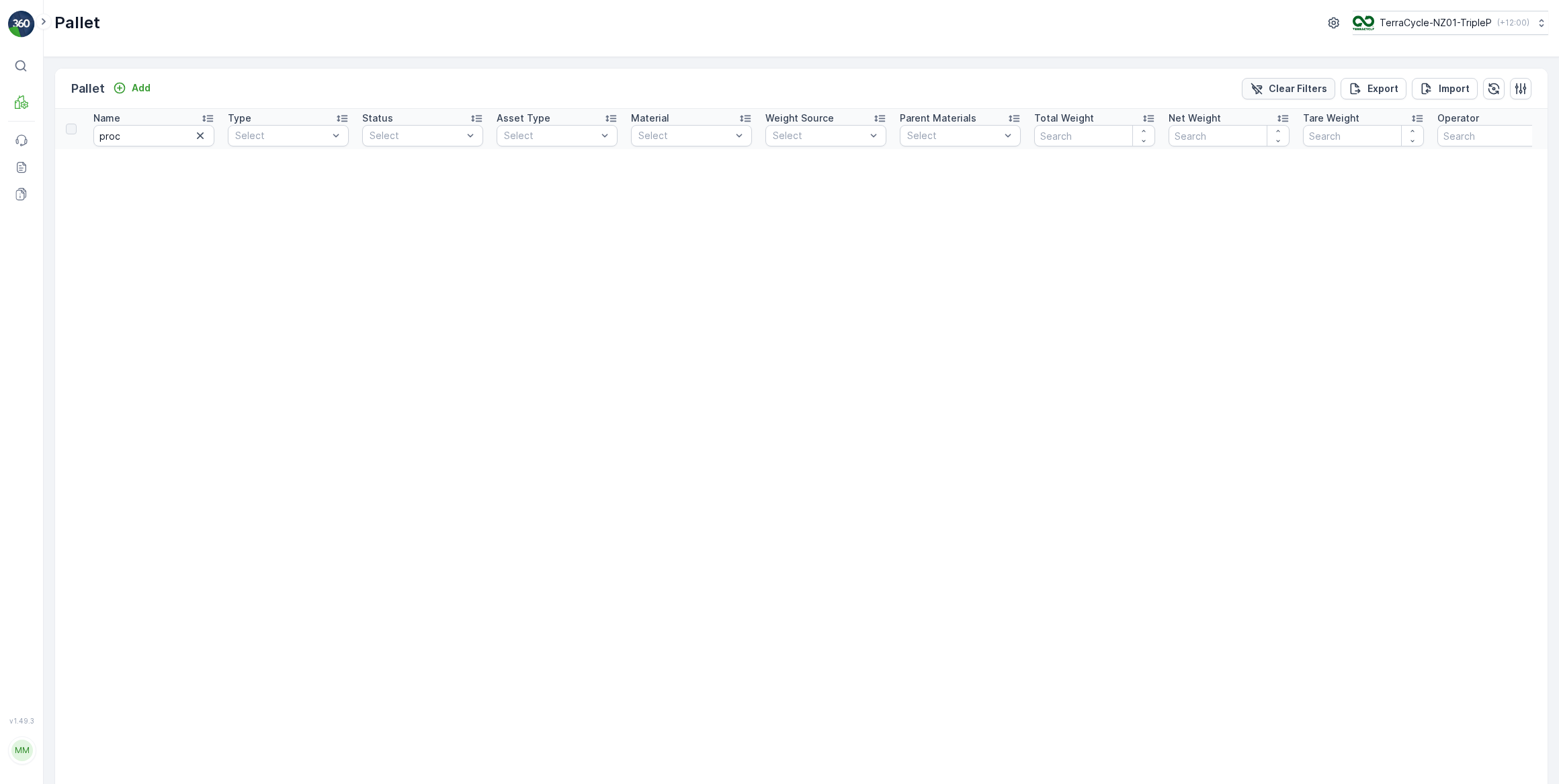
click at [1277, 84] on p "Clear Filters" at bounding box center [1298, 88] width 58 height 14
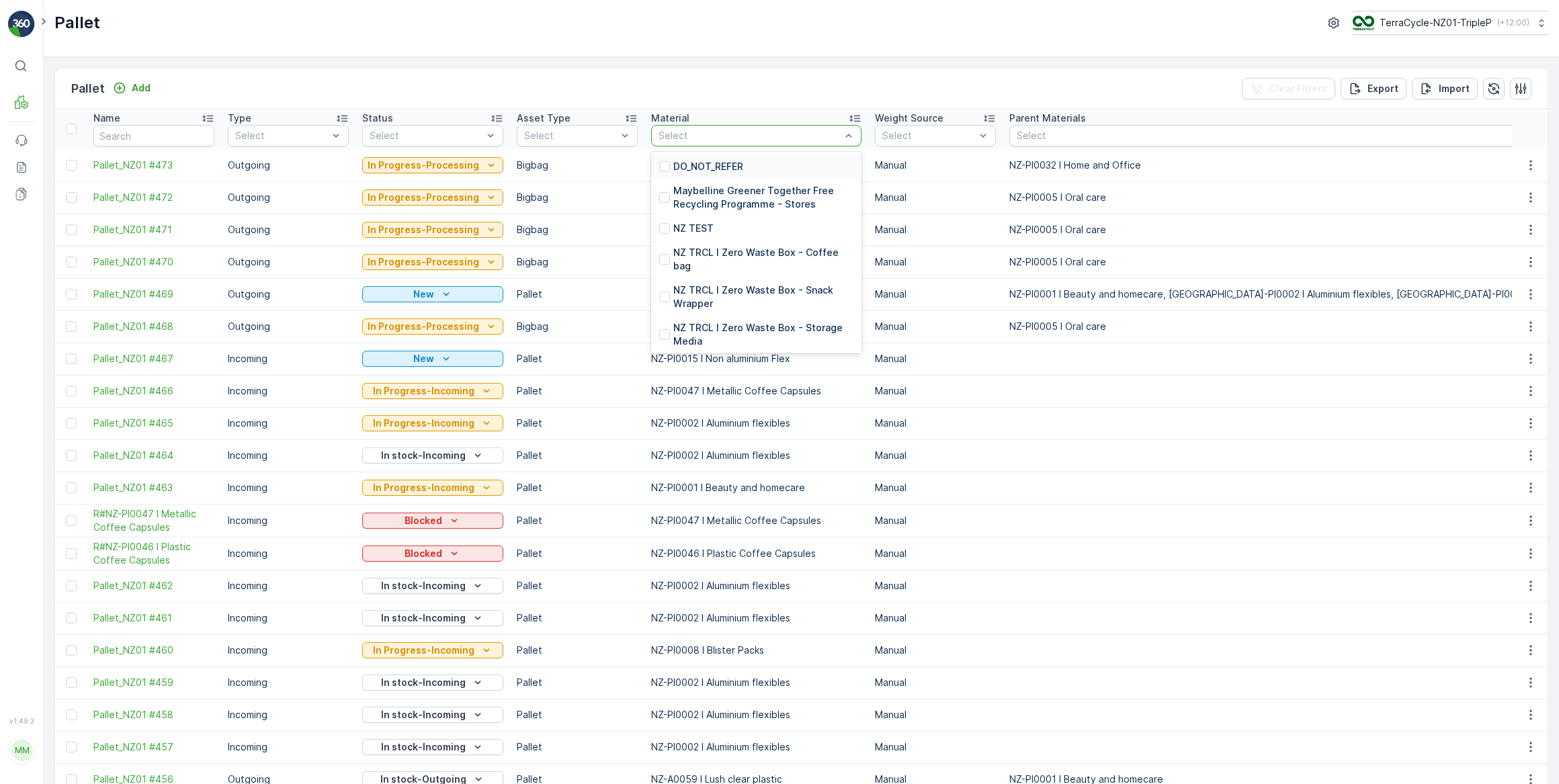
click at [680, 132] on div at bounding box center [750, 136] width 185 height 11
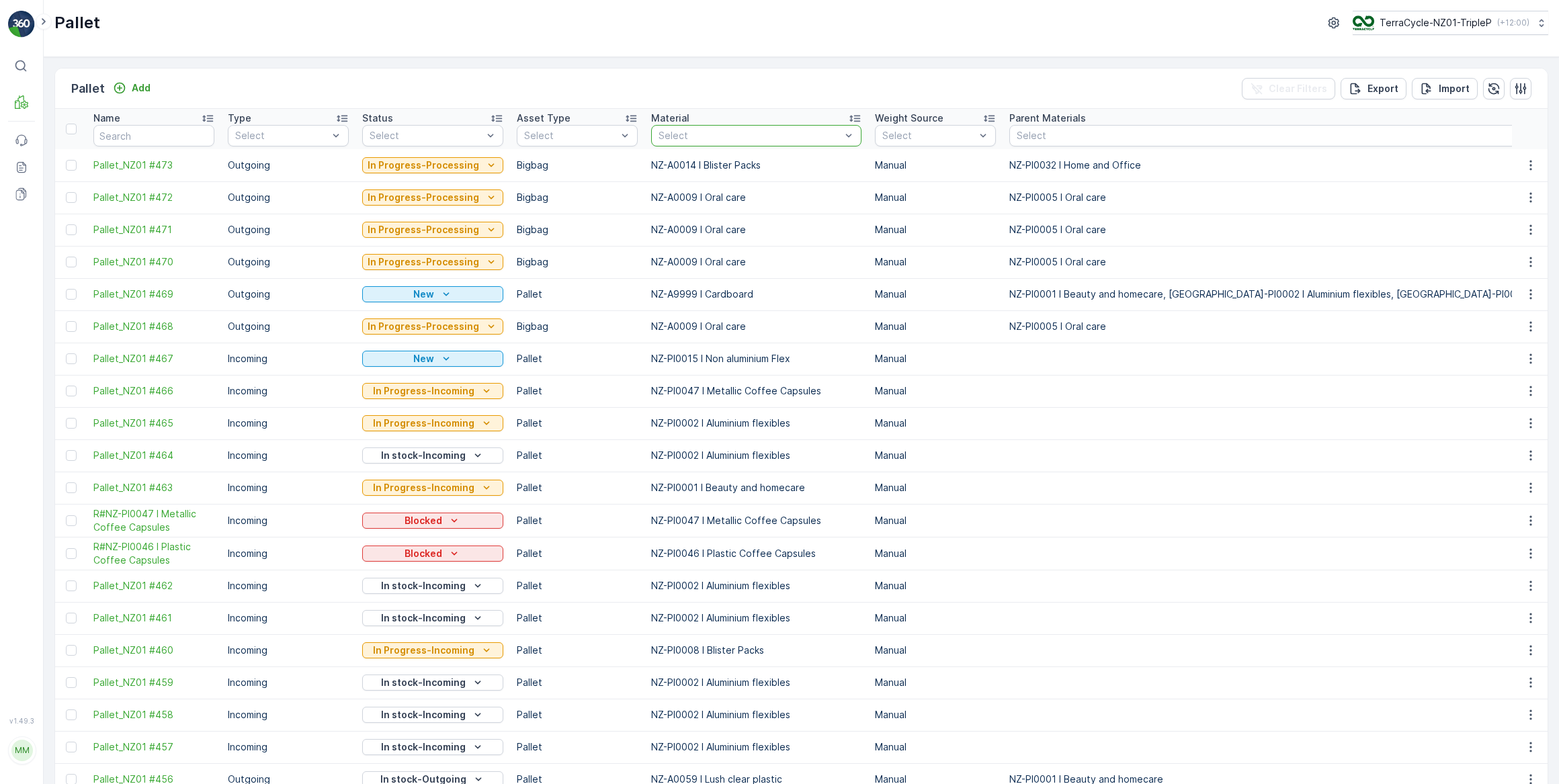
click at [680, 132] on div at bounding box center [750, 136] width 185 height 11
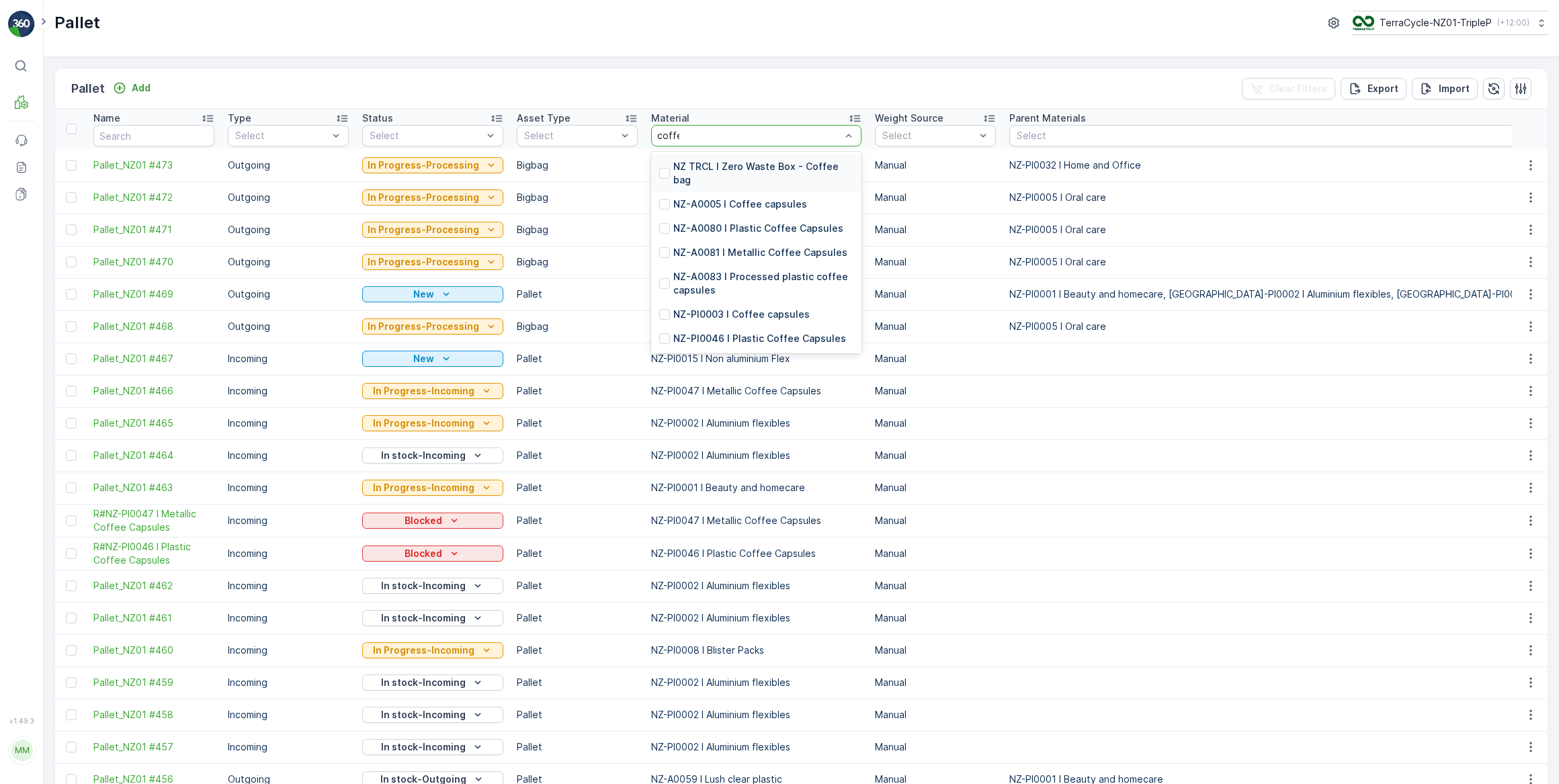
type input "coffee"
click at [761, 279] on p "NZ-A0083 I Processed plastic coffee capsules" at bounding box center [763, 283] width 180 height 27
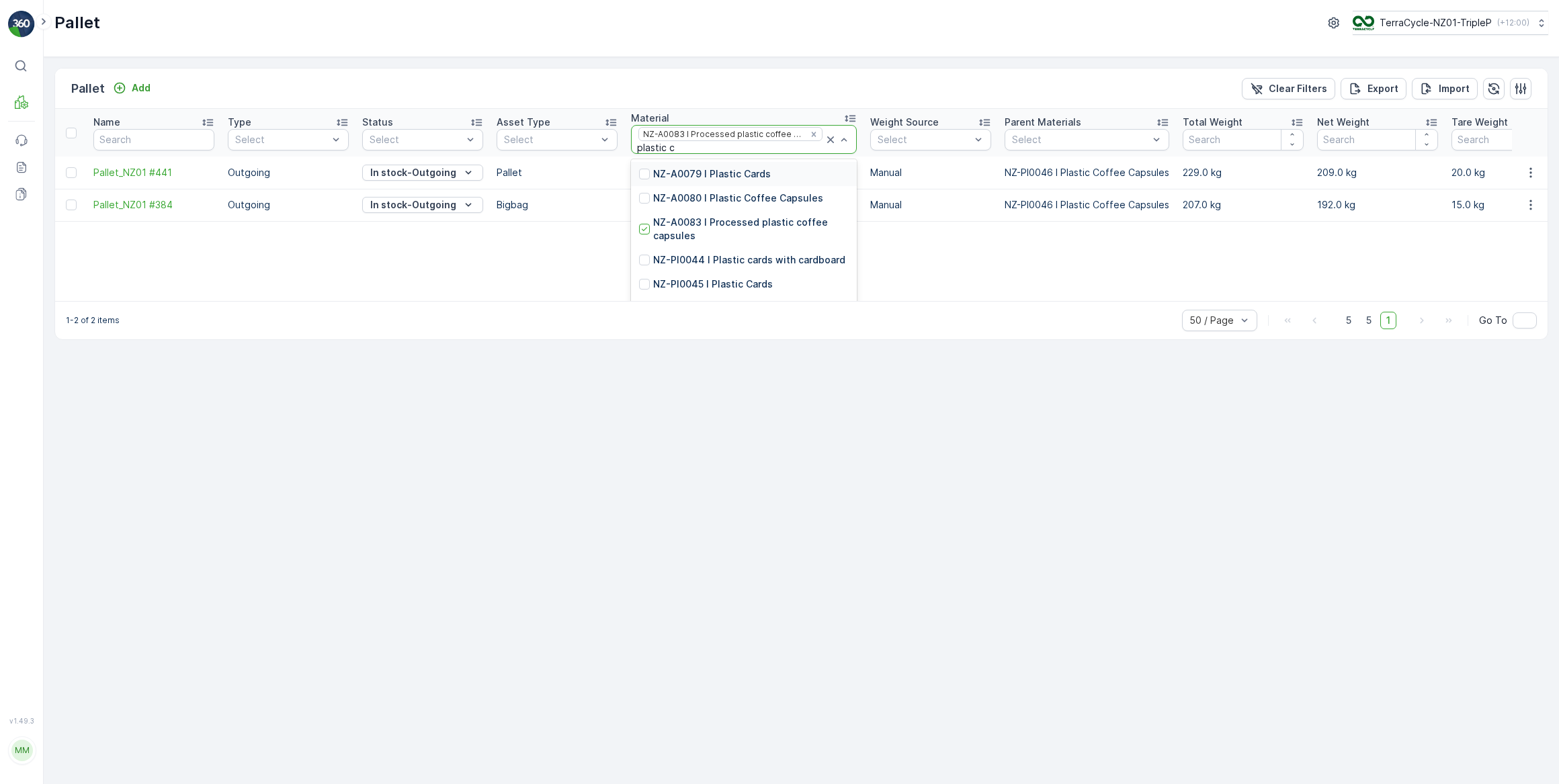
type input "plastic co"
click at [746, 171] on p "NZ-A0080 I Plastic Coffee Capsules" at bounding box center [737, 174] width 170 height 14
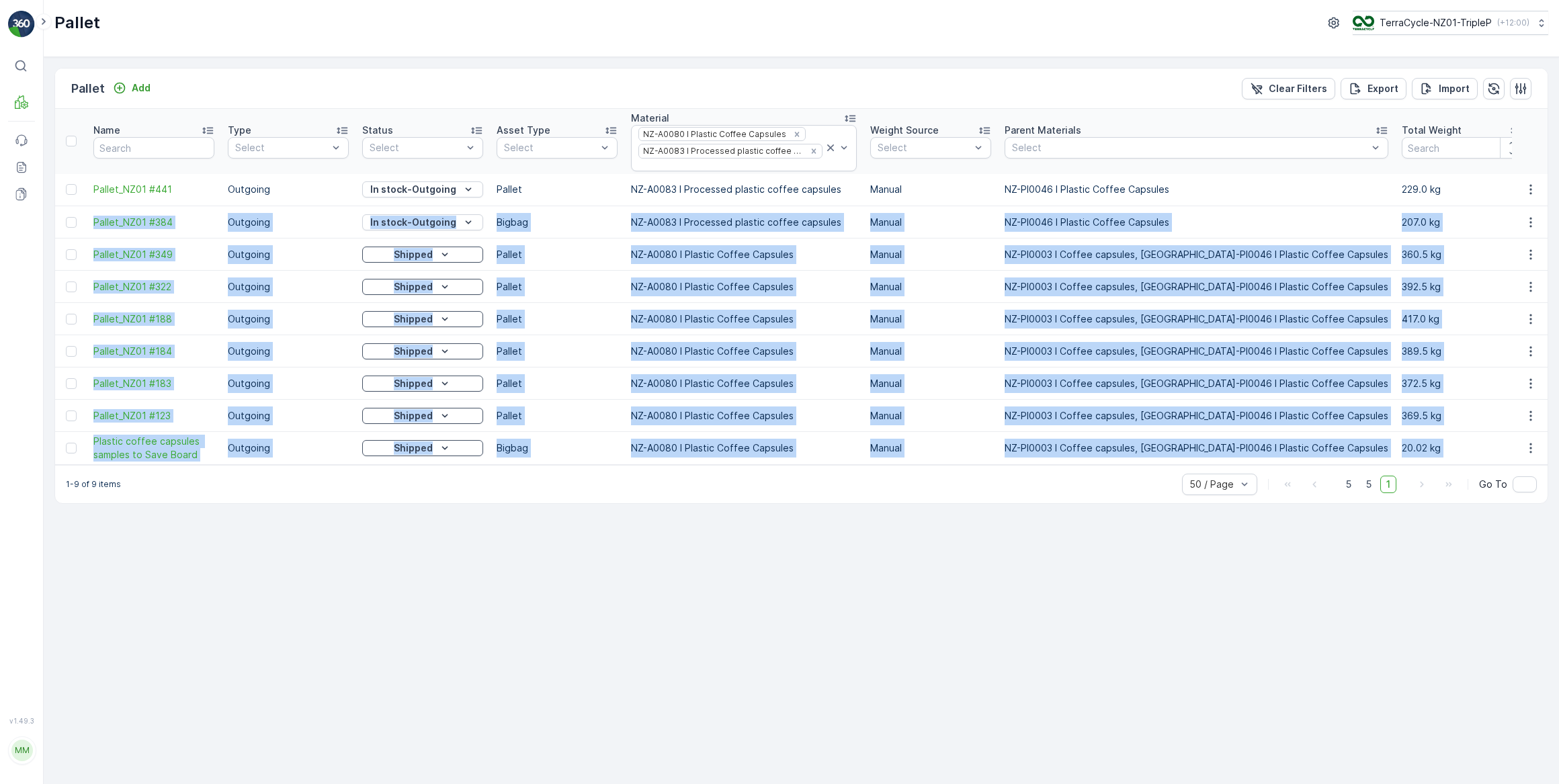
drag, startPoint x: 1430, startPoint y: 188, endPoint x: 1472, endPoint y: 438, distance: 253.5
drag, startPoint x: 1296, startPoint y: 181, endPoint x: 1482, endPoint y: 456, distance: 332.0
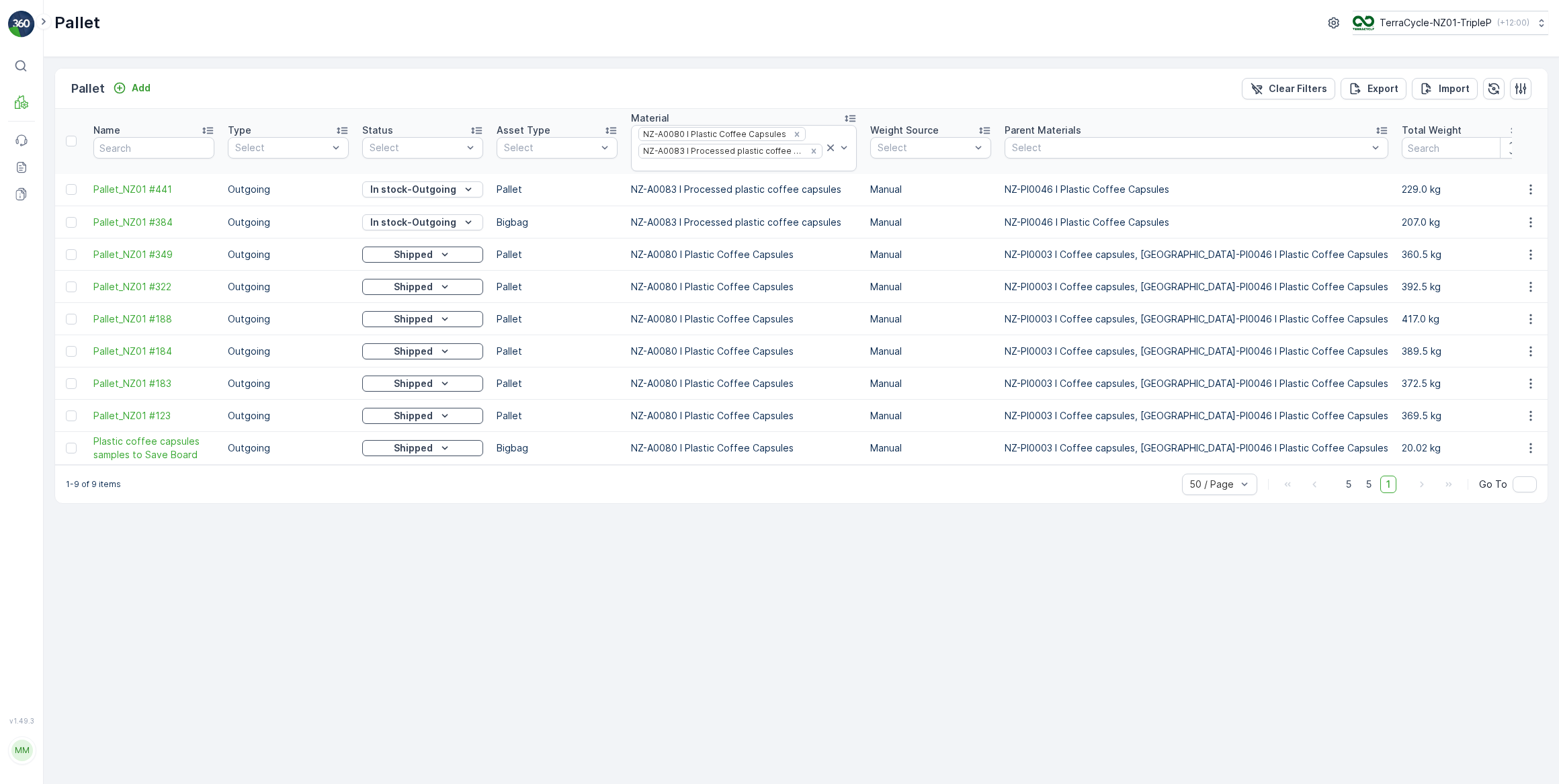
click at [1008, 637] on div "Pallet Add Clear Filters Export Import Name Type Select Status Select Asset Typ…" at bounding box center [800, 420] width 1515 height 727
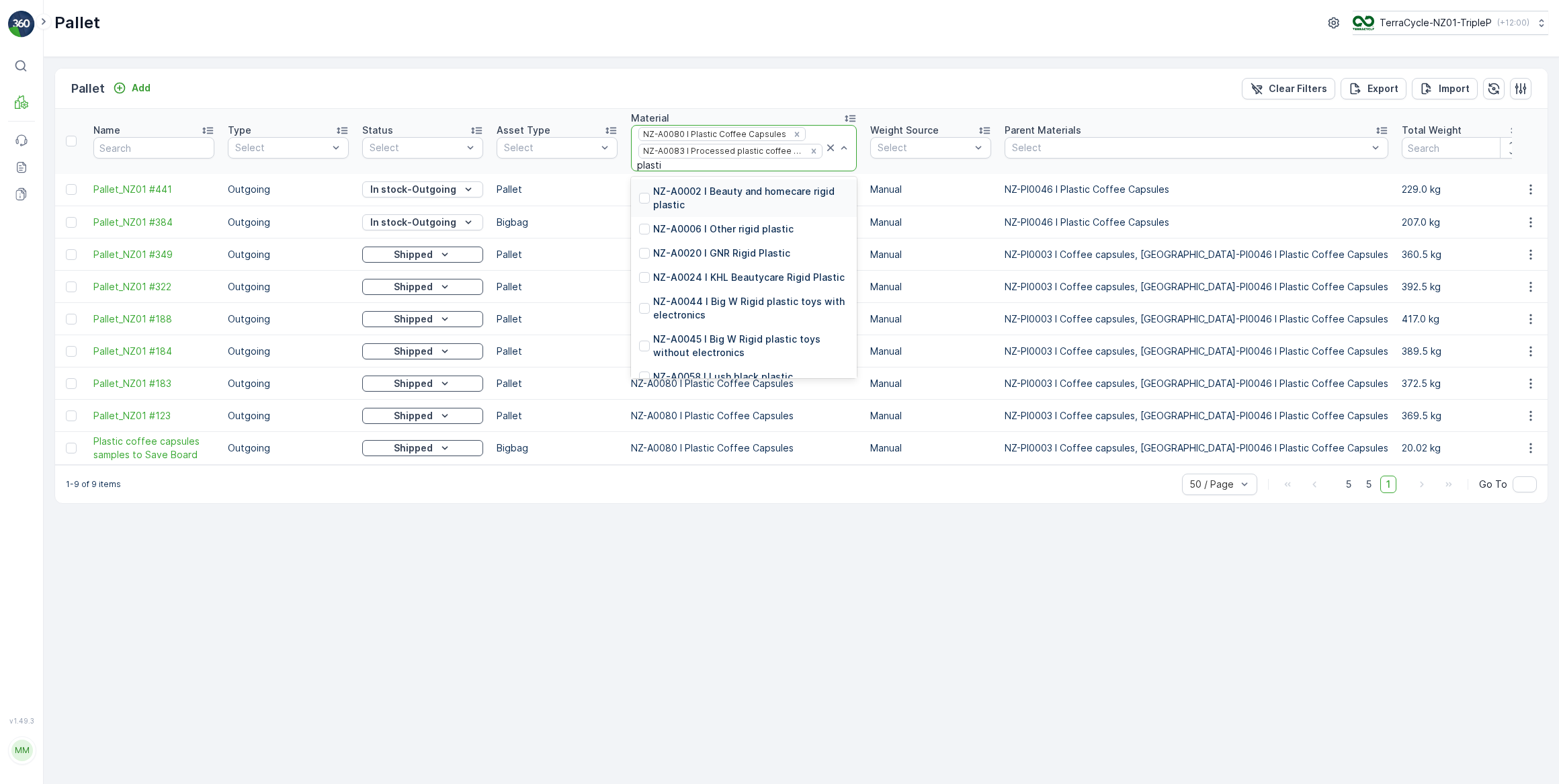
type input "plastic"
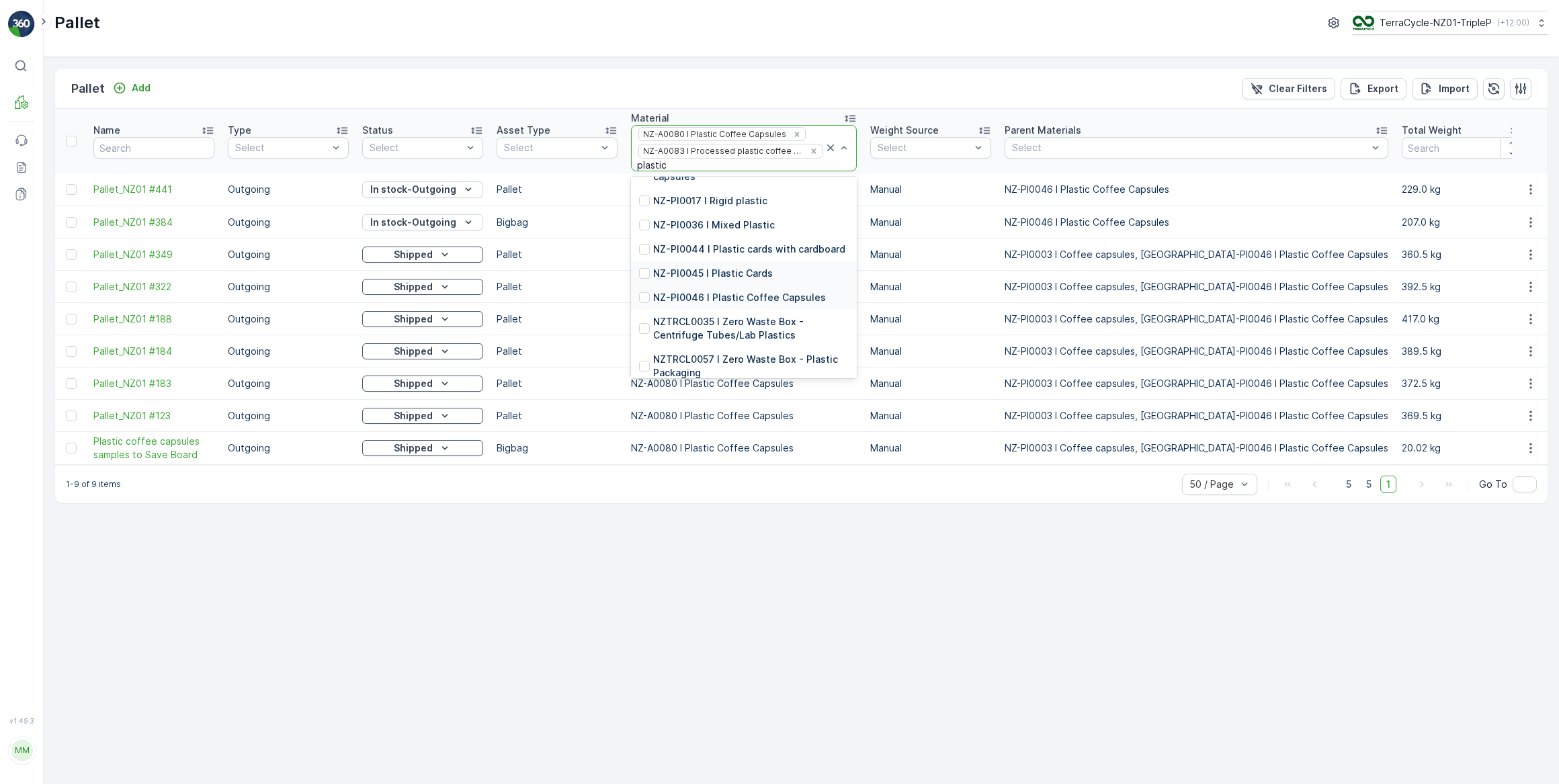
scroll to position [445, 0]
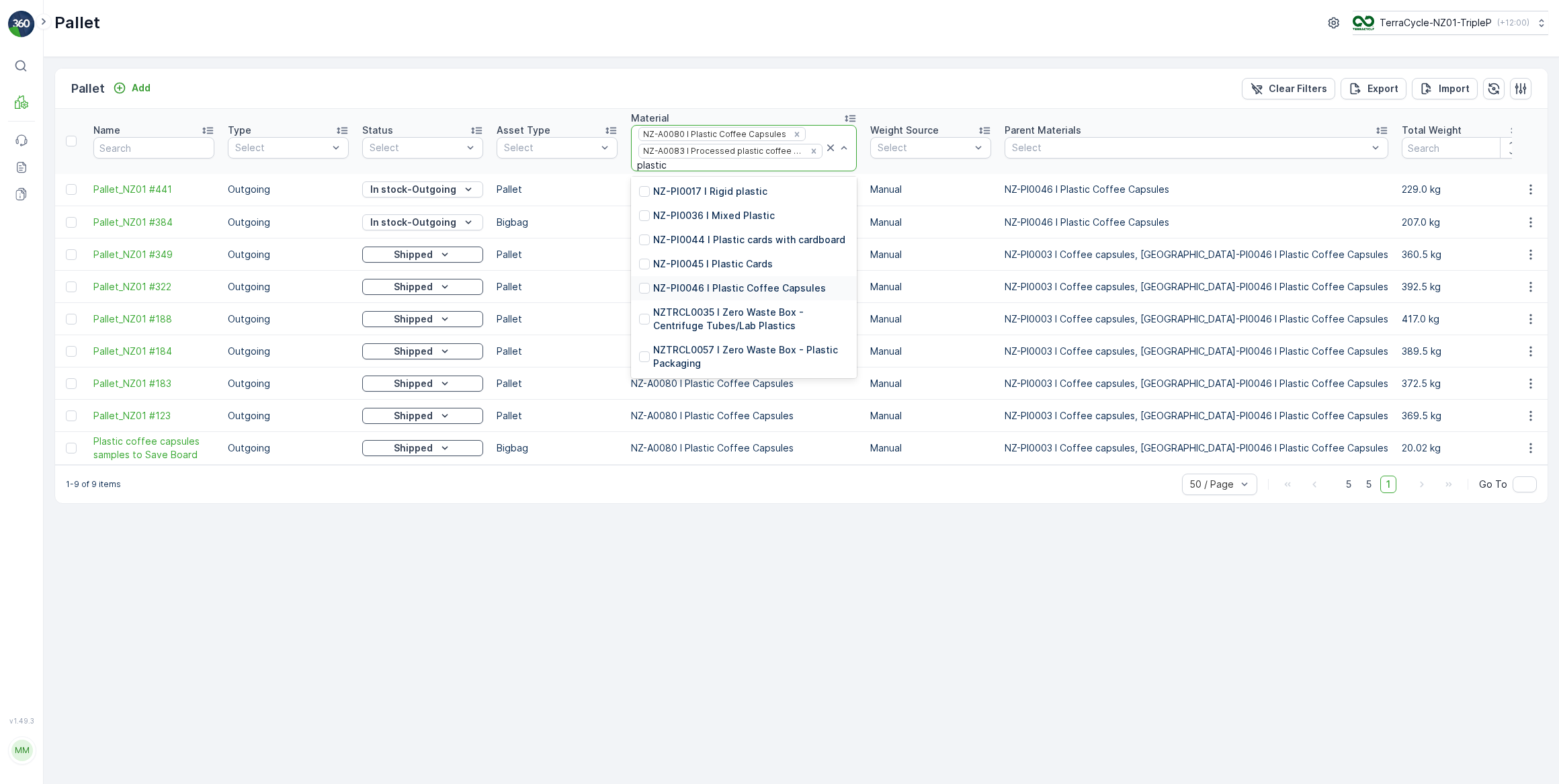
click at [708, 288] on p "NZ-PI0046 I Plastic Coffee Capsules" at bounding box center [739, 288] width 173 height 14
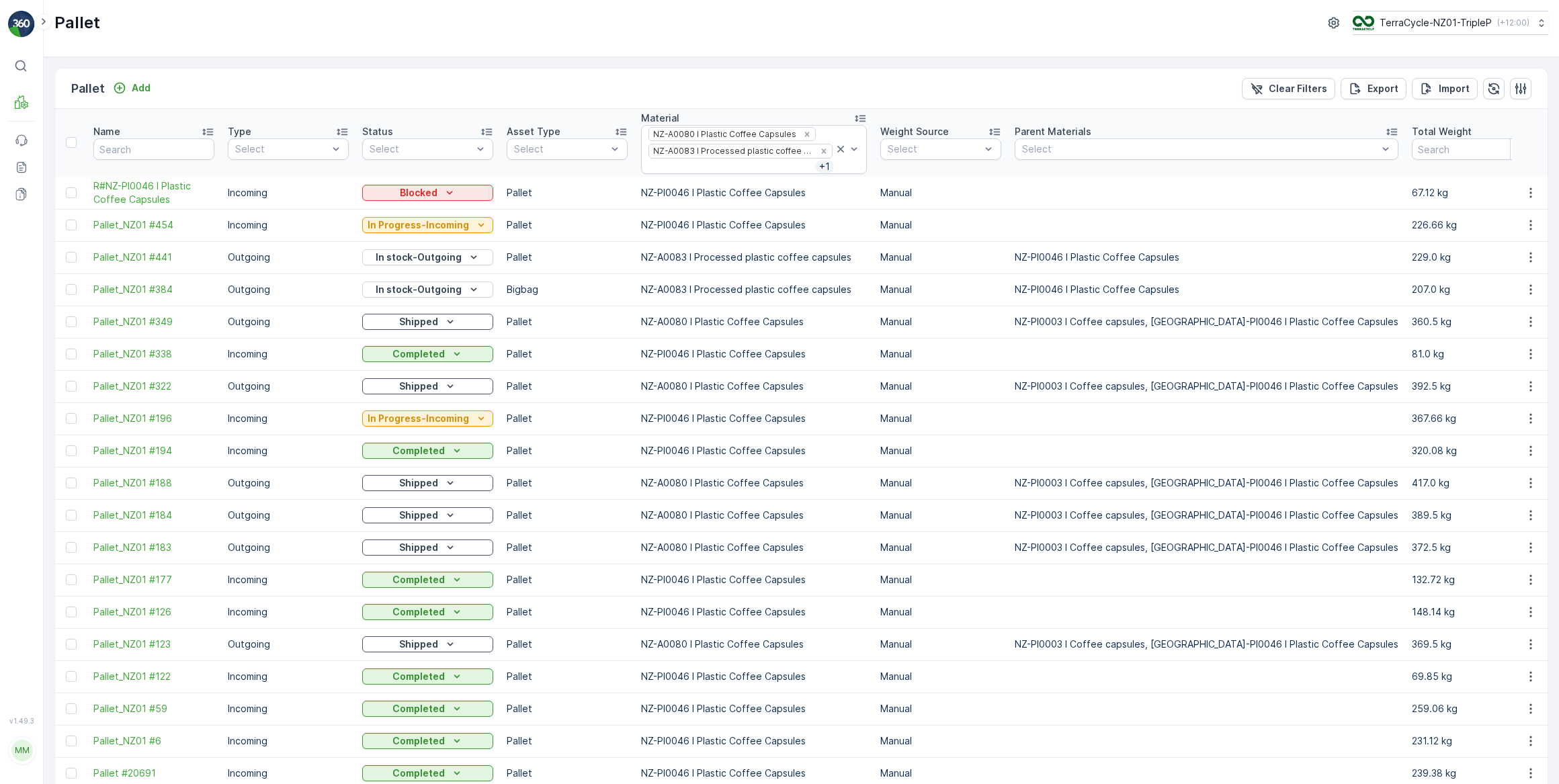
click at [1412, 128] on div "Total Weight" at bounding box center [1472, 132] width 121 height 14
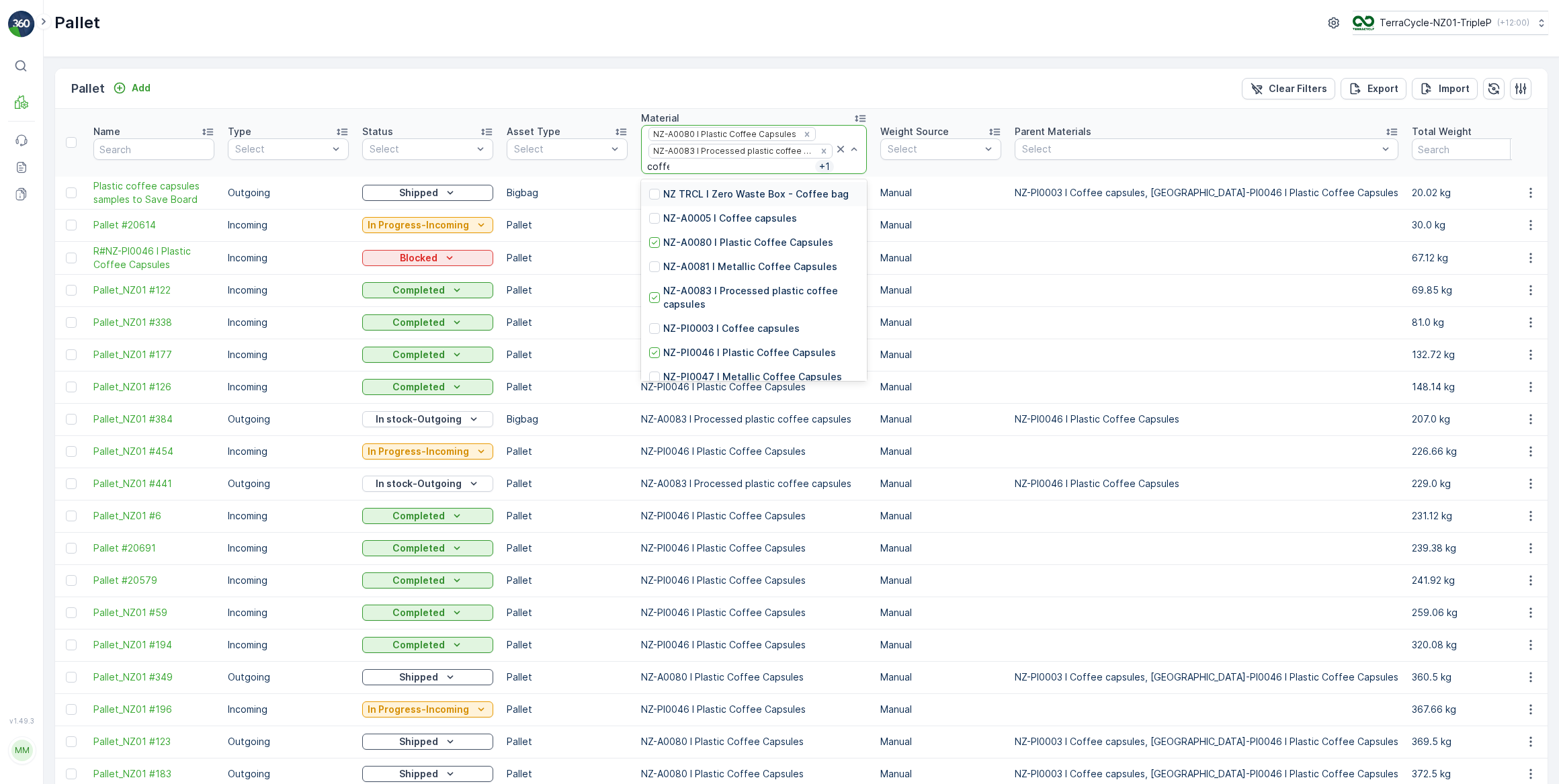
type input "coffee"
click at [760, 220] on p "NZ-A0005 I Coffee capsules" at bounding box center [730, 218] width 134 height 14
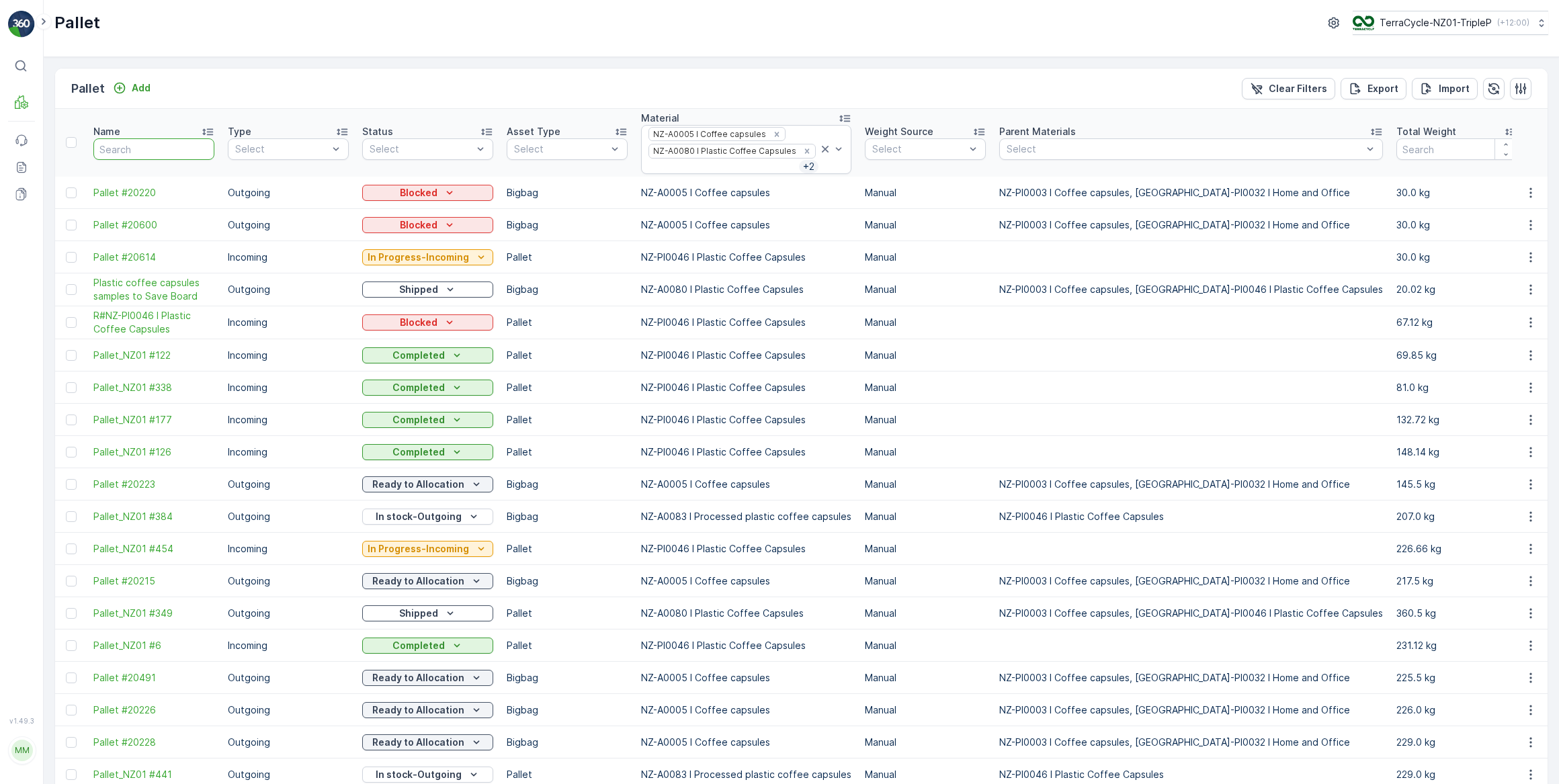
click at [120, 147] on input "text" at bounding box center [153, 149] width 121 height 22
type input "dgb"
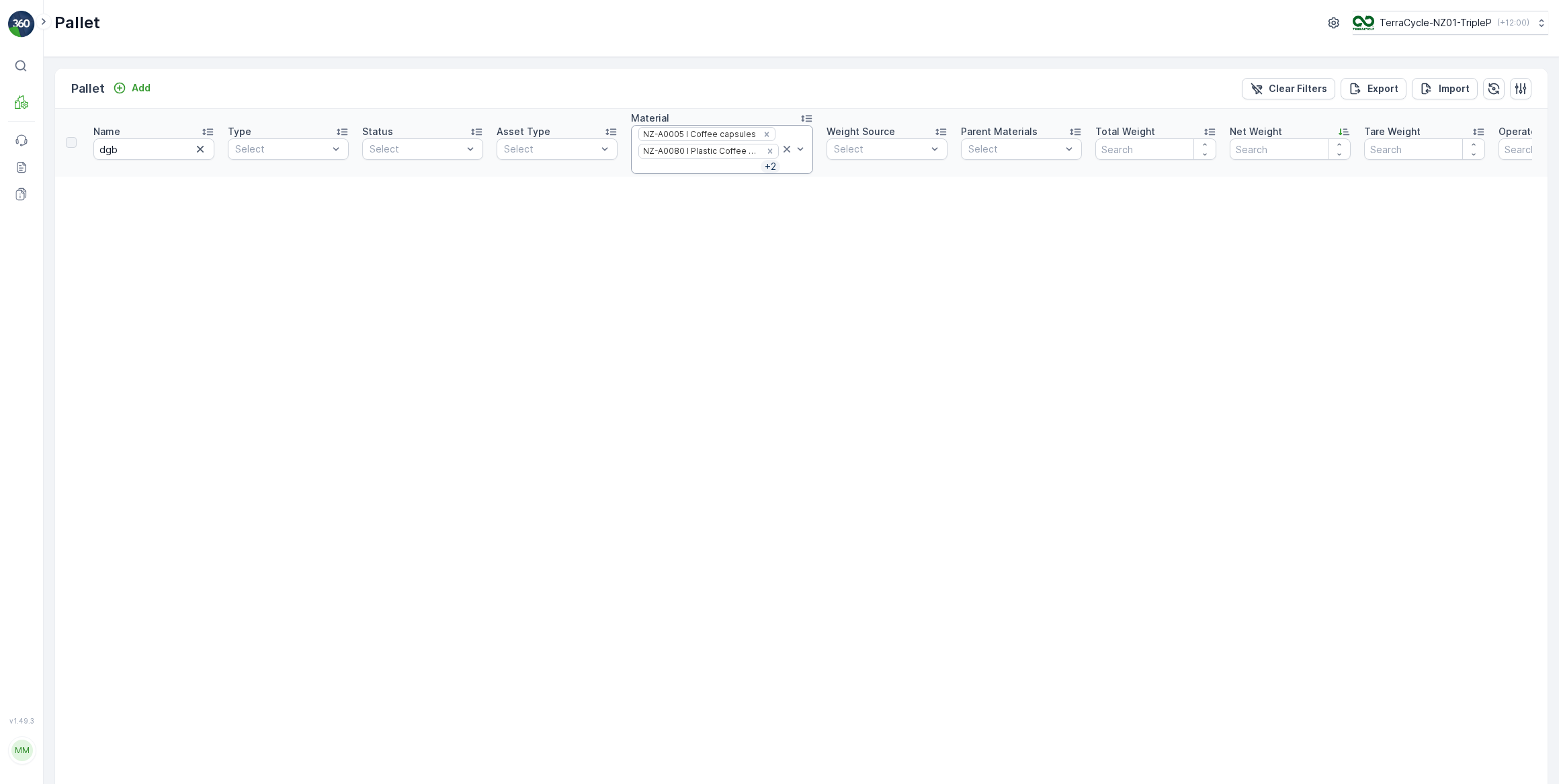
click at [780, 147] on icon at bounding box center [787, 149] width 14 height 14
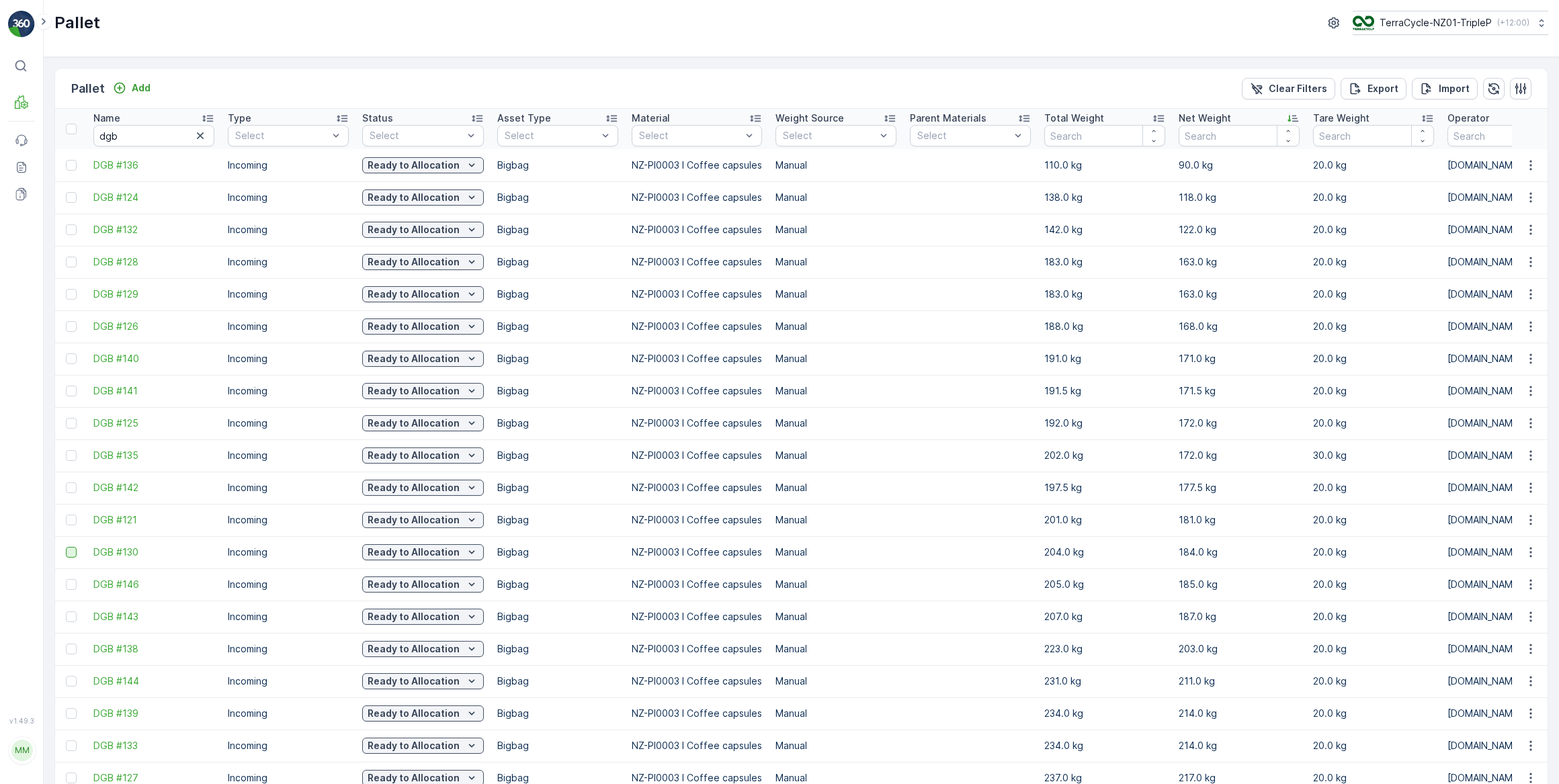
click at [69, 548] on div at bounding box center [71, 551] width 11 height 11
click at [66, 546] on input "checkbox" at bounding box center [66, 546] width 0 height 0
click at [1426, 89] on div "Print QR" at bounding box center [1445, 88] width 74 height 39
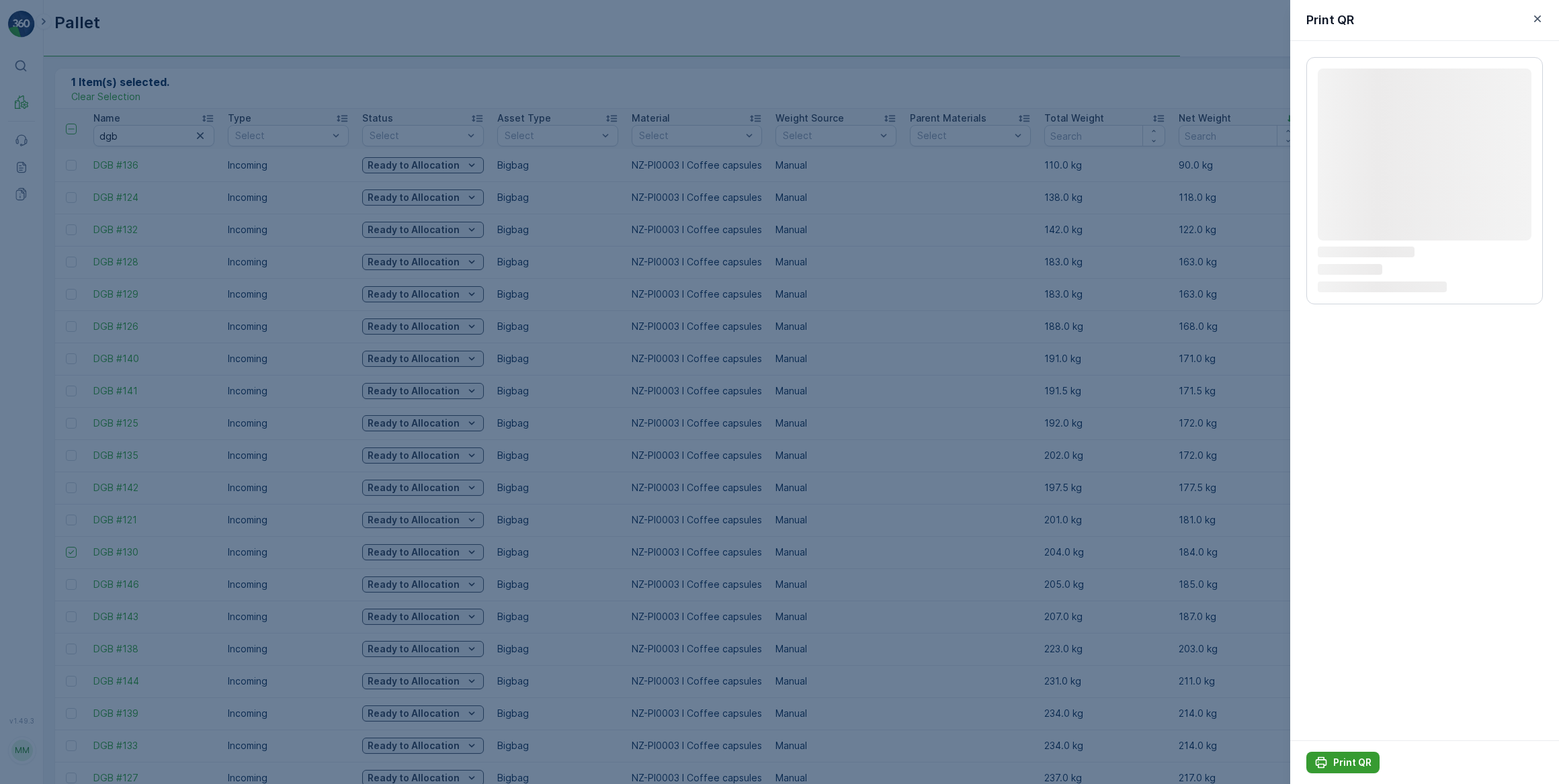
click at [1331, 763] on div "Print QR" at bounding box center [1343, 762] width 57 height 14
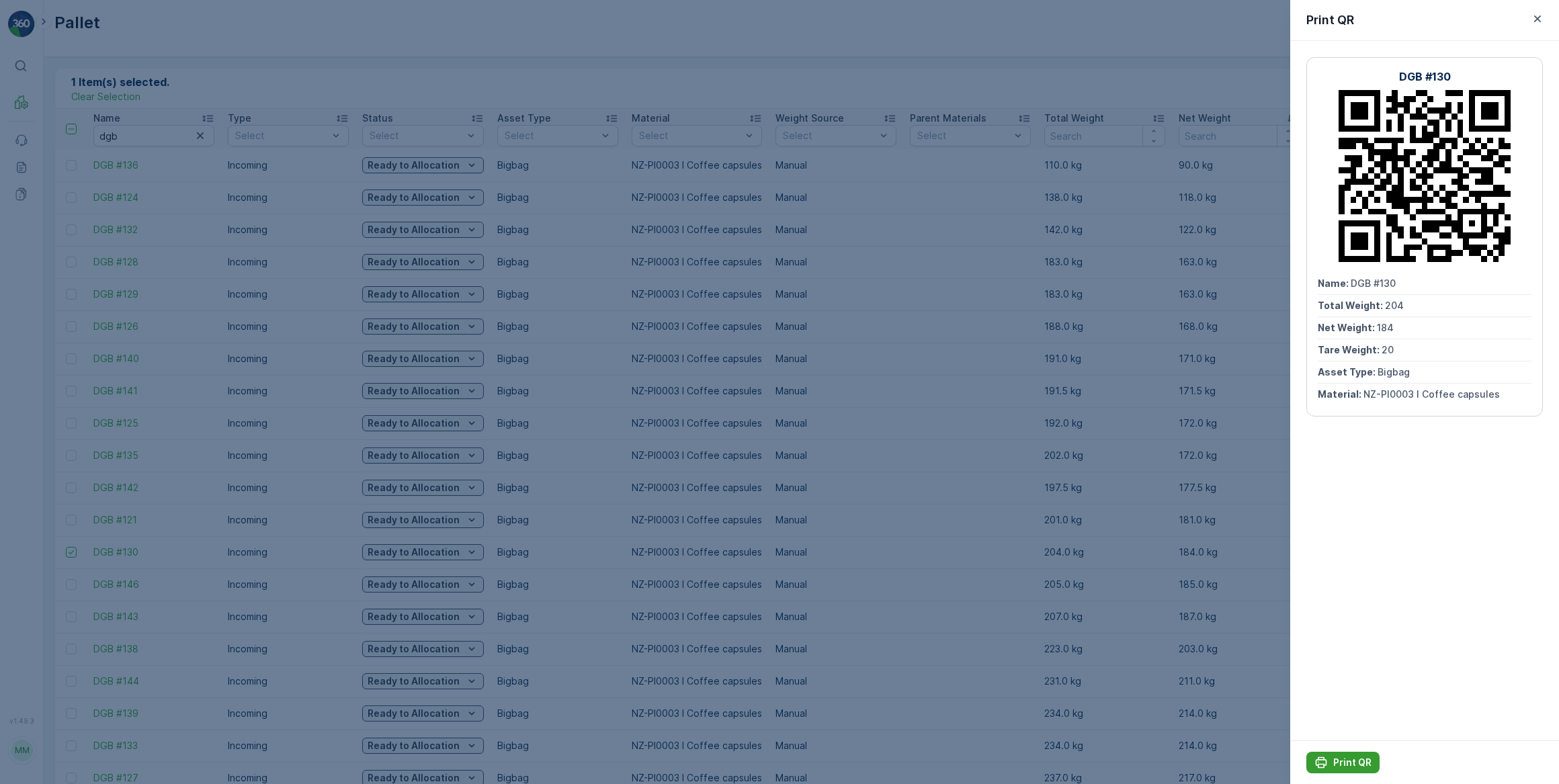
click at [1363, 758] on p "Print QR" at bounding box center [1352, 762] width 38 height 14
click at [567, 491] on div at bounding box center [780, 392] width 1559 height 784
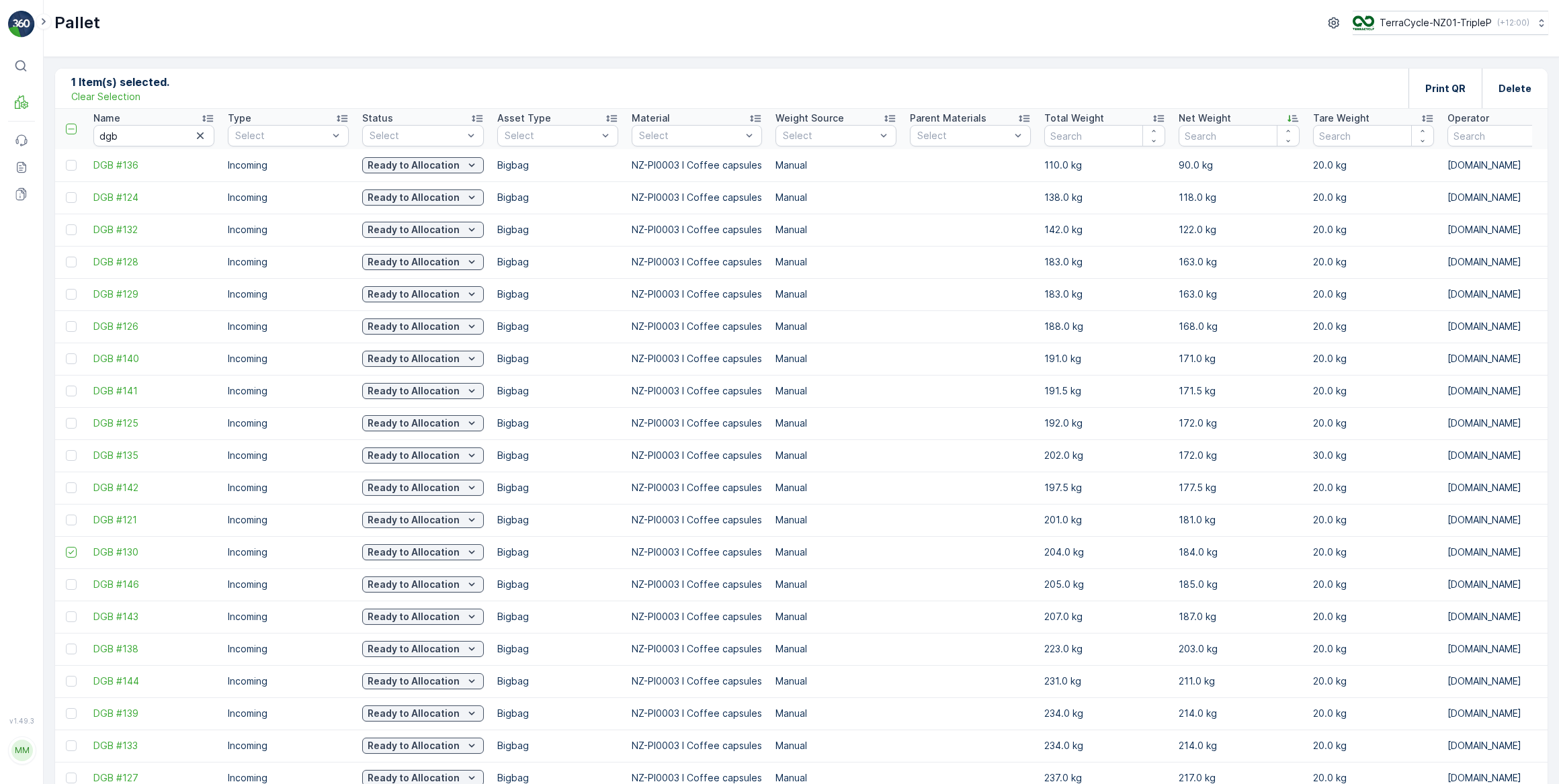
click at [96, 93] on p "Clear Selection" at bounding box center [105, 97] width 69 height 14
drag, startPoint x: 134, startPoint y: 137, endPoint x: 86, endPoint y: 135, distance: 48.0
click at [86, 135] on tr "Name dgb Type Select Status Select Asset Type Select Material Select Weight Sou…" at bounding box center [1376, 129] width 2642 height 40
type input "jnr #120"
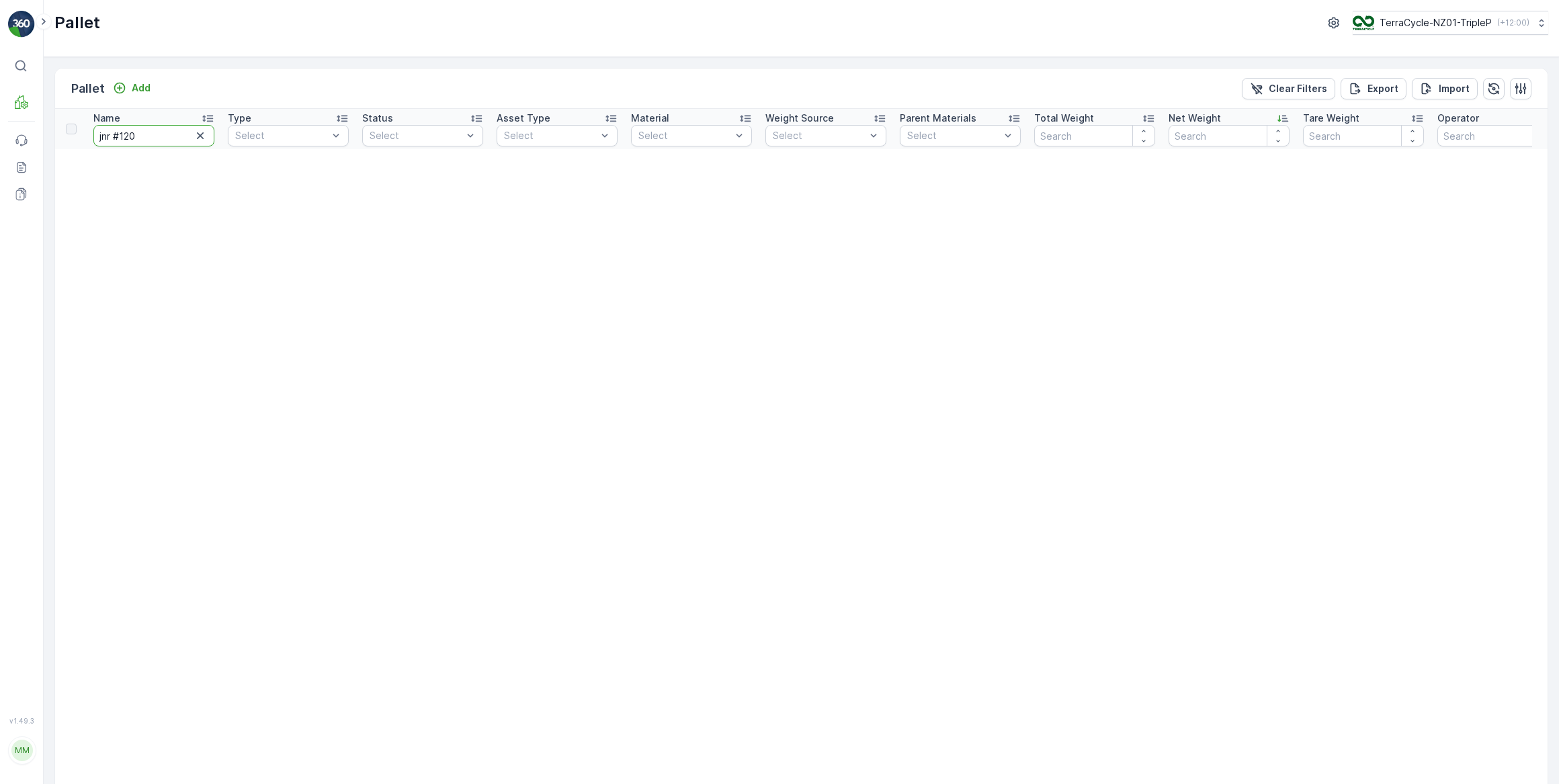
drag, startPoint x: 112, startPoint y: 135, endPoint x: 69, endPoint y: 135, distance: 43.0
click at [69, 135] on tr "Name jnr #120 Type Select Status Select Asset Type Select Material Select Weigh…" at bounding box center [1360, 129] width 2612 height 40
type input "#120"
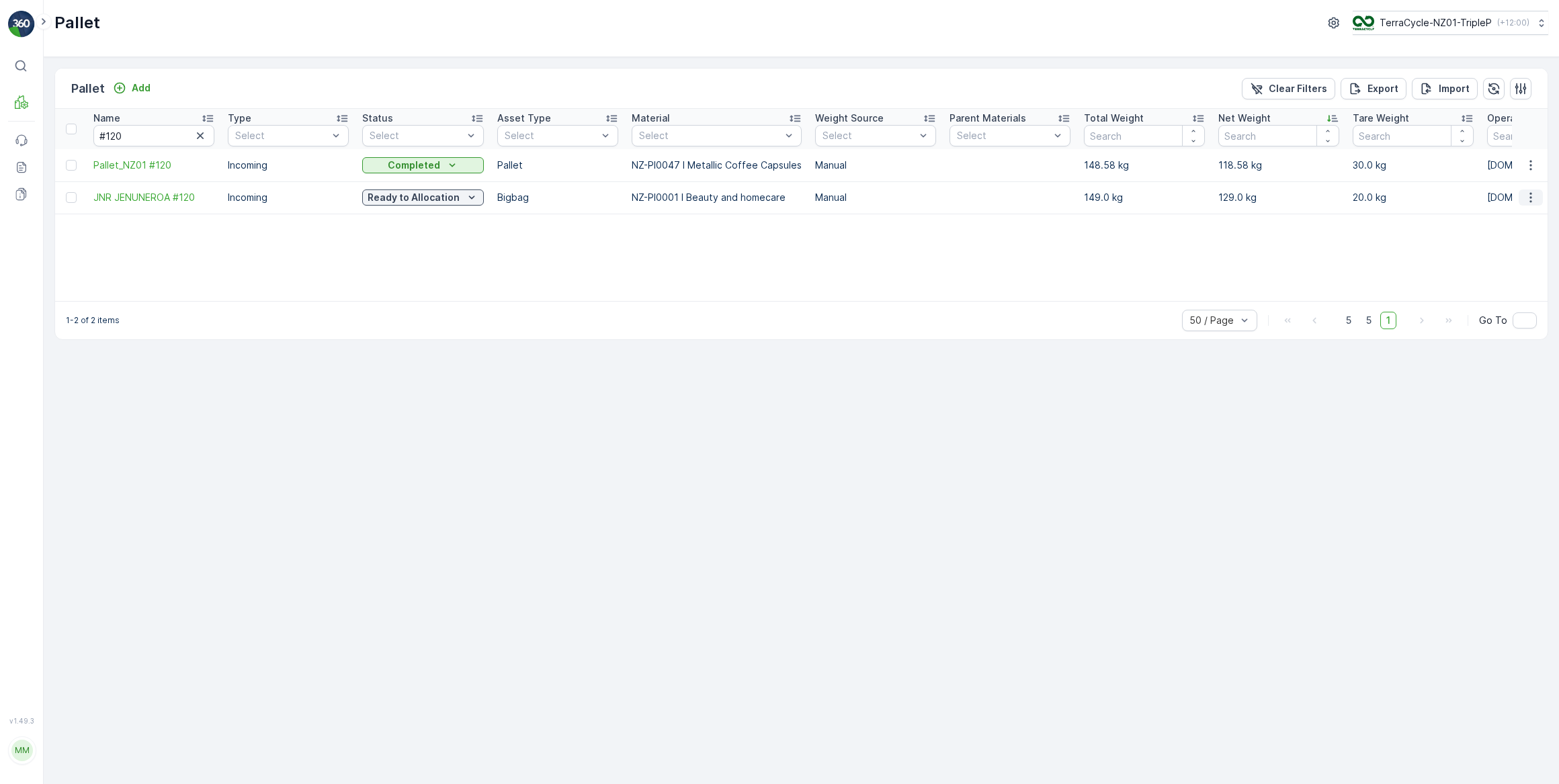
click at [1529, 197] on icon "button" at bounding box center [1530, 197] width 14 height 14
click at [1510, 292] on span "Print QR" at bounding box center [1494, 293] width 37 height 14
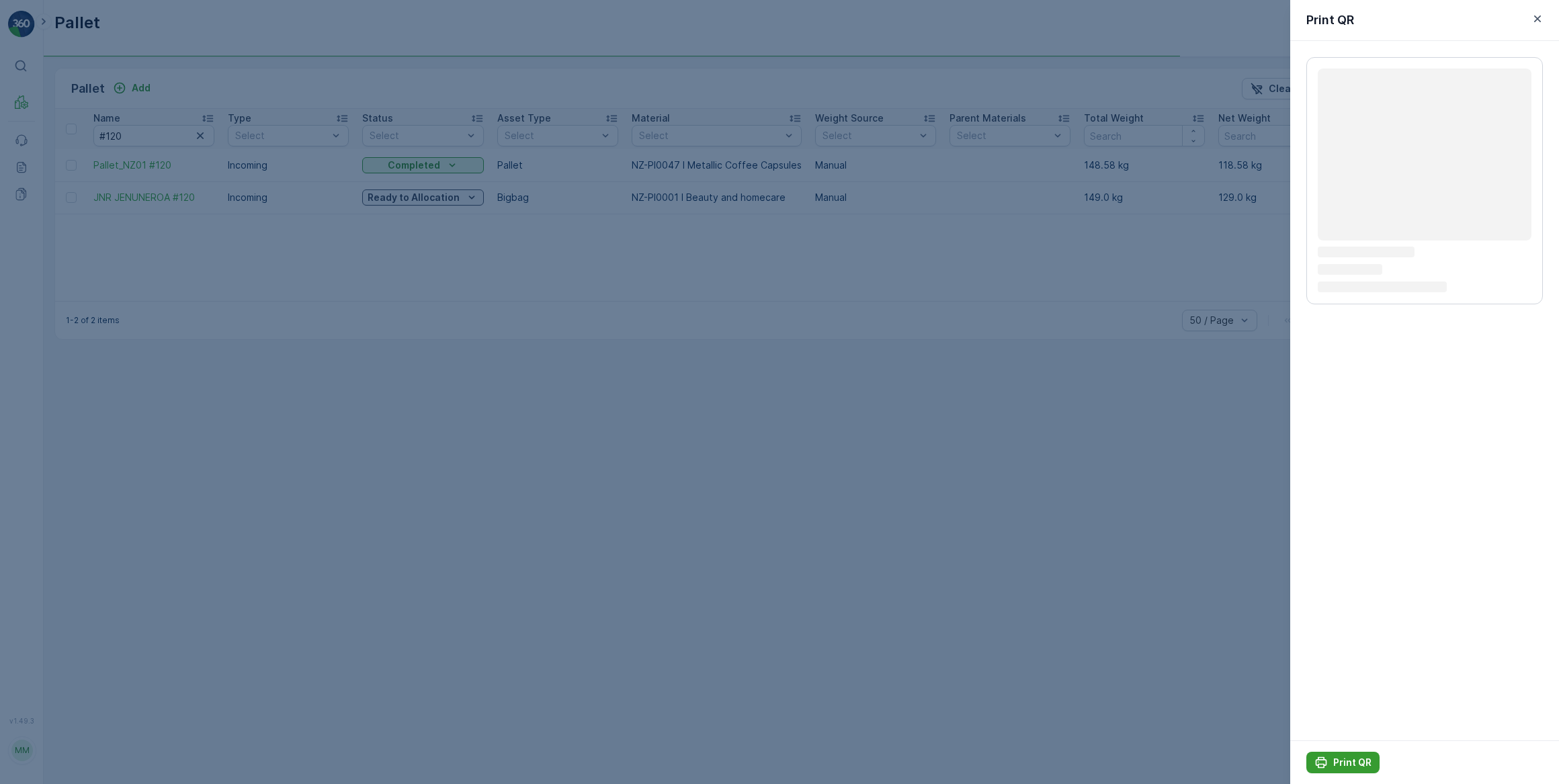
drag, startPoint x: 1319, startPoint y: 753, endPoint x: 1333, endPoint y: 756, distance: 14.3
click at [1320, 753] on button "Print QR" at bounding box center [1343, 762] width 74 height 22
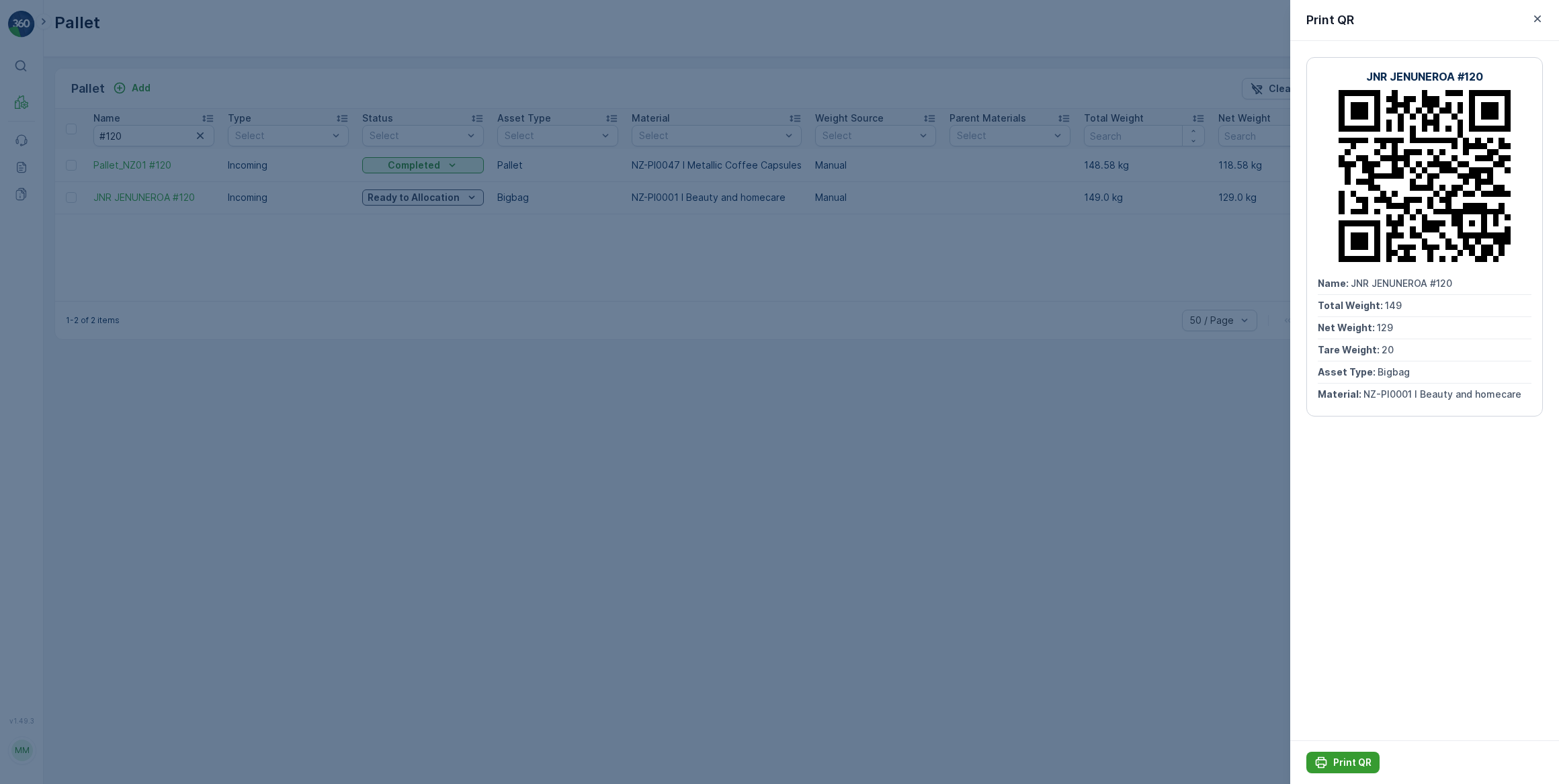
click at [1329, 760] on div "Print QR" at bounding box center [1343, 762] width 57 height 14
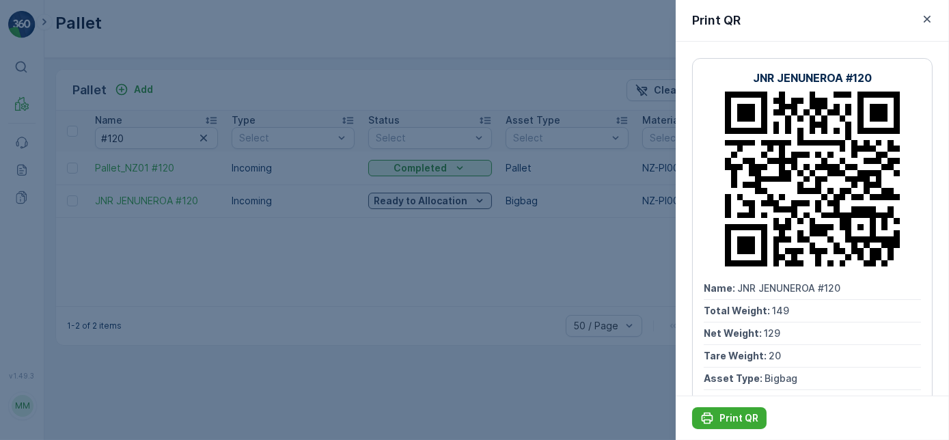
drag, startPoint x: 459, startPoint y: 268, endPoint x: 557, endPoint y: 150, distance: 152.9
click at [461, 267] on div at bounding box center [474, 220] width 949 height 440
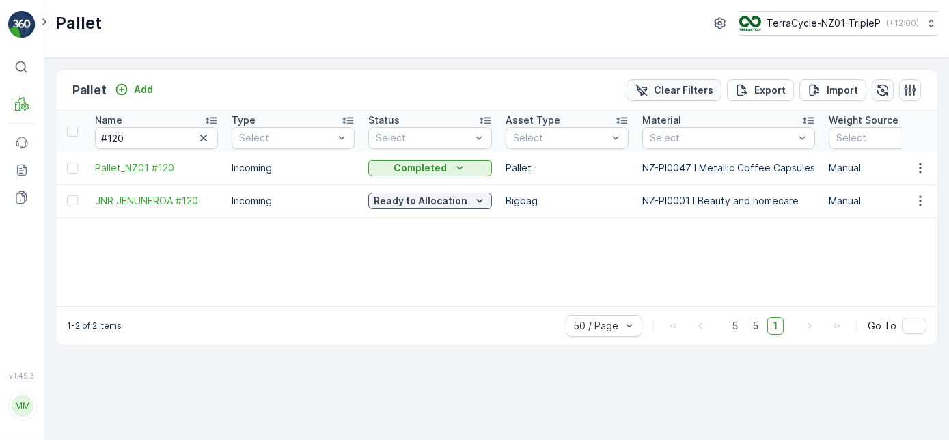
click at [703, 95] on p "Clear Filters" at bounding box center [683, 90] width 59 height 14
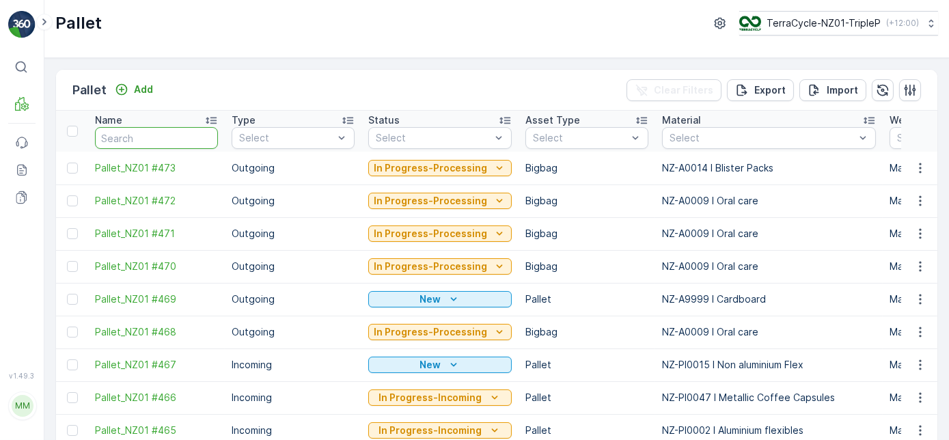
click at [178, 144] on input "text" at bounding box center [156, 138] width 123 height 22
type input "446"
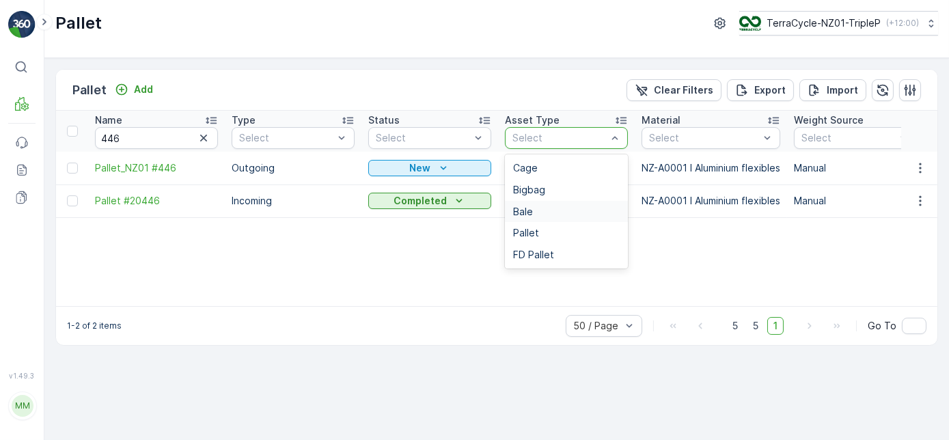
click at [546, 208] on div "Bale" at bounding box center [566, 211] width 107 height 11
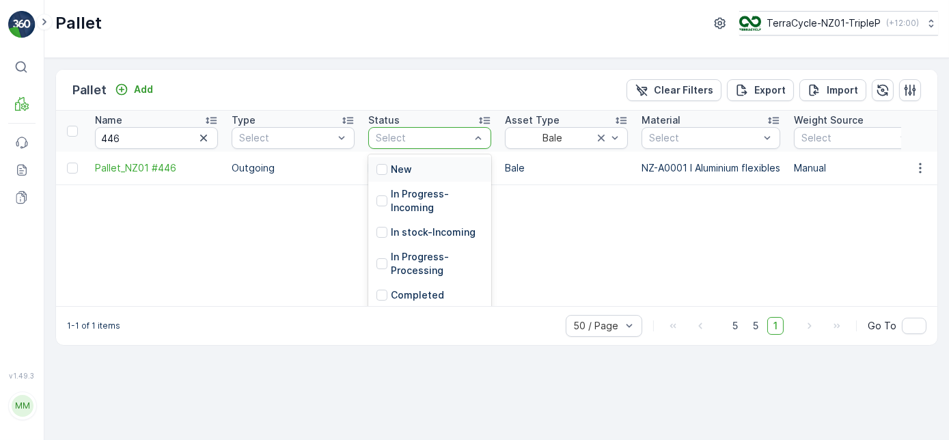
drag, startPoint x: 416, startPoint y: 174, endPoint x: 406, endPoint y: 163, distance: 14.0
click at [416, 173] on div "New" at bounding box center [429, 169] width 123 height 25
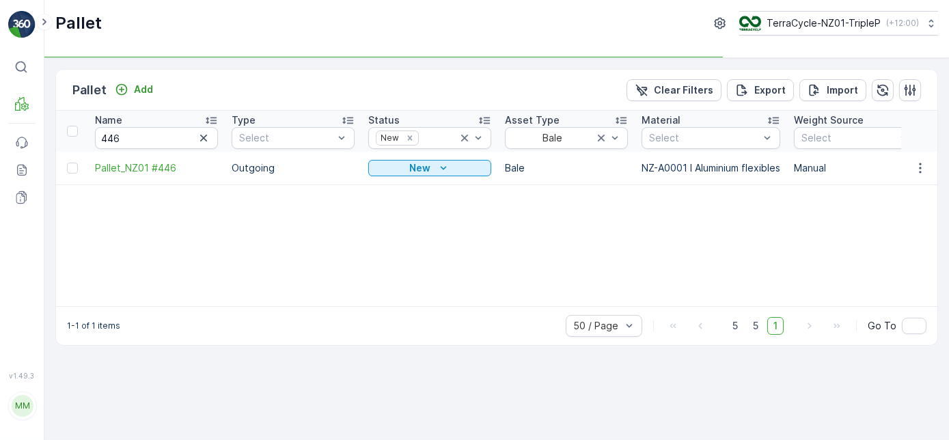
click at [205, 140] on icon "button" at bounding box center [204, 138] width 14 height 14
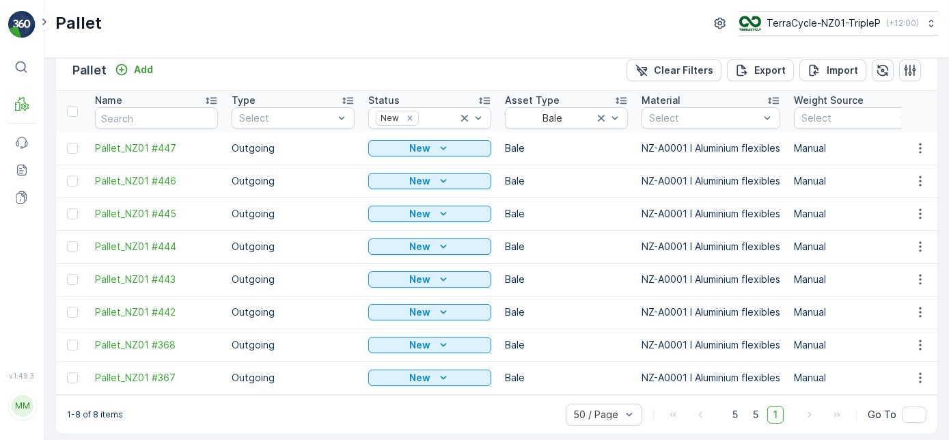
scroll to position [30, 0]
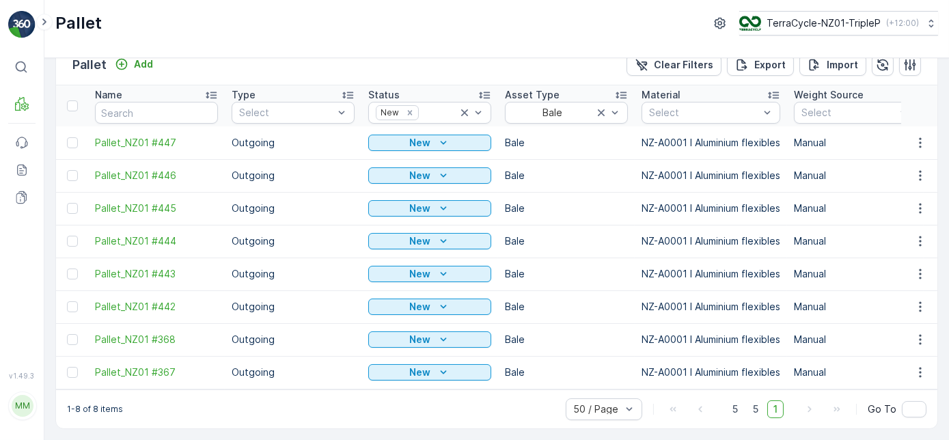
drag, startPoint x: 87, startPoint y: 128, endPoint x: 51, endPoint y: 70, distance: 68.1
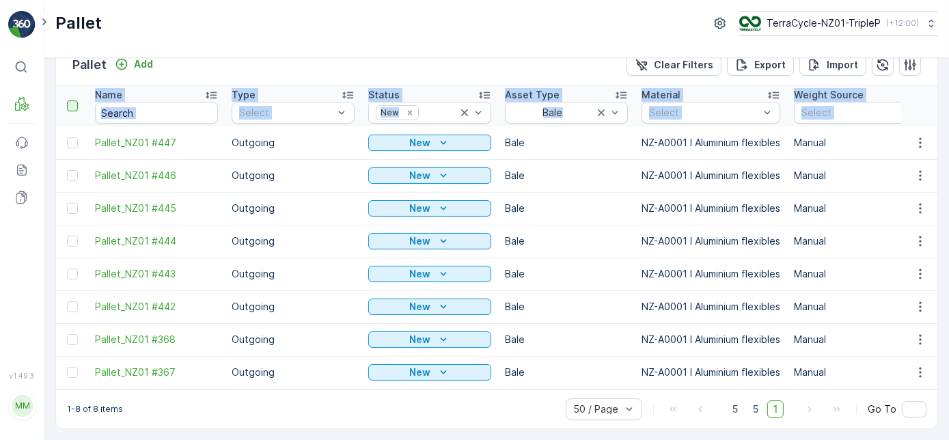
click at [71, 100] on div at bounding box center [72, 105] width 11 height 11
click at [75, 100] on input "checkbox" at bounding box center [75, 100] width 0 height 0
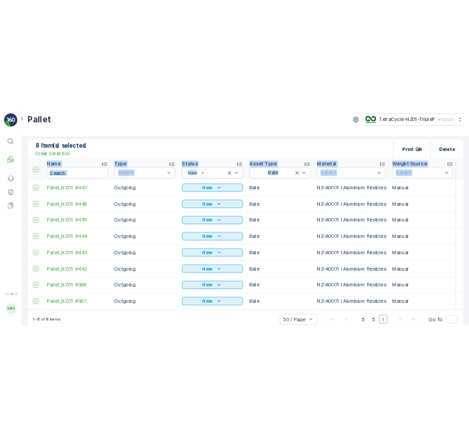
scroll to position [0, 0]
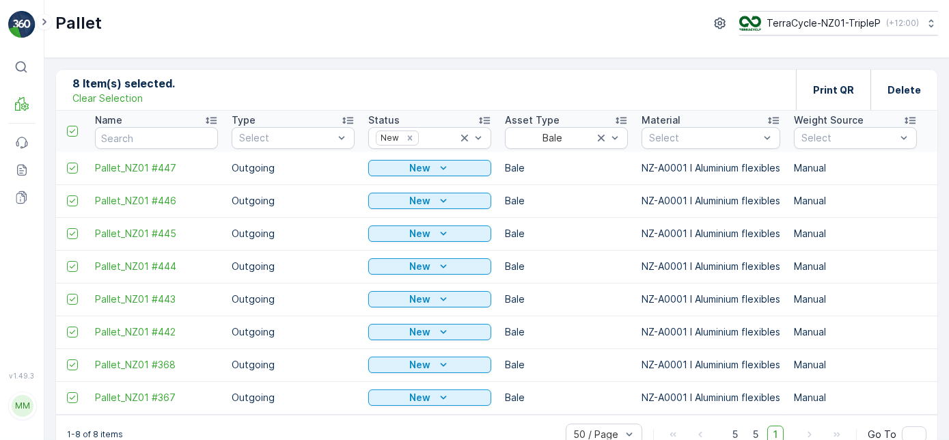
click at [103, 100] on p "Clear Selection" at bounding box center [107, 99] width 70 height 14
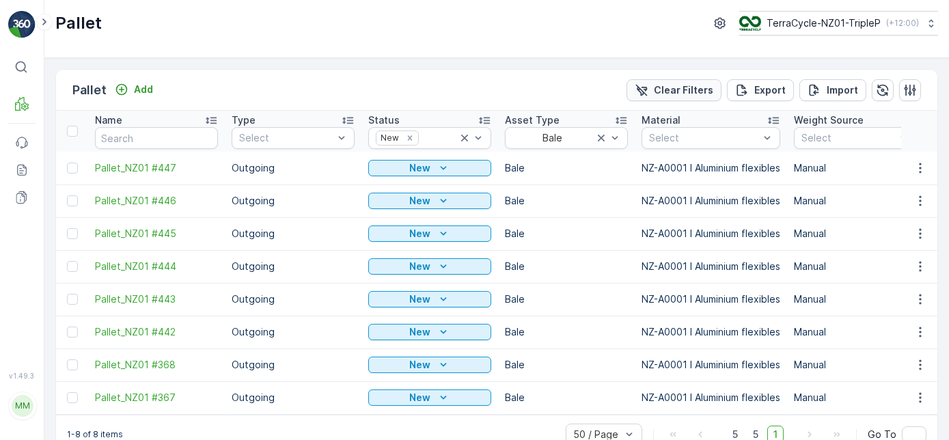
drag, startPoint x: 647, startPoint y: 94, endPoint x: 632, endPoint y: 96, distance: 14.5
click at [647, 94] on icon "Clear Filters" at bounding box center [642, 90] width 14 height 14
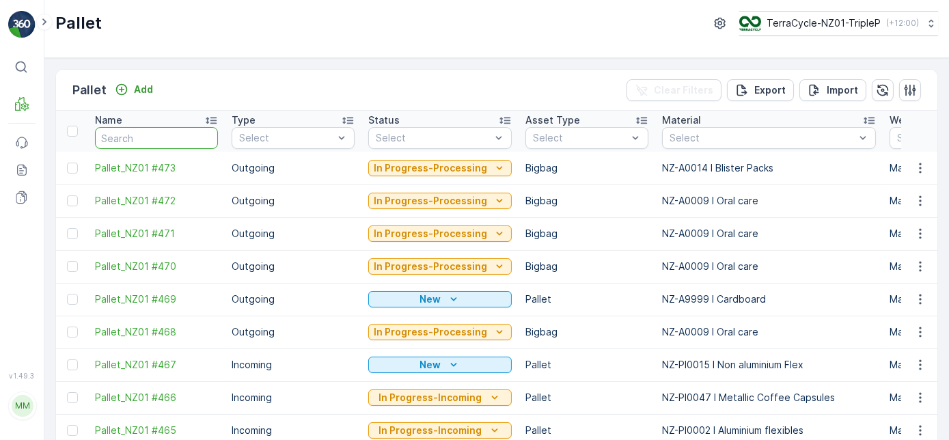
click at [172, 137] on input "text" at bounding box center [156, 138] width 123 height 22
paste input "#20674"
type input "#20674"
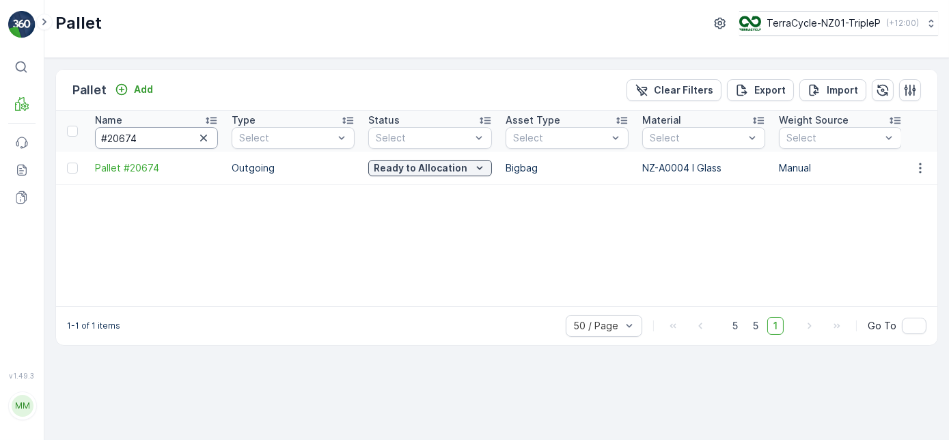
click at [153, 139] on input "#20674" at bounding box center [156, 138] width 123 height 22
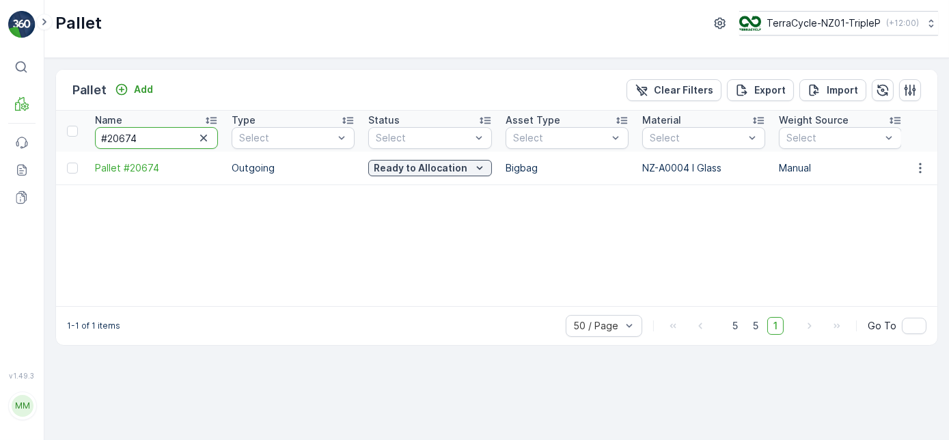
paste input "80"
type input "#20680"
click at [172, 127] on input "#20680" at bounding box center [156, 138] width 123 height 22
click at [172, 133] on input "#20680" at bounding box center [156, 138] width 123 height 22
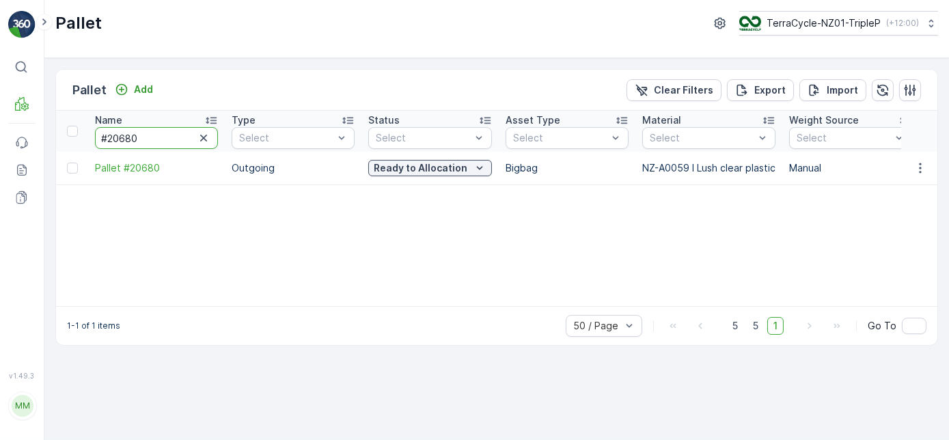
click at [172, 133] on input "#20680" at bounding box center [156, 138] width 123 height 22
paste input "text"
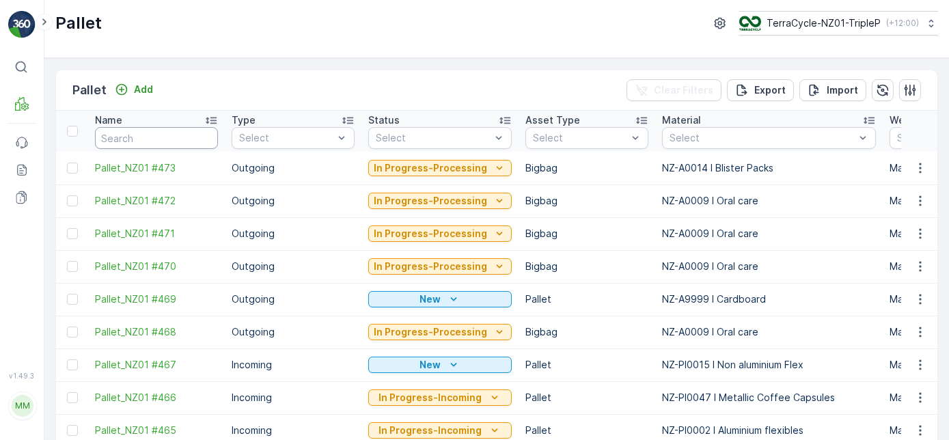
click at [170, 135] on input "text" at bounding box center [156, 138] width 123 height 22
click at [122, 137] on input "text" at bounding box center [156, 138] width 123 height 22
paste input "#20681"
type input "#20681"
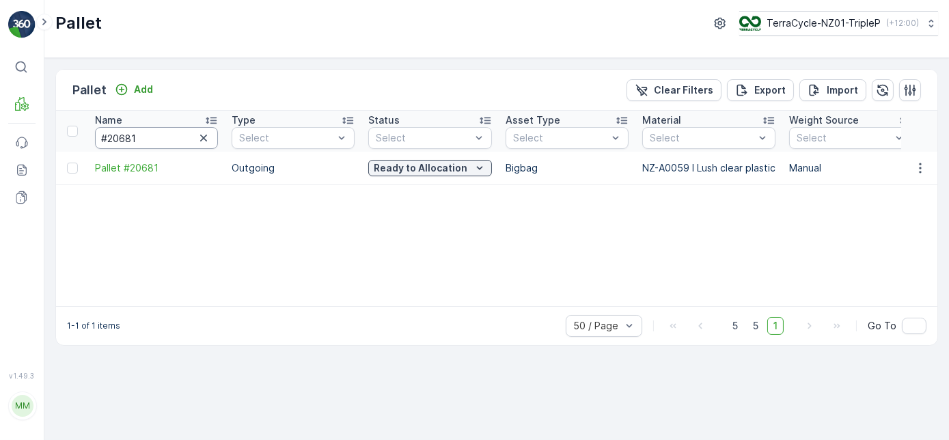
click at [152, 135] on input "#20681" at bounding box center [156, 138] width 123 height 22
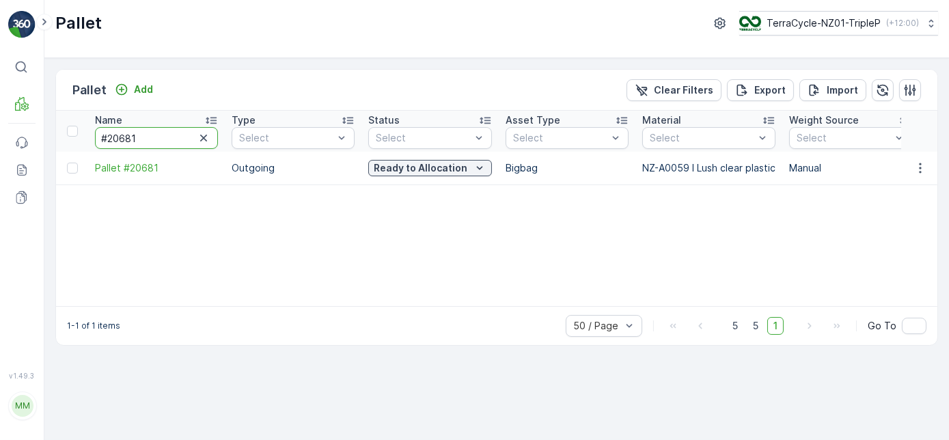
paste input "2"
type input "#20682"
click at [151, 135] on input "#20682" at bounding box center [156, 138] width 123 height 22
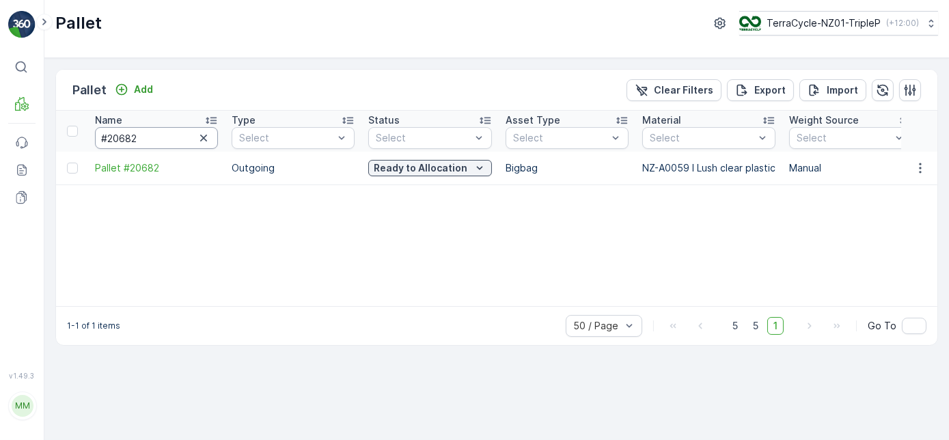
click at [185, 138] on input "#20682" at bounding box center [156, 138] width 123 height 22
paste input "203"
type input "#20203"
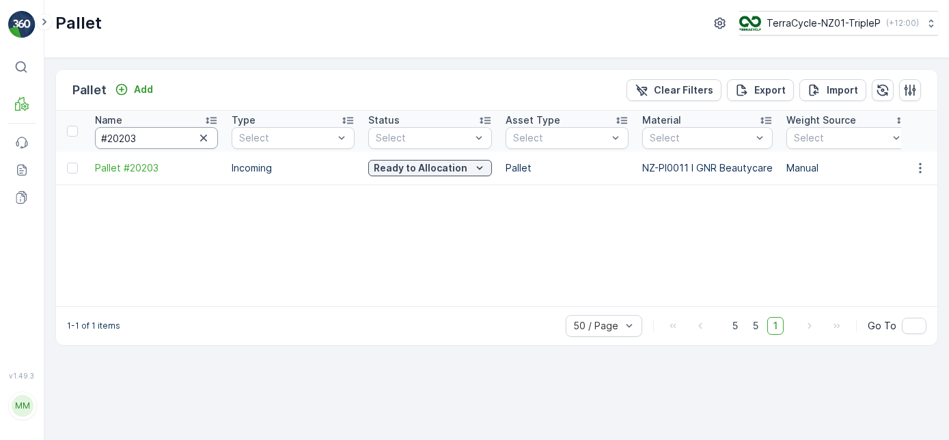
click at [151, 145] on input "#20203" at bounding box center [156, 138] width 123 height 22
paste input "684"
type input "#20684"
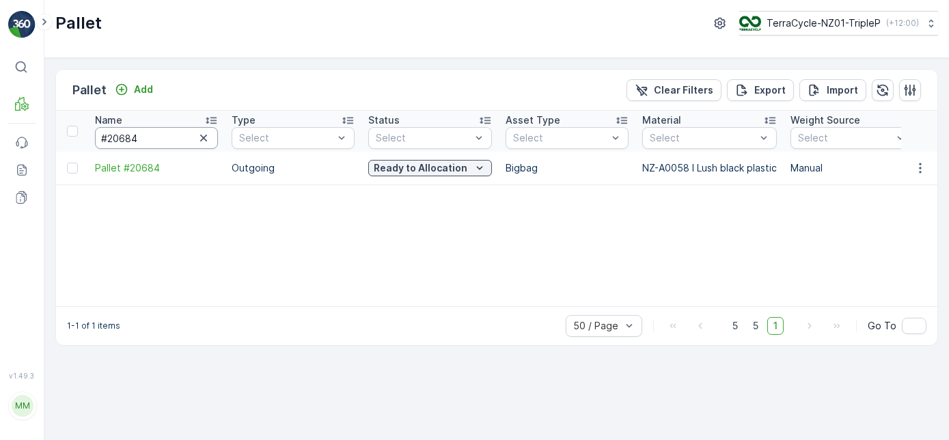
click at [159, 133] on input "#20684" at bounding box center [156, 138] width 123 height 22
paste input "LUSH #53"
type input "LUSH #53"
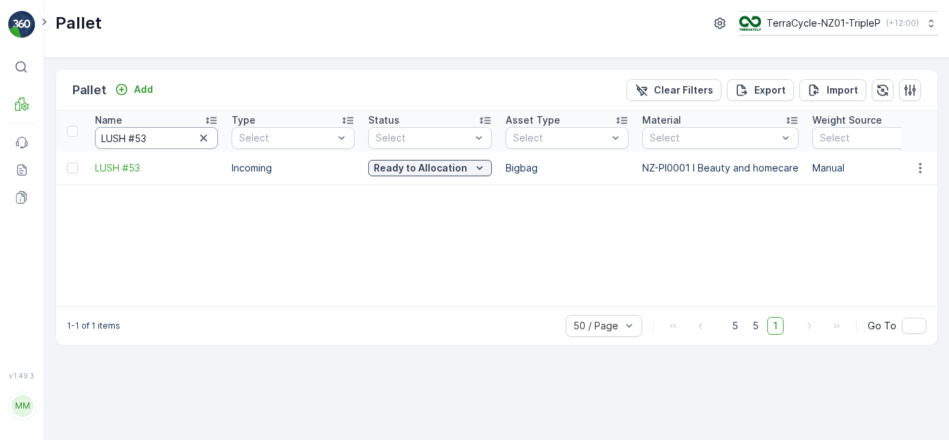
click at [157, 138] on input "LUSH #53" at bounding box center [156, 138] width 123 height 22
paste input "MECCA #60"
type input "MECCA #60"
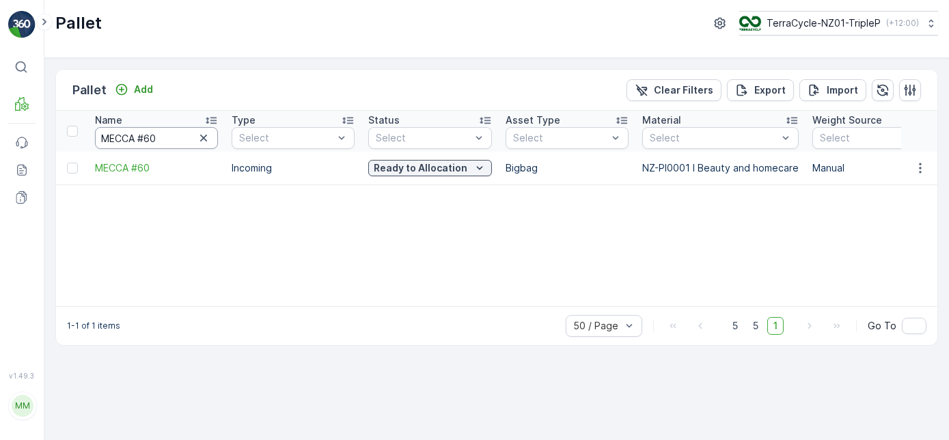
click at [157, 133] on input "MECCA #60" at bounding box center [156, 138] width 123 height 22
paste input "NZ01 #225"
type input "NZ01 #225"
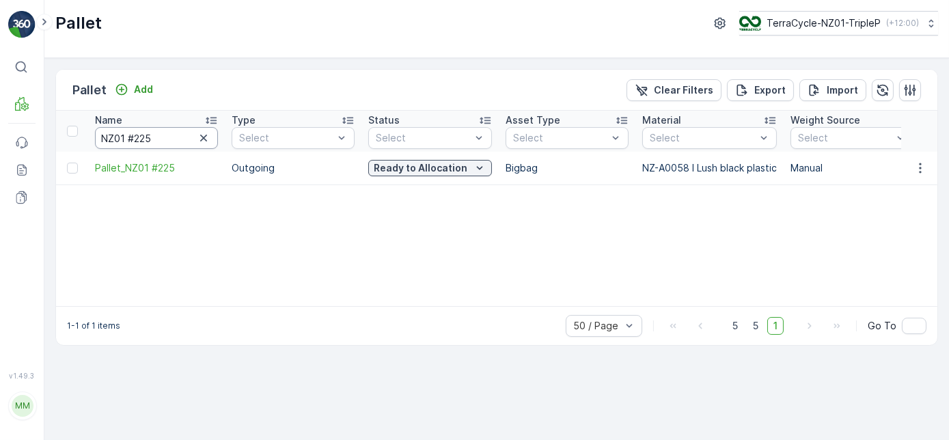
click at [168, 140] on input "NZ01 #225" at bounding box center [156, 138] width 123 height 22
paste input "#2067"
type input "#20675"
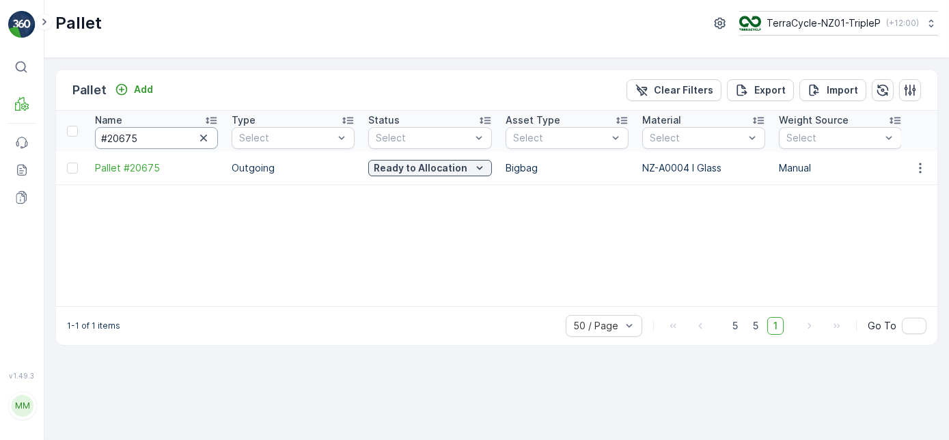
click at [168, 140] on input "#20675" at bounding box center [156, 138] width 123 height 22
paste input "8"
type input "#20685"
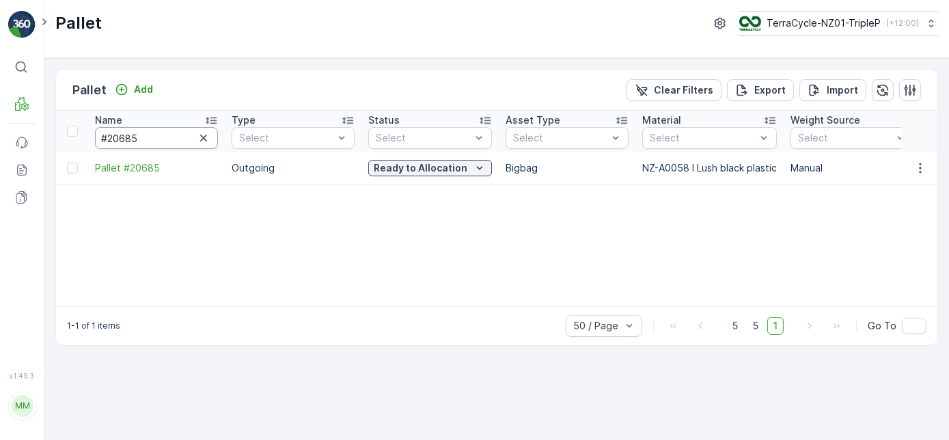
click at [151, 139] on input "#20685" at bounding box center [156, 138] width 123 height 22
paste input "186"
type input "#20186"
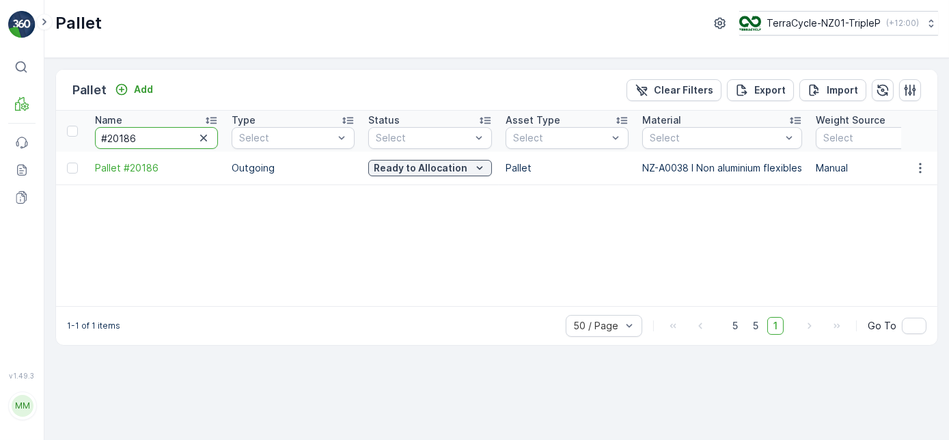
drag, startPoint x: 150, startPoint y: 134, endPoint x: 94, endPoint y: 132, distance: 55.4
click at [95, 132] on input "#20186" at bounding box center [156, 138] width 123 height 22
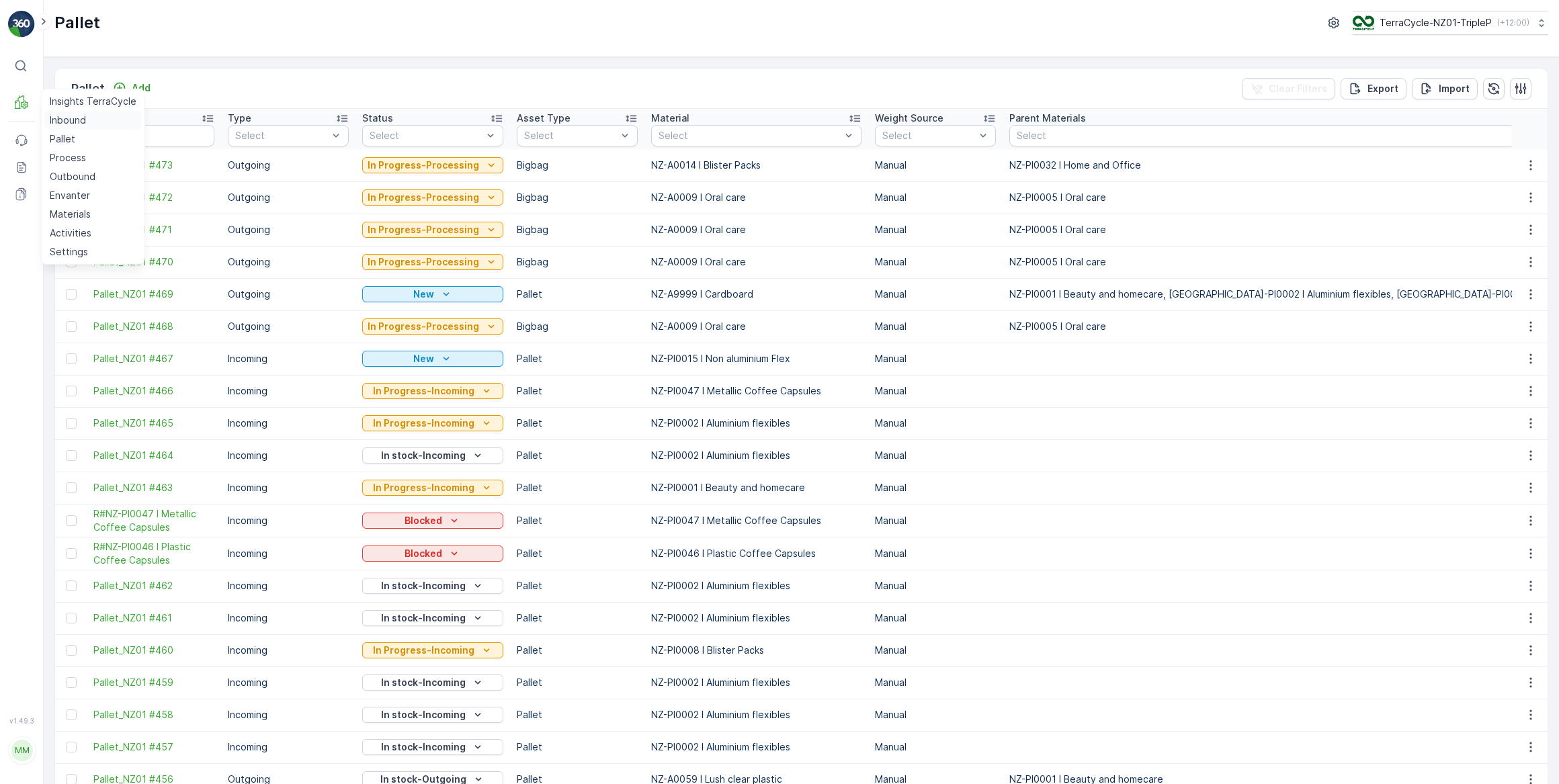
click at [67, 118] on p "Inbound" at bounding box center [68, 121] width 36 height 14
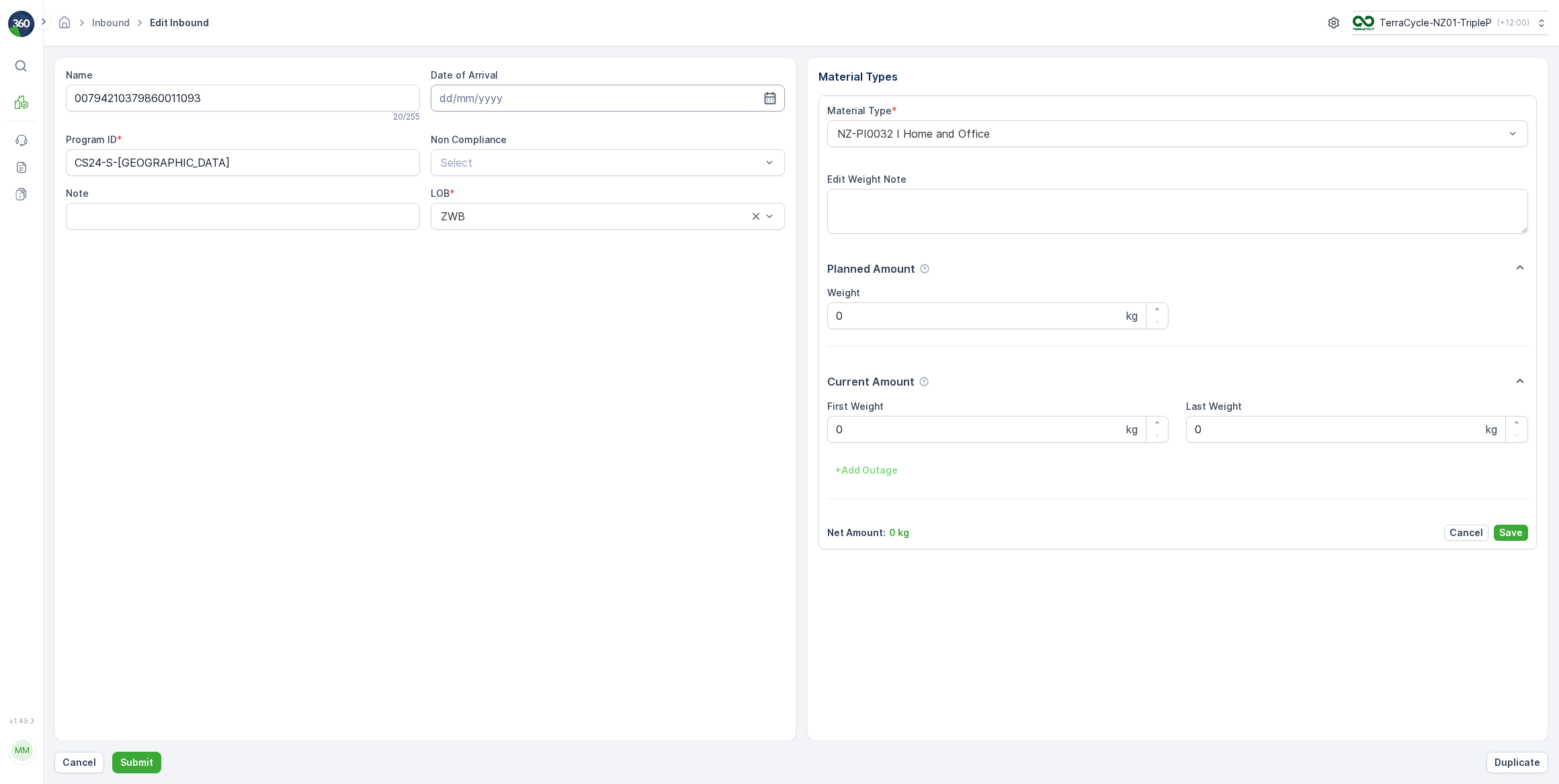
click at [483, 102] on input at bounding box center [607, 97] width 354 height 27
click at [504, 211] on div "9" at bounding box center [502, 209] width 22 height 22
type input "09.09.2025"
click at [867, 427] on Weight "0" at bounding box center [998, 428] width 342 height 27
click at [112, 752] on button "Submit" at bounding box center [137, 762] width 49 height 22
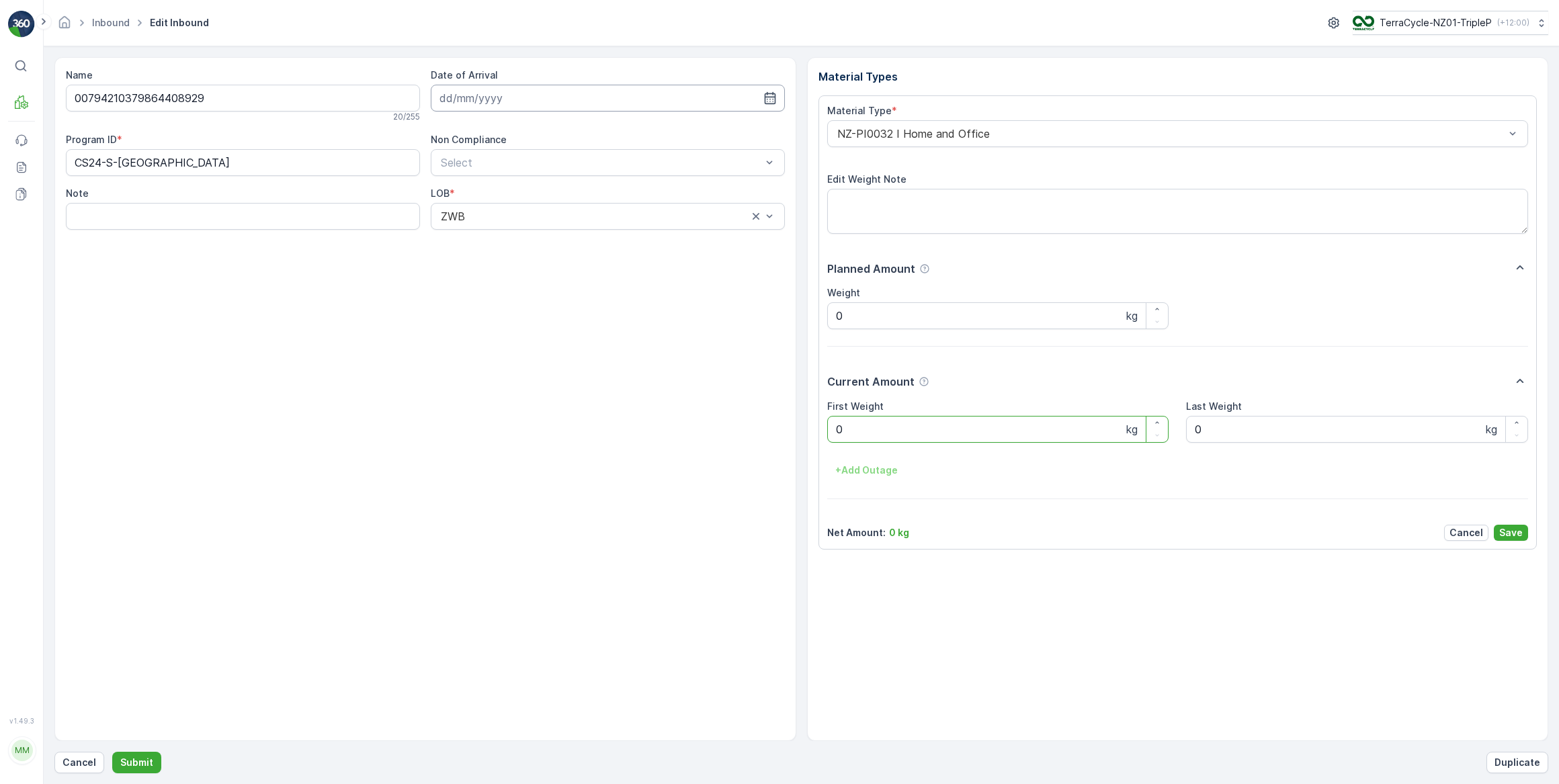
click at [497, 107] on input at bounding box center [607, 97] width 354 height 27
click at [503, 210] on div "9" at bounding box center [502, 209] width 22 height 22
type input "09.09.2025"
click at [899, 432] on Weight "0" at bounding box center [998, 428] width 342 height 27
click at [112, 752] on button "Submit" at bounding box center [137, 762] width 49 height 22
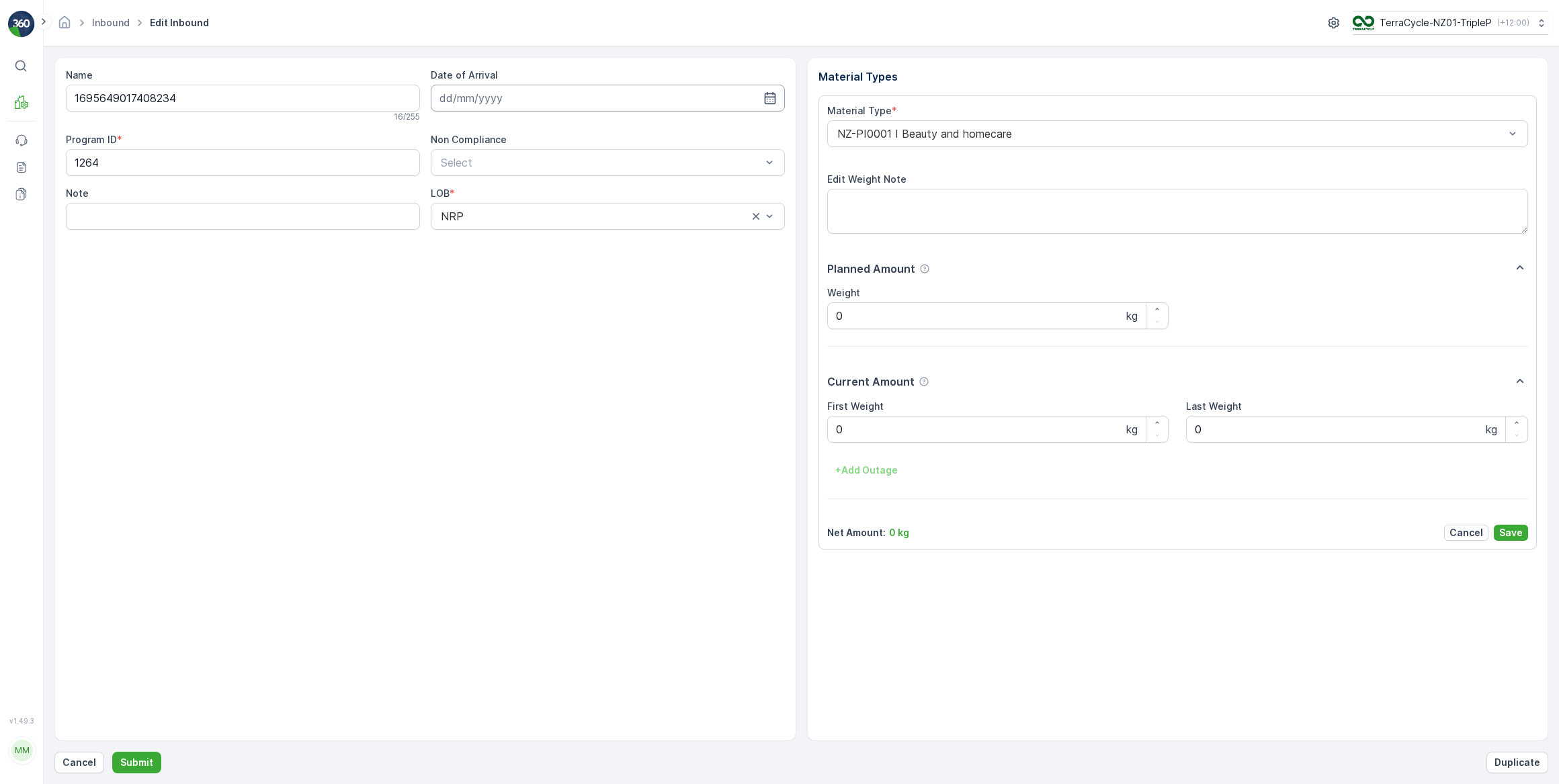
click at [494, 101] on input at bounding box center [607, 97] width 354 height 27
click at [500, 209] on div "9" at bounding box center [502, 209] width 22 height 22
type input "09.09.2025"
click at [879, 435] on Weight "0" at bounding box center [998, 428] width 342 height 27
click at [112, 752] on button "Submit" at bounding box center [137, 762] width 49 height 22
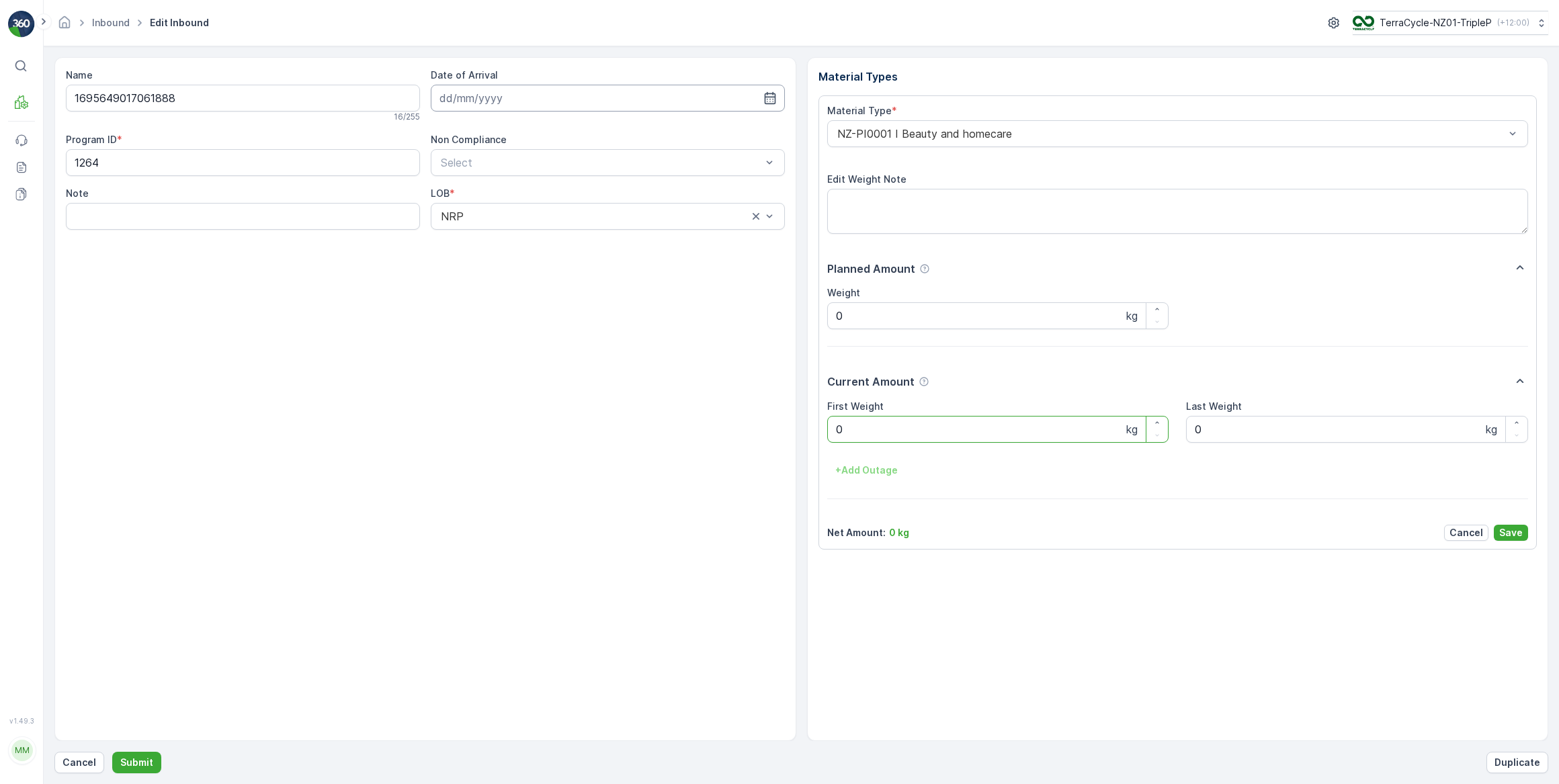
click at [505, 95] on input at bounding box center [607, 97] width 354 height 27
click at [504, 211] on div "9" at bounding box center [502, 209] width 22 height 22
type input "09.09.2025"
click at [865, 436] on Weight "0" at bounding box center [998, 428] width 342 height 27
click at [112, 752] on button "Submit" at bounding box center [137, 762] width 49 height 22
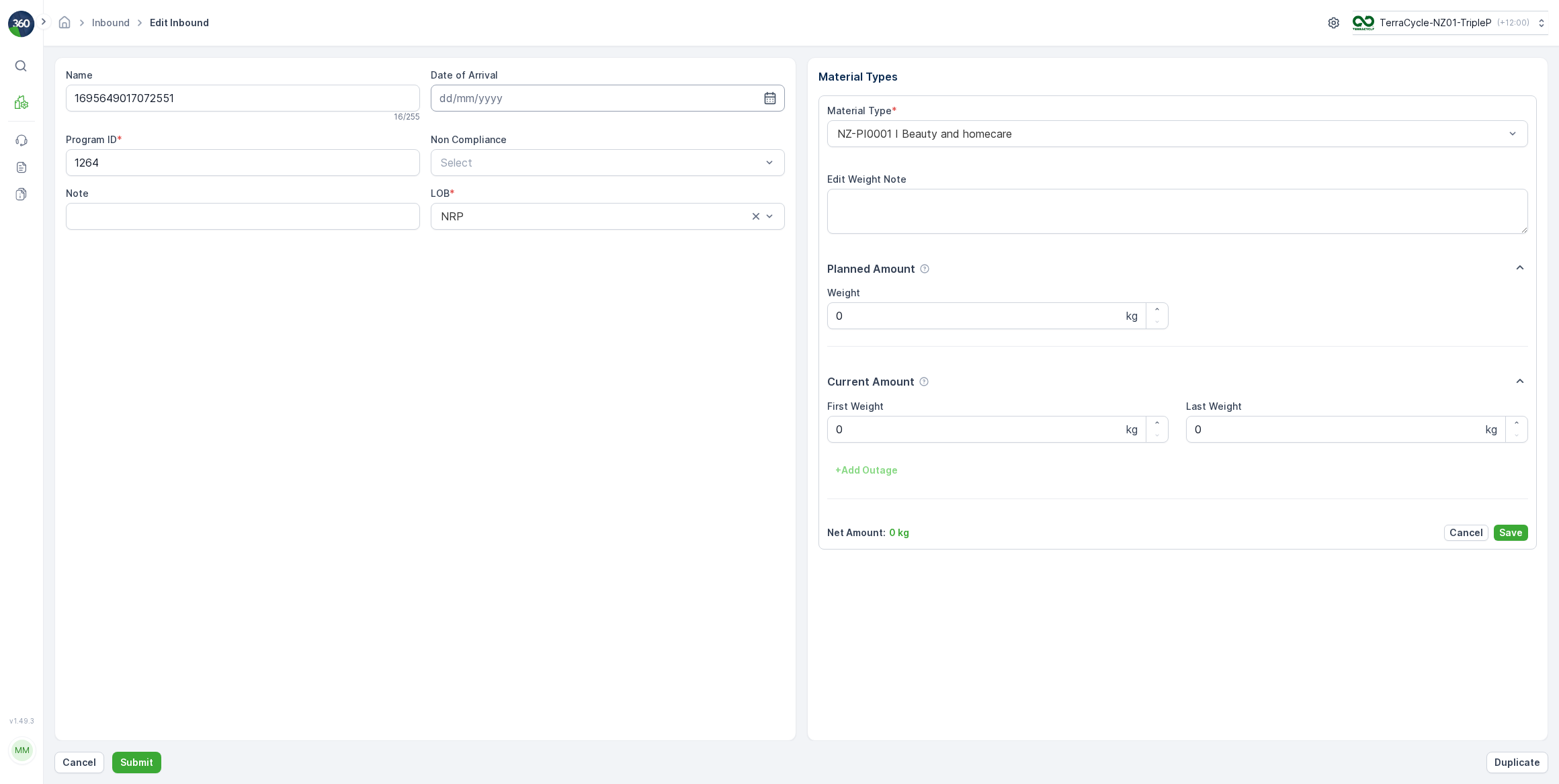
click at [462, 100] on input at bounding box center [607, 97] width 354 height 27
click at [504, 211] on div "9" at bounding box center [502, 209] width 22 height 22
type input "09.09.2025"
drag, startPoint x: 865, startPoint y: 427, endPoint x: 841, endPoint y: 423, distance: 24.3
click at [865, 427] on Weight "0" at bounding box center [998, 428] width 342 height 27
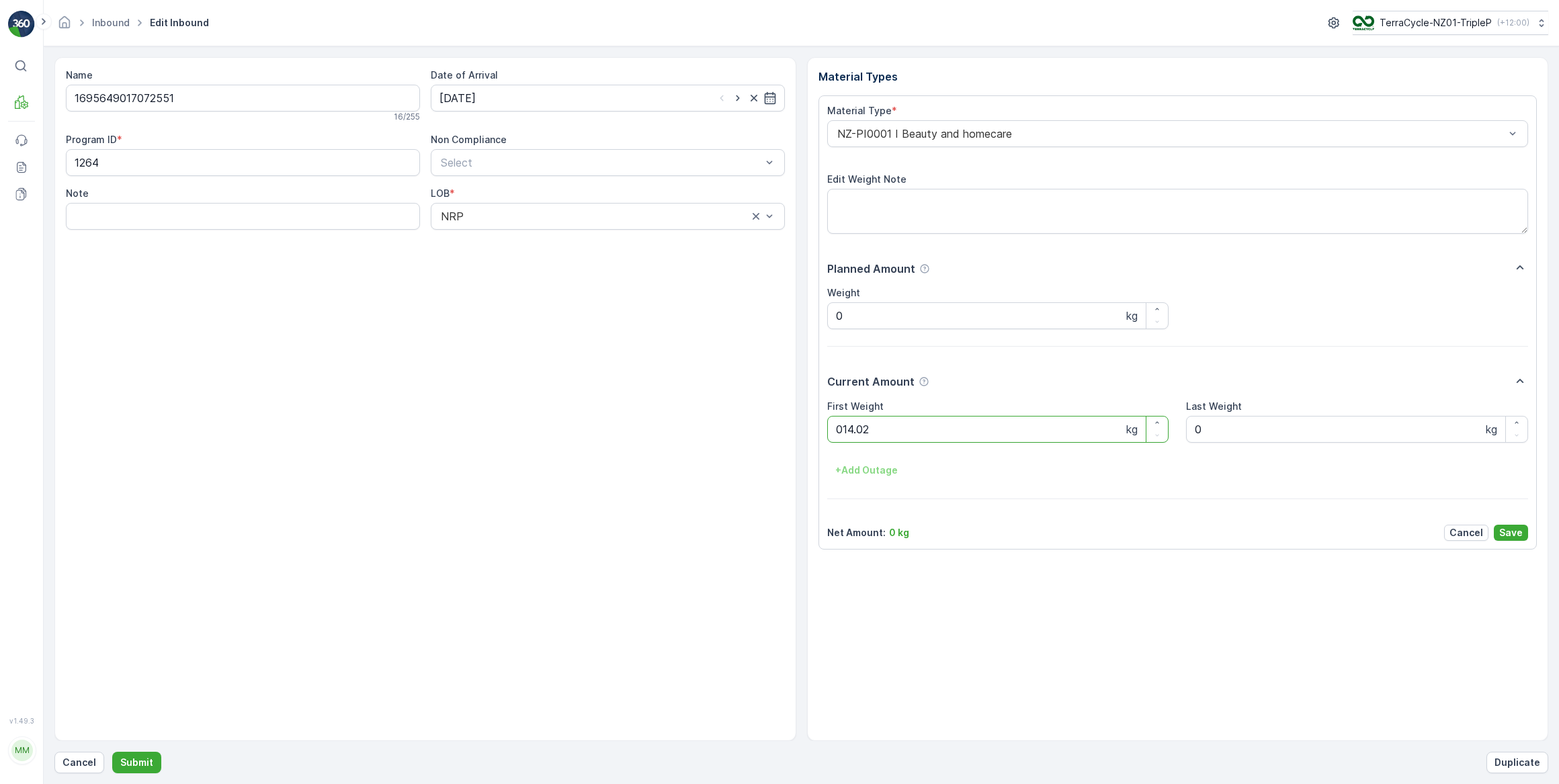
click at [112, 752] on button "Submit" at bounding box center [137, 762] width 49 height 22
